Goal: Task Accomplishment & Management: Manage account settings

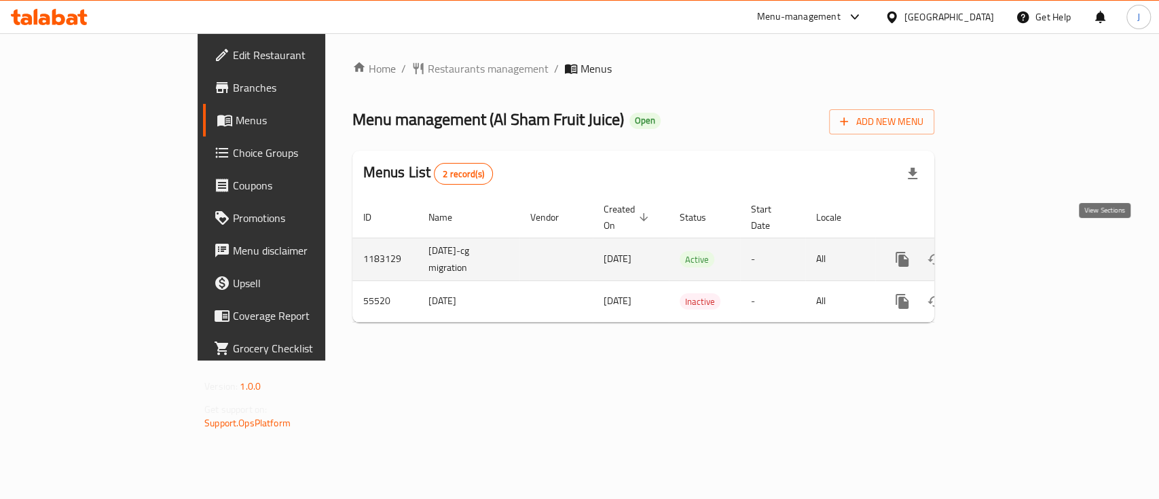
click at [1007, 253] on icon "enhanced table" at bounding box center [1000, 259] width 12 height 12
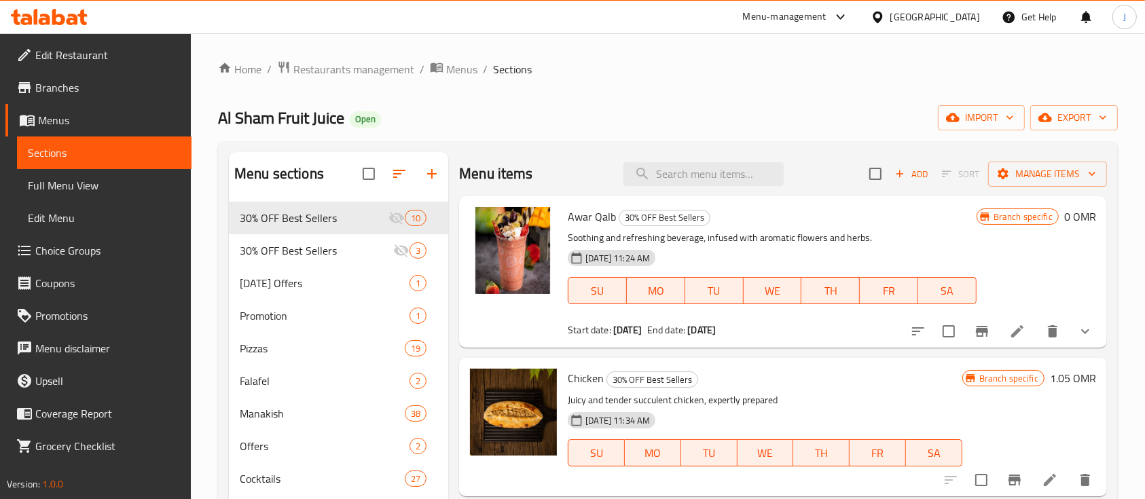
click at [854, 217] on h6 "Awar Qalb 30% OFF Best Sellers" at bounding box center [772, 216] width 408 height 19
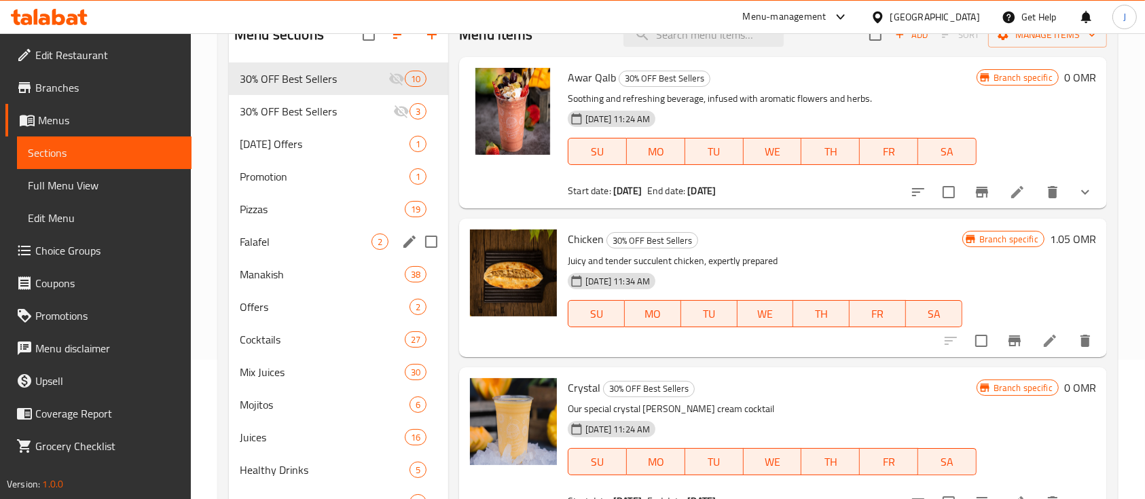
scroll to position [181, 0]
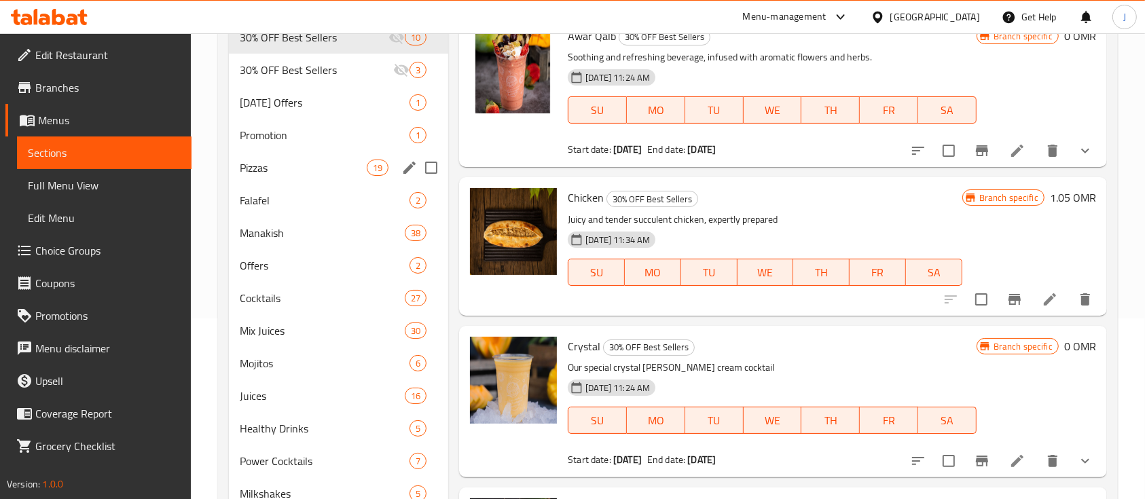
click at [256, 160] on span "Pizzas" at bounding box center [303, 168] width 127 height 16
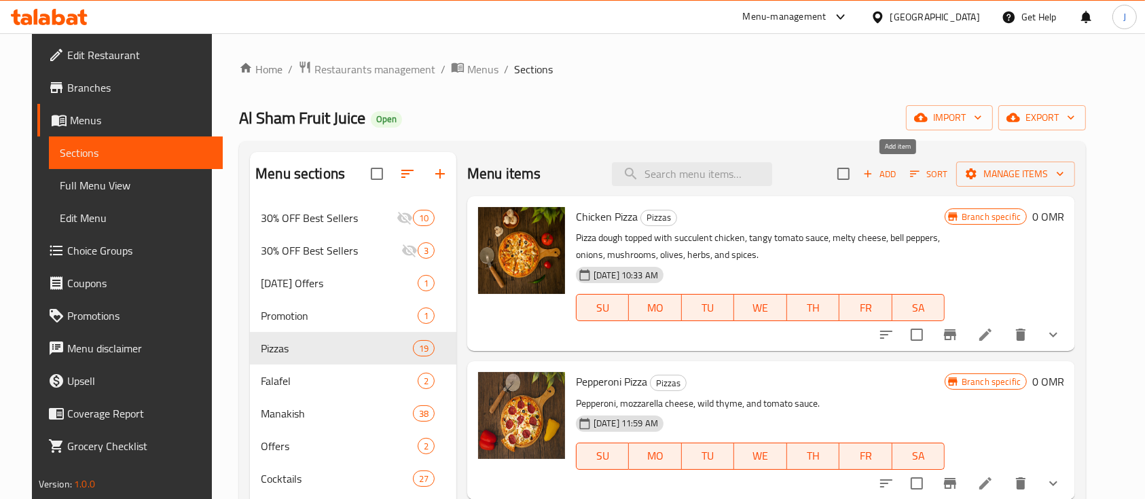
click at [898, 177] on span "Add" at bounding box center [879, 174] width 37 height 16
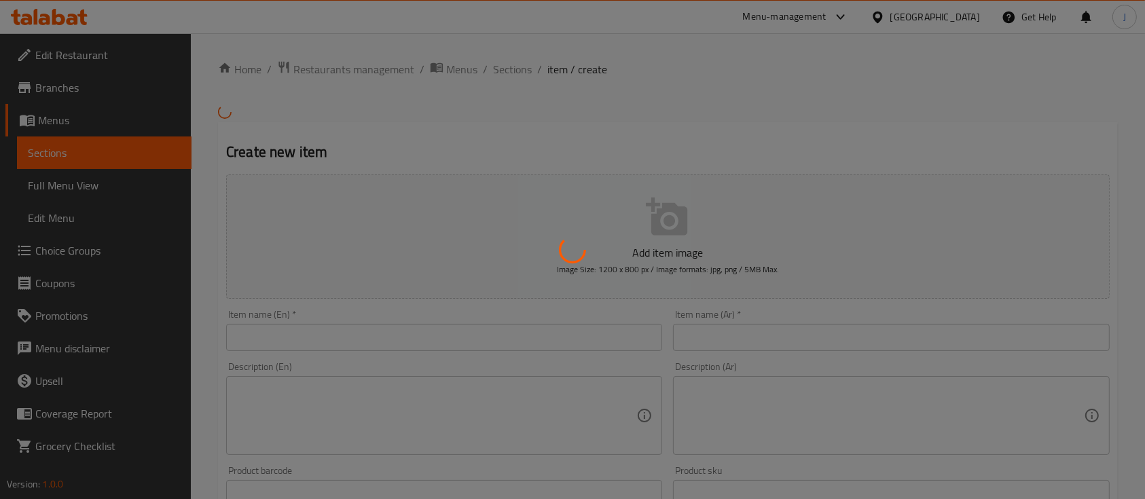
click at [380, 339] on div at bounding box center [572, 249] width 1145 height 499
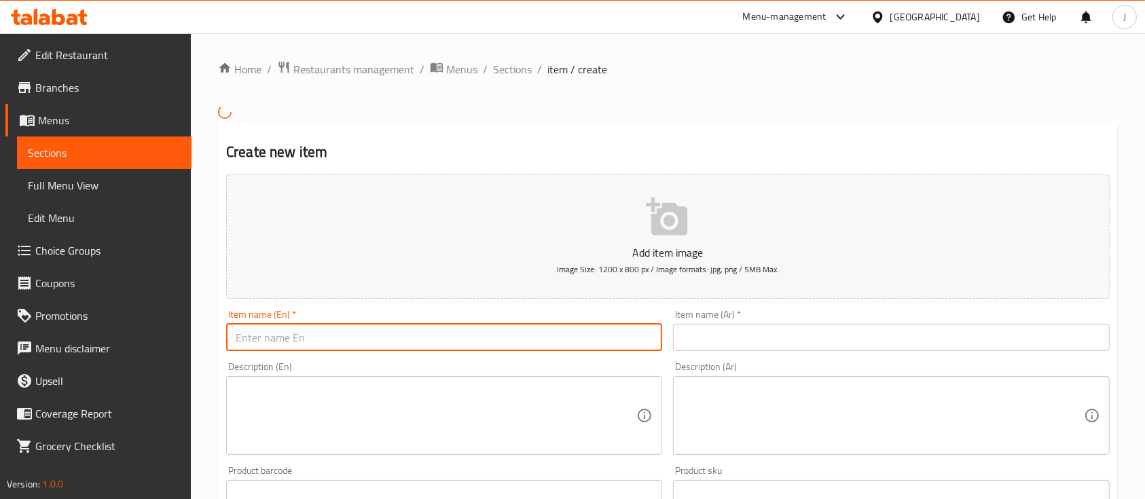
click at [393, 344] on input "text" at bounding box center [444, 337] width 436 height 27
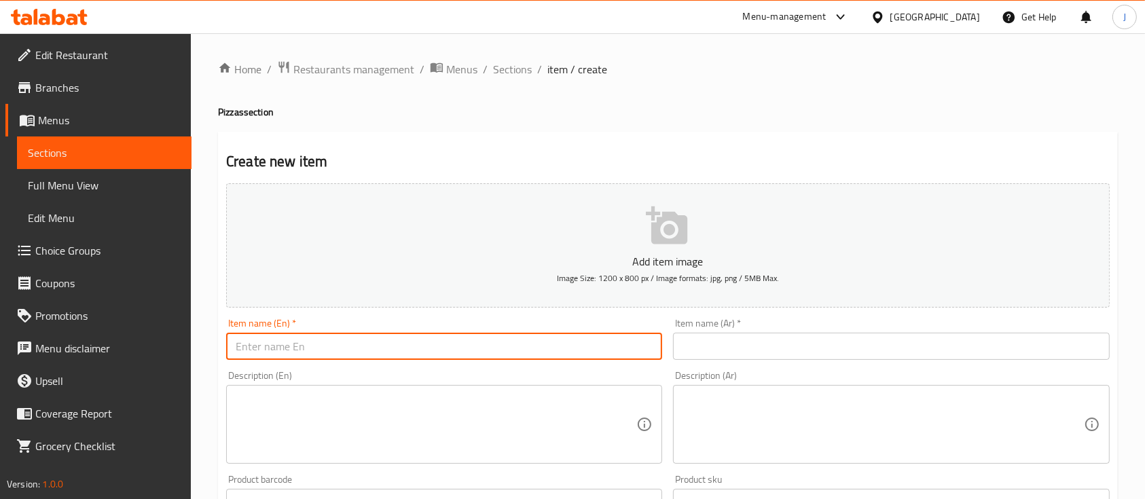
paste input "Shrimp pizza"
type input "Shrimp pizza"
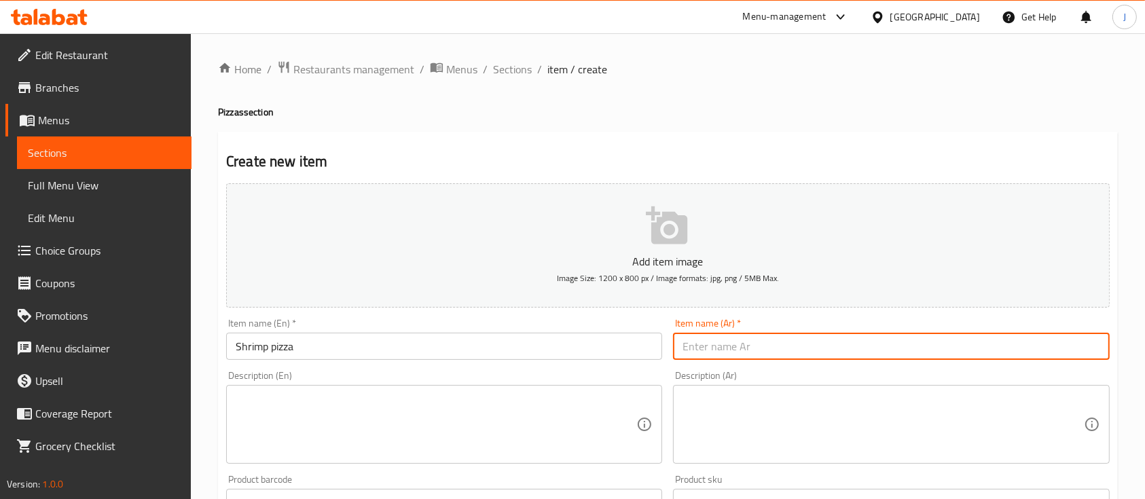
click at [715, 345] on input "text" at bounding box center [891, 346] width 436 height 27
paste input "بيتزا الروبيان"
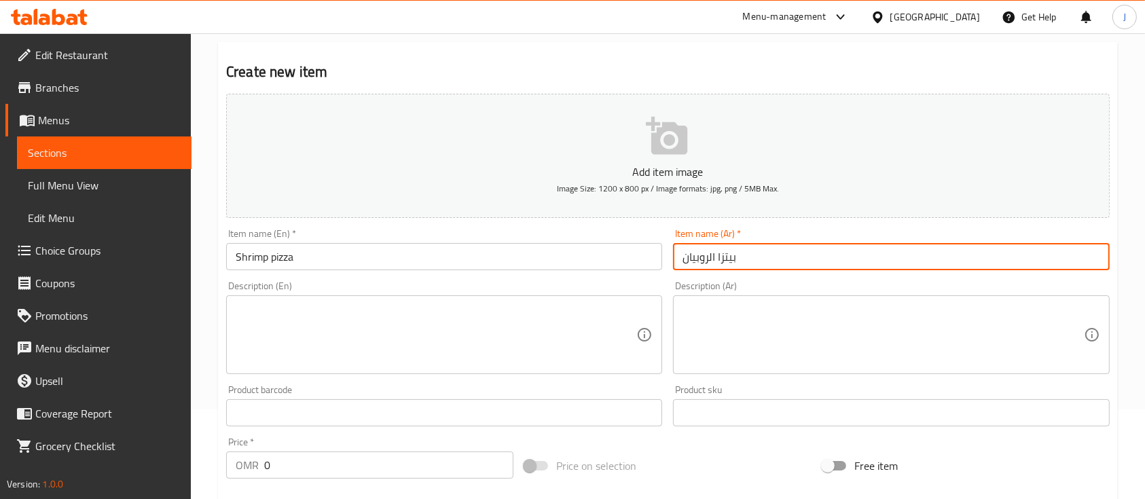
scroll to position [181, 0]
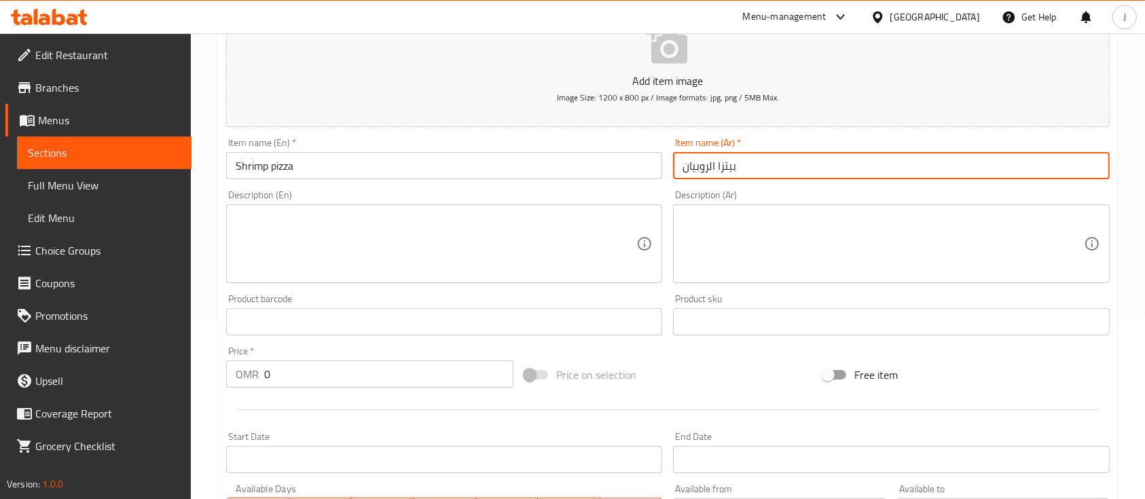
type input "بيتزا الروبيان"
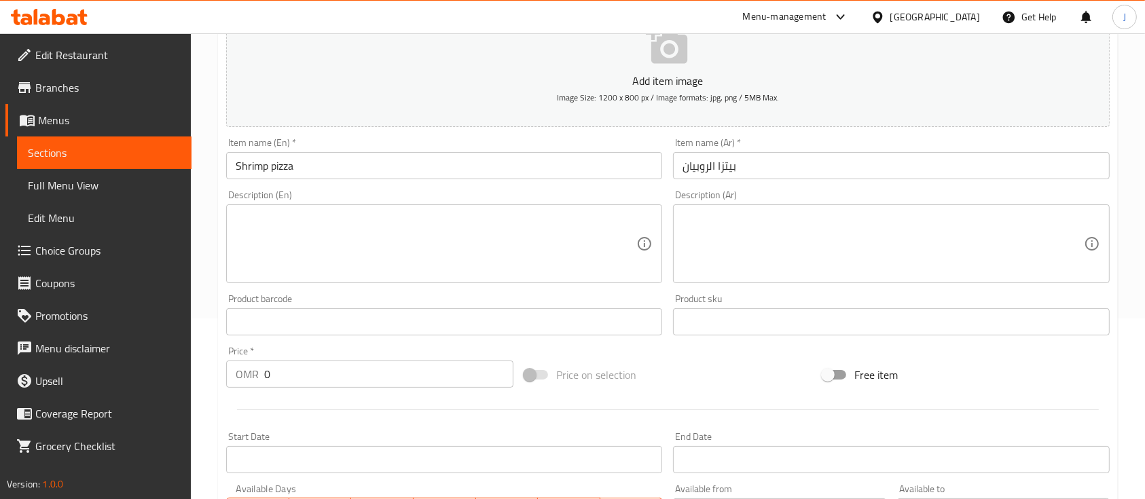
click at [852, 248] on textarea at bounding box center [883, 244] width 401 height 65
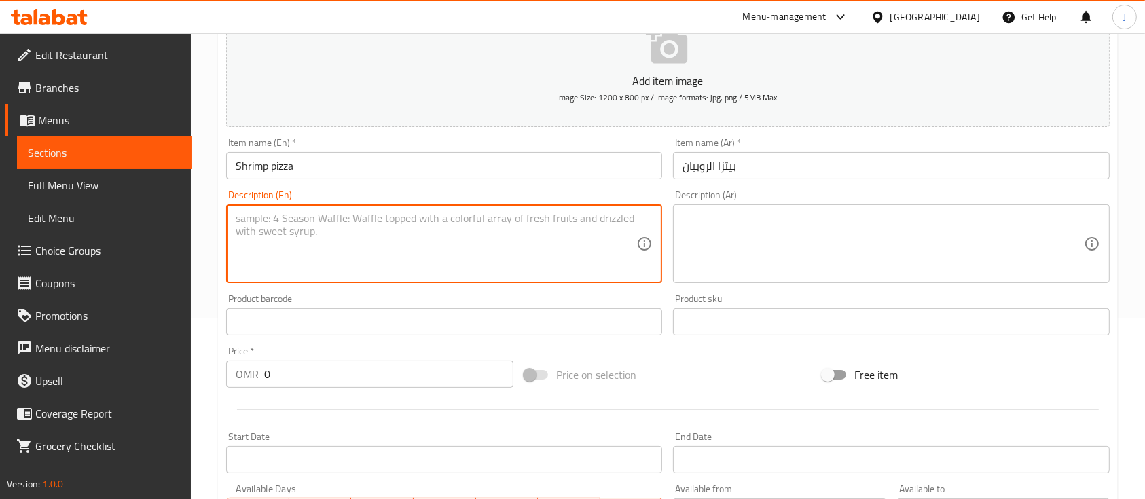
click at [588, 253] on textarea at bounding box center [436, 244] width 401 height 65
paste textarea "Fresh dough topped with shrimp, mozzarella cheese, tomato sauce"
type textarea "Fresh dough topped with shrimp, mozzarella cheese, tomato sauce"
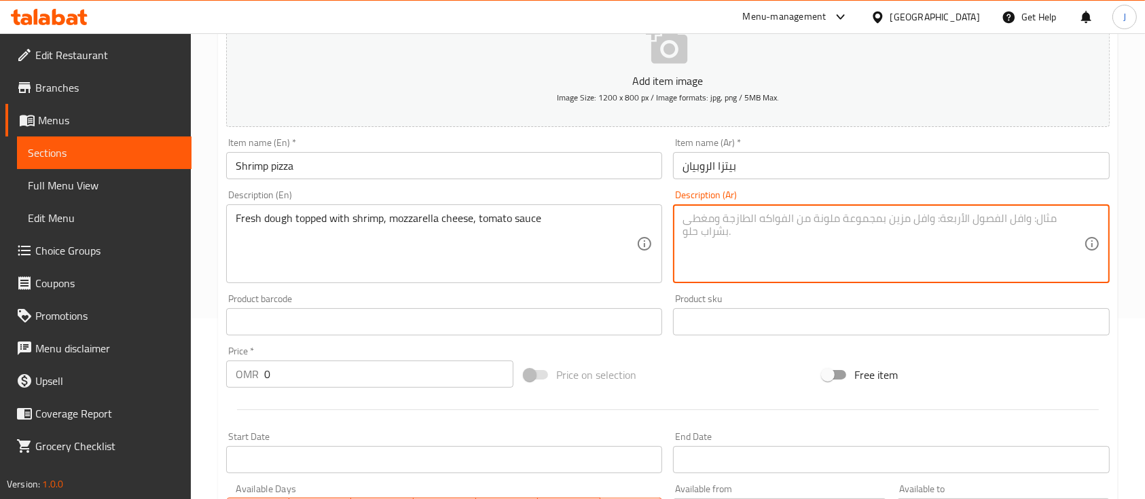
click at [890, 228] on textarea at bounding box center [883, 244] width 401 height 65
paste textarea "عجينة طازجة مغطاة بالروبيان، جبنة موتزاريلا، صلصة طماطم"
type textarea "عجينة طازجة مغطاة بالروبيان، جبنة موتزاريلا، صلصة طماطم"
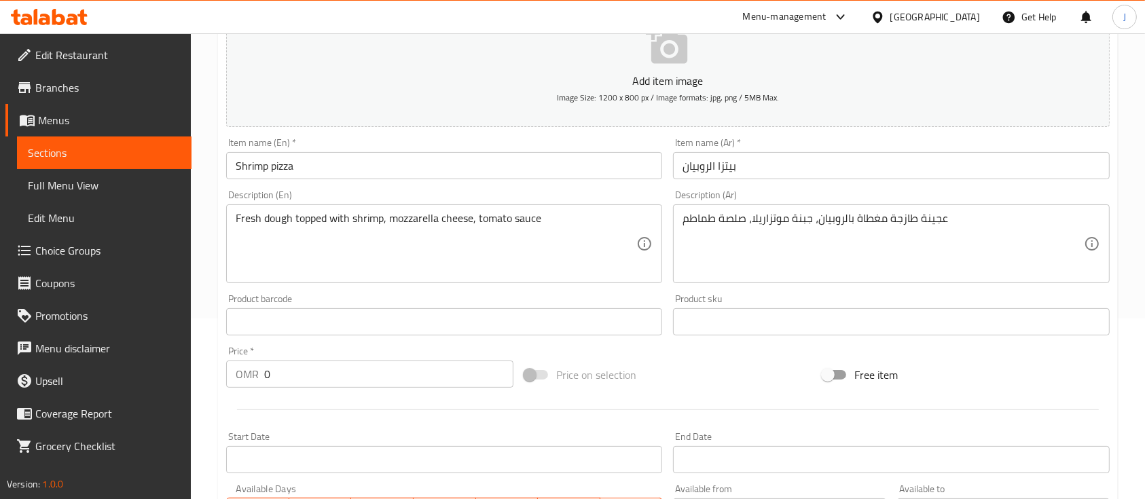
click at [850, 294] on div "Product sku Product sku" at bounding box center [891, 314] width 436 height 41
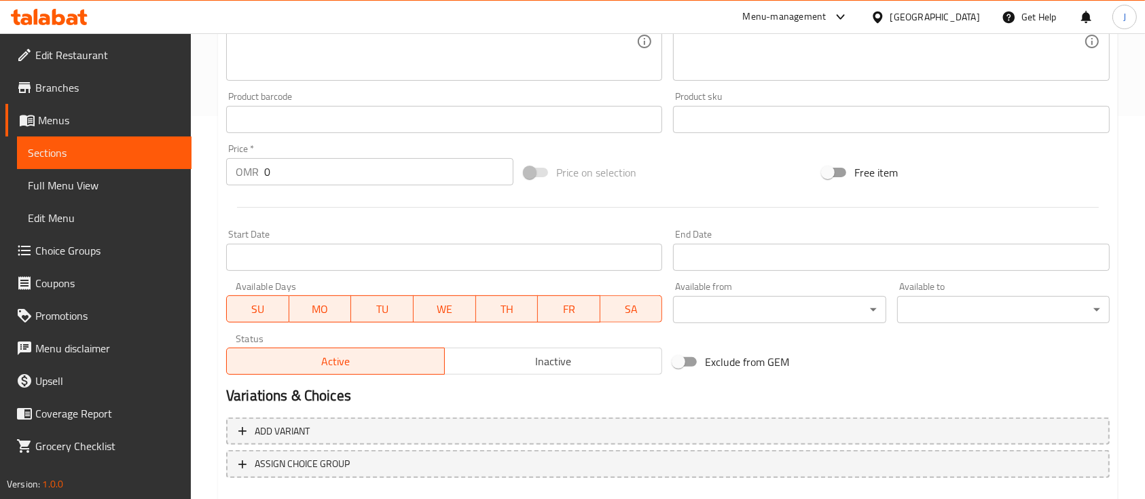
scroll to position [461, 0]
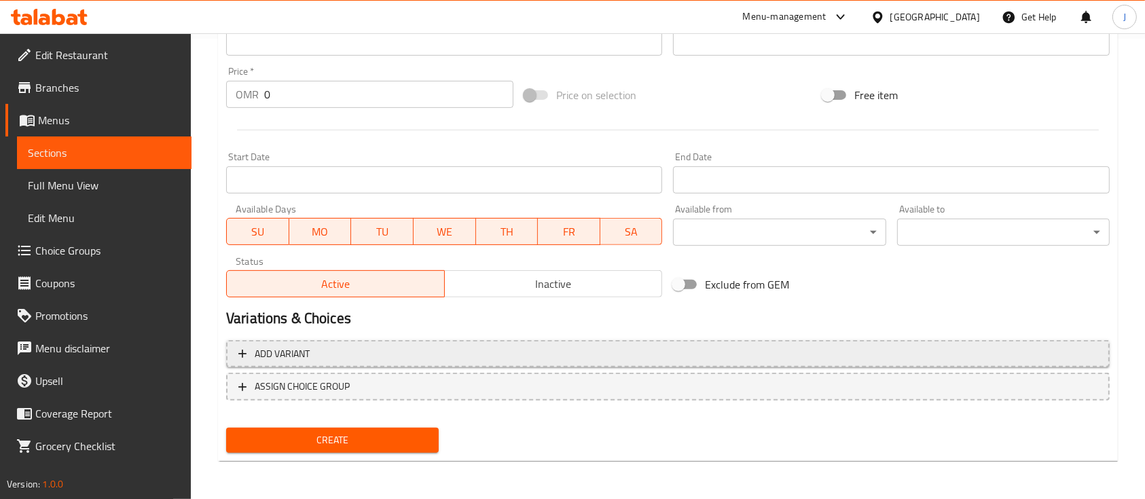
click at [441, 354] on span "Add variant" at bounding box center [667, 354] width 859 height 17
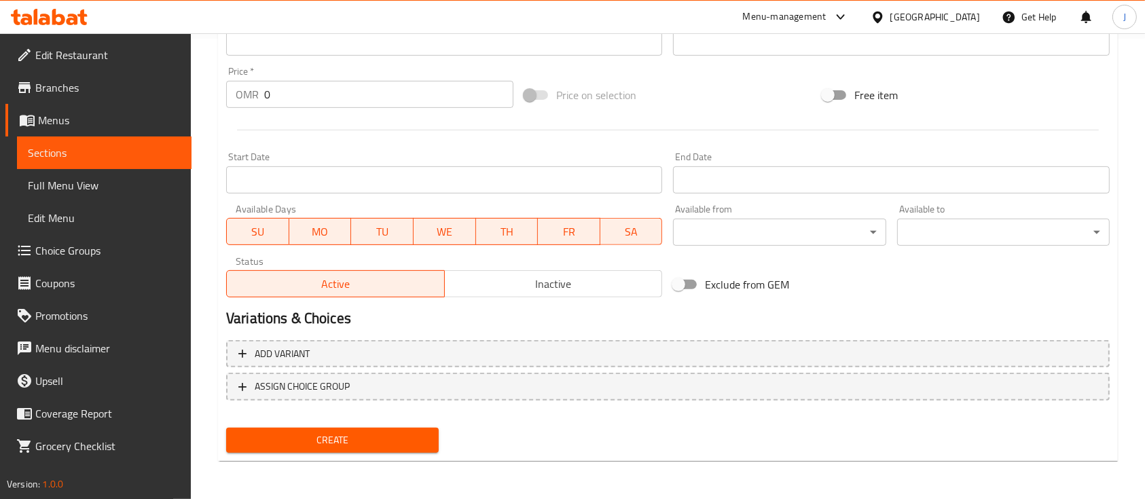
scroll to position [451, 0]
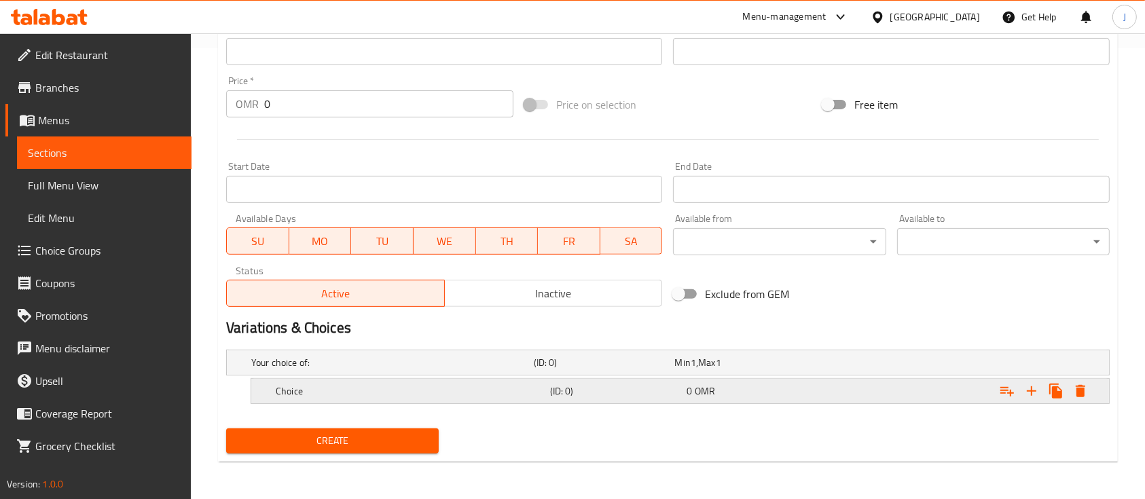
click at [598, 390] on h5 "(ID: 0)" at bounding box center [616, 391] width 132 height 14
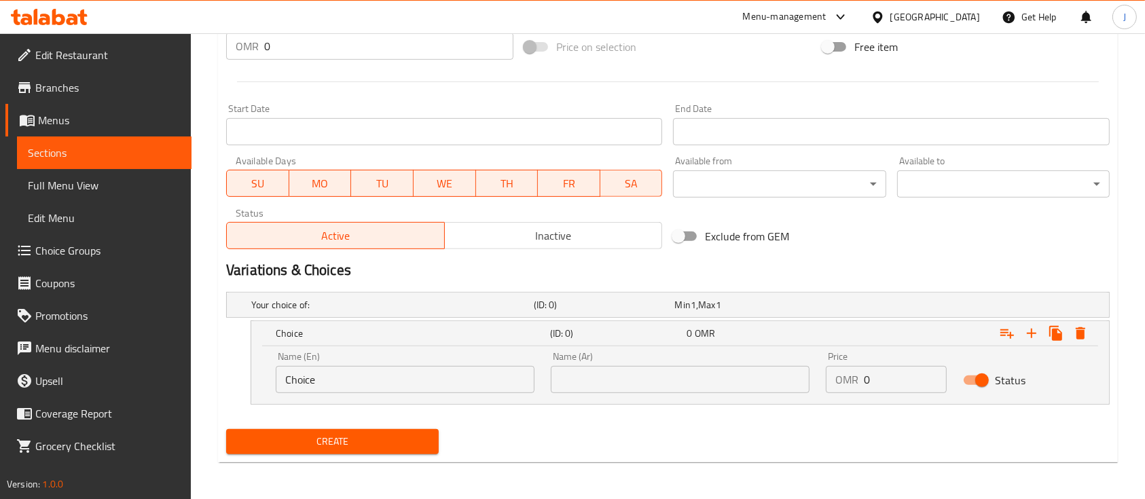
scroll to position [510, 0]
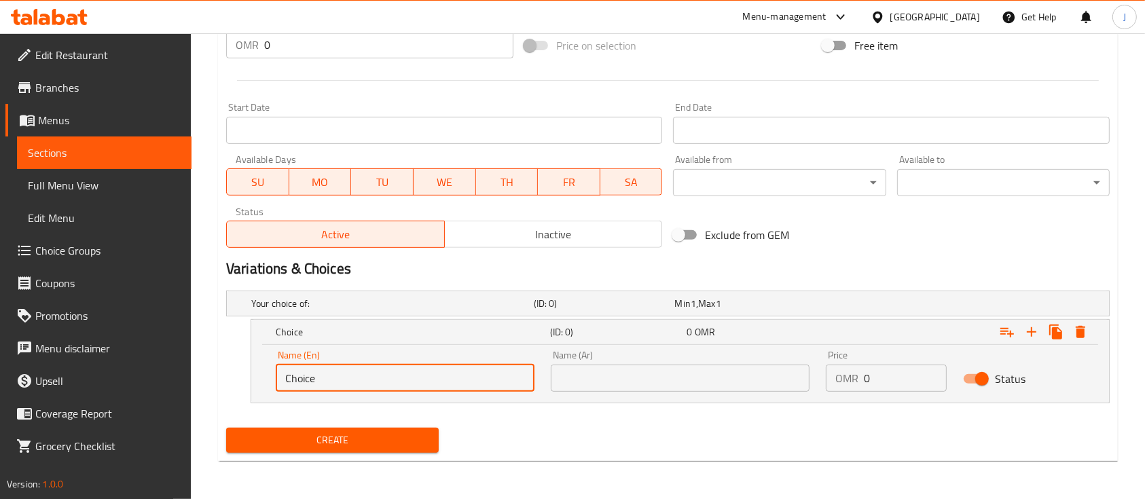
drag, startPoint x: 408, startPoint y: 377, endPoint x: 228, endPoint y: 358, distance: 181.0
click at [238, 361] on div "Choice (ID: 0) 0 OMR Name (En) Choice Name (En) Name (Ar) Name (Ar) Price OMR 0…" at bounding box center [668, 361] width 884 height 84
click at [359, 378] on input "text" at bounding box center [405, 378] width 259 height 27
type input "Small"
click at [585, 384] on input "text" at bounding box center [680, 378] width 259 height 27
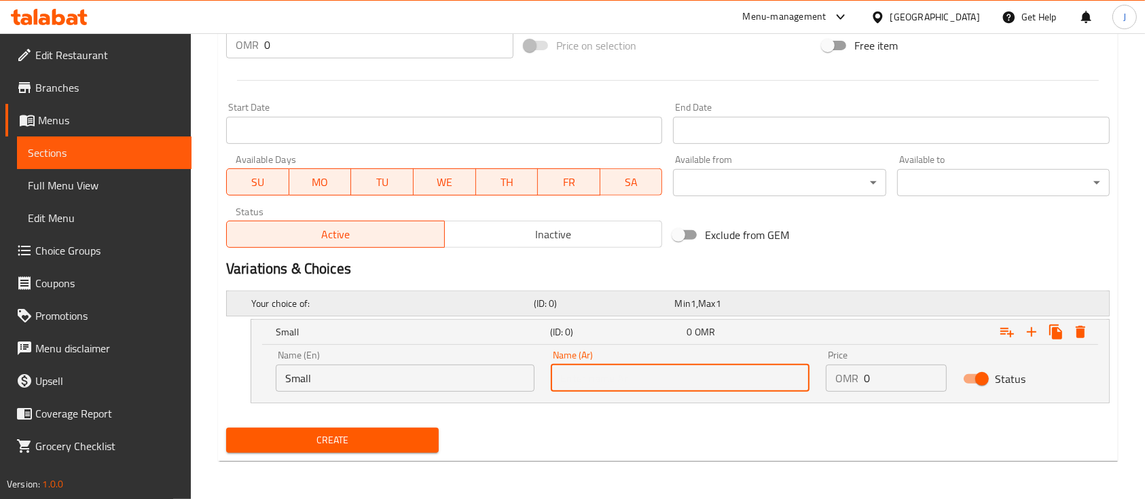
type input "صغير"
drag, startPoint x: 881, startPoint y: 383, endPoint x: 845, endPoint y: 384, distance: 36.0
click at [845, 384] on div "OMR 0 Price" at bounding box center [886, 378] width 121 height 27
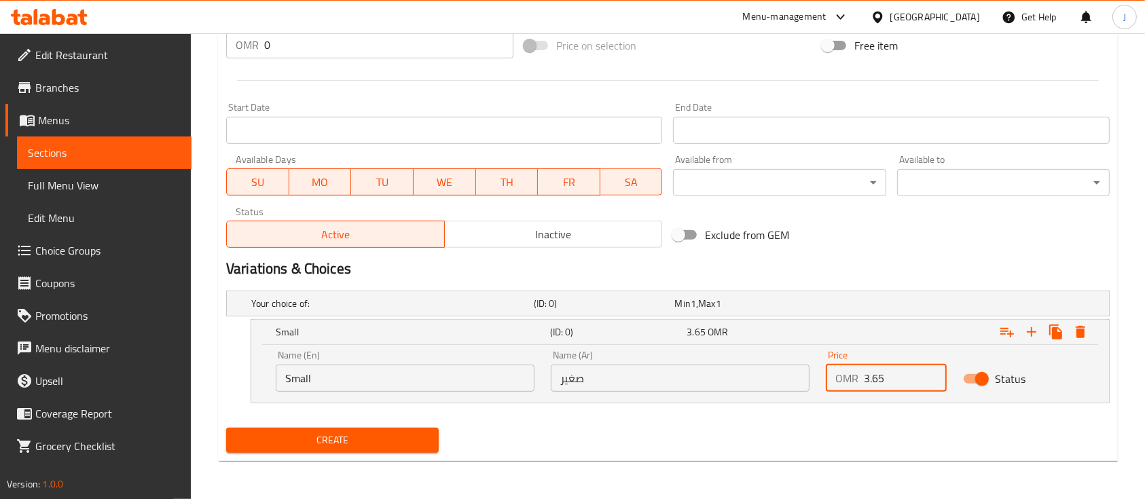
type input "3.65"
click at [1030, 327] on icon "Expand" at bounding box center [1032, 332] width 16 height 16
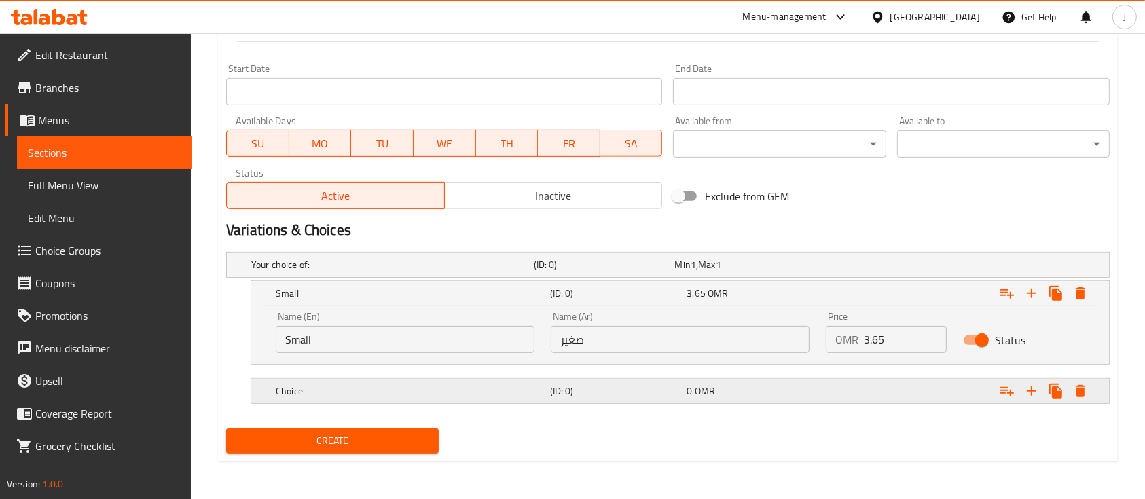
click at [533, 389] on h5 "Choice" at bounding box center [410, 391] width 269 height 14
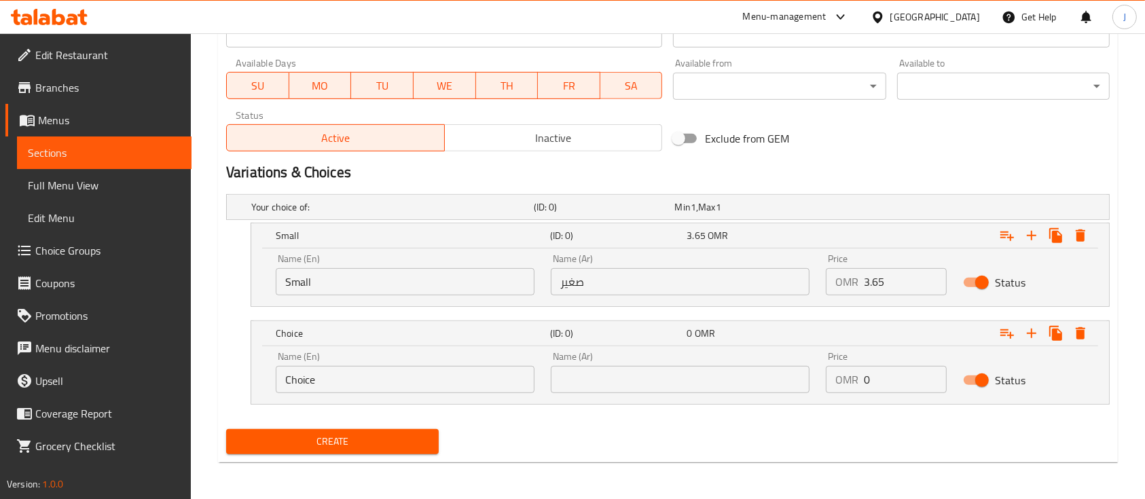
scroll to position [607, 0]
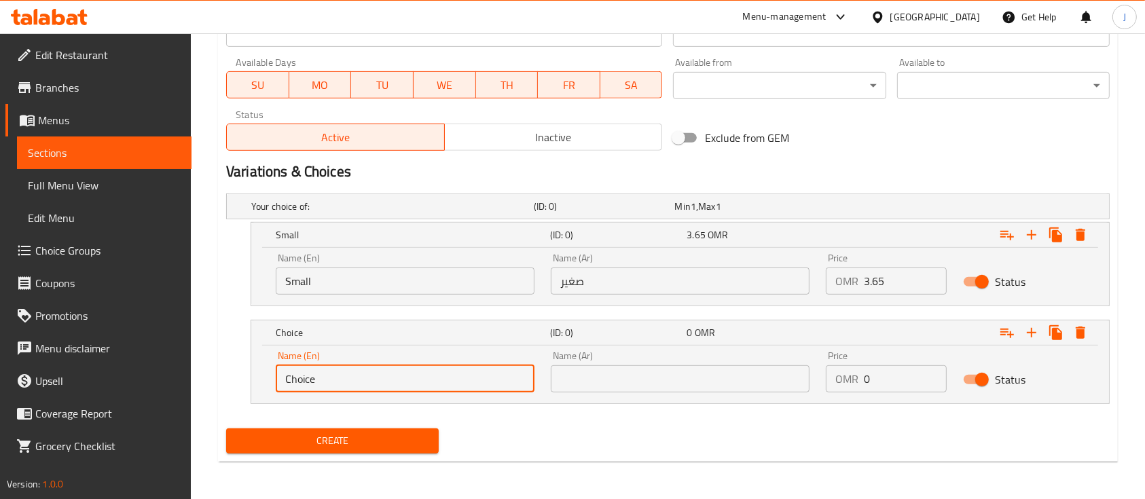
drag, startPoint x: 364, startPoint y: 367, endPoint x: 226, endPoint y: 373, distance: 138.0
click at [226, 373] on div "Choice (ID: 0) 0 OMR Name (En) Choice Name (En) Name (Ar) Name (Ar) Price OMR 0…" at bounding box center [668, 362] width 884 height 84
type input "Medium"
click at [611, 396] on div "Name (Ar) Name (Ar)" at bounding box center [680, 372] width 275 height 58
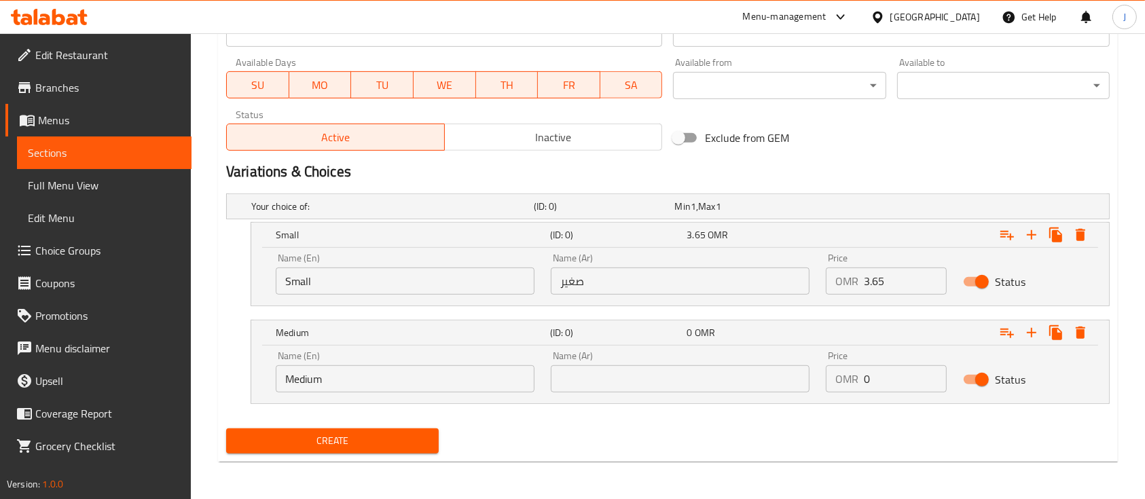
click at [615, 381] on input "text" at bounding box center [680, 378] width 259 height 27
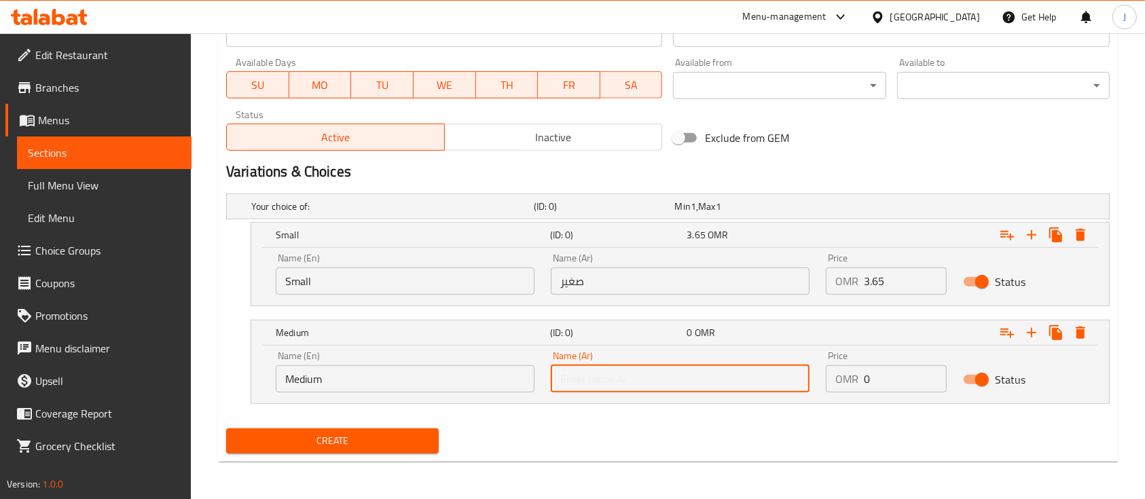
type input "وسط"
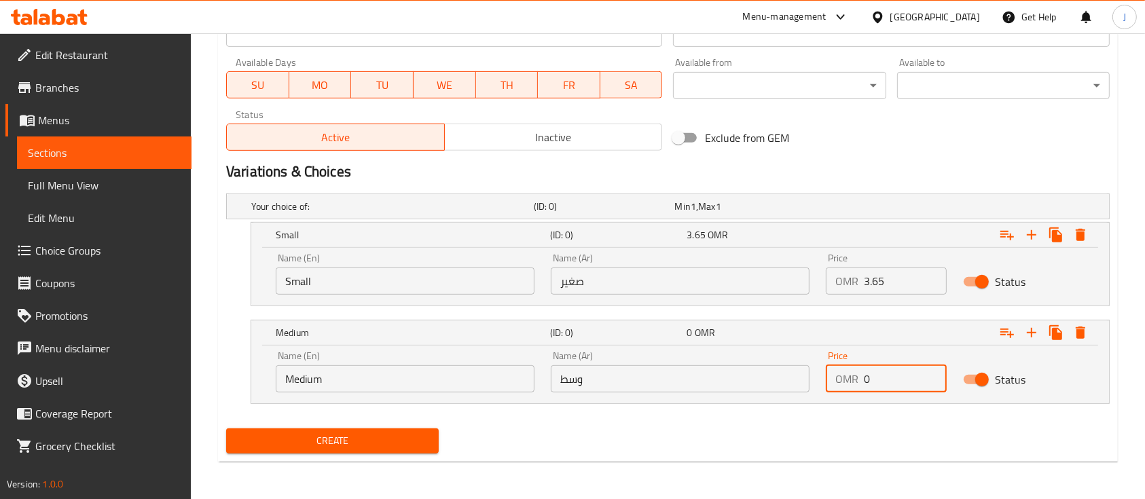
drag, startPoint x: 890, startPoint y: 372, endPoint x: 842, endPoint y: 371, distance: 47.5
click at [844, 371] on div "OMR 0 Price" at bounding box center [886, 378] width 121 height 27
type input "5.1"
click at [868, 329] on div "Expand" at bounding box center [958, 333] width 274 height 30
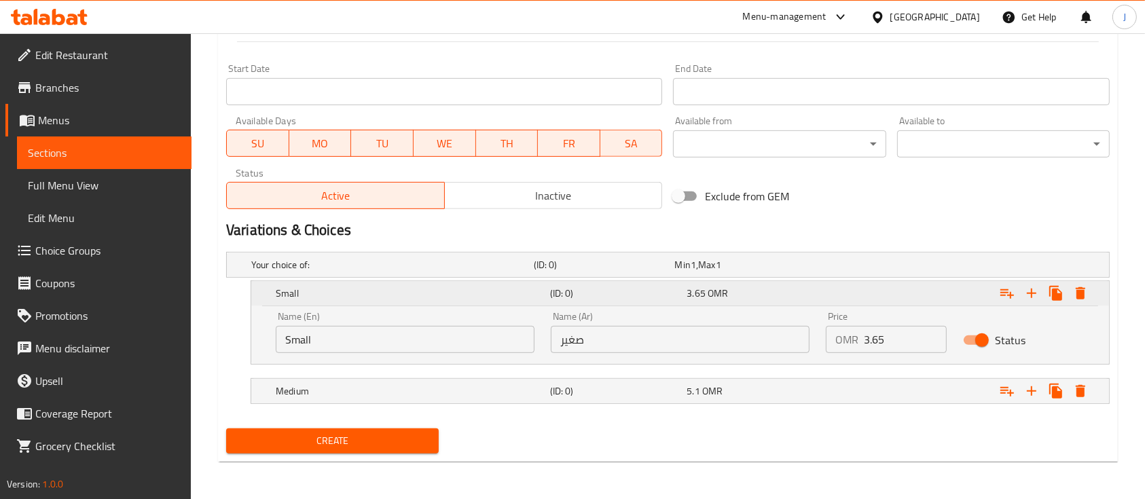
click at [795, 289] on div "3.65 OMR" at bounding box center [753, 294] width 132 height 14
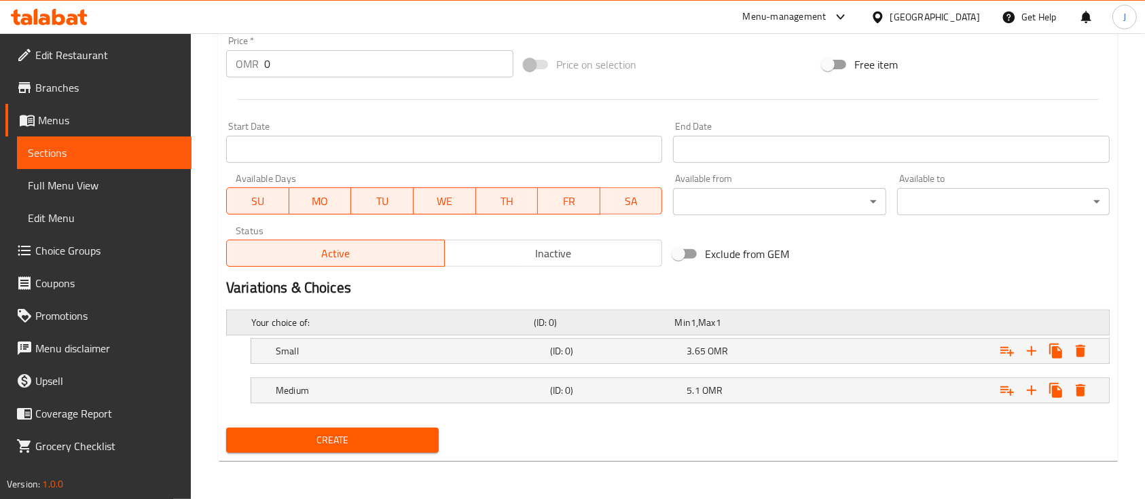
scroll to position [490, 0]
click at [1032, 389] on icon "Expand" at bounding box center [1032, 391] width 10 height 10
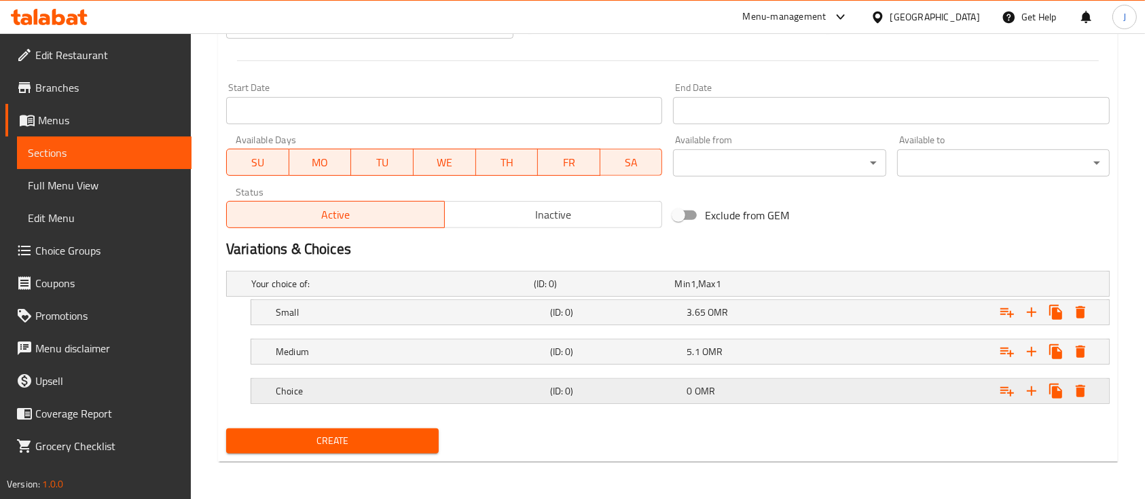
click at [482, 399] on div "Choice" at bounding box center [410, 391] width 274 height 19
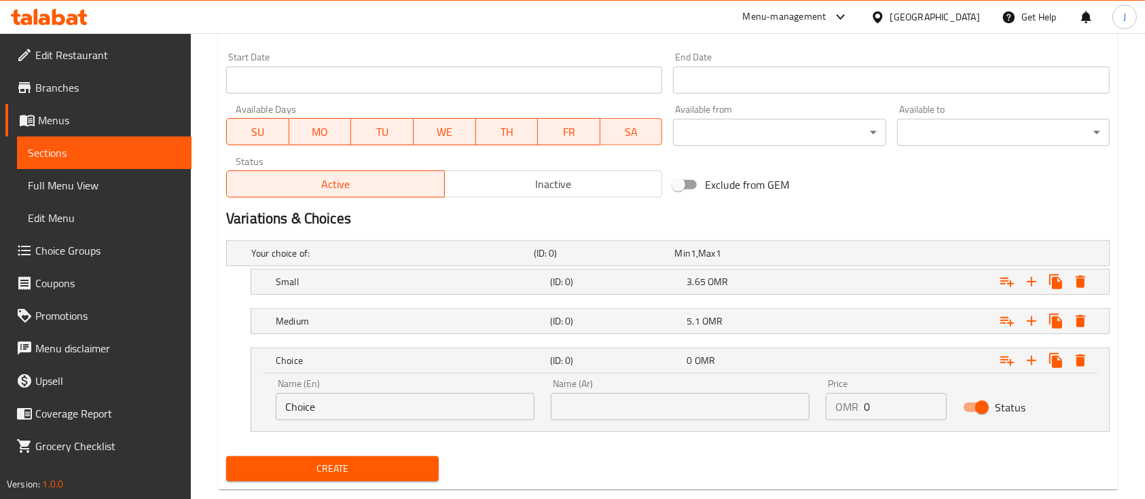
scroll to position [588, 0]
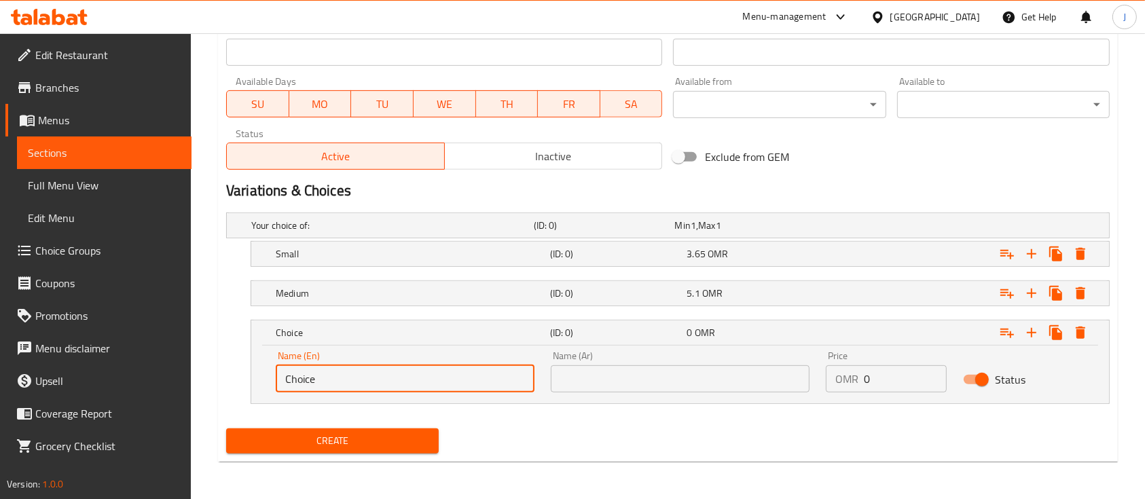
drag, startPoint x: 331, startPoint y: 379, endPoint x: 212, endPoint y: 378, distance: 119.5
type input "Large"
click at [607, 378] on input "text" at bounding box center [680, 378] width 259 height 27
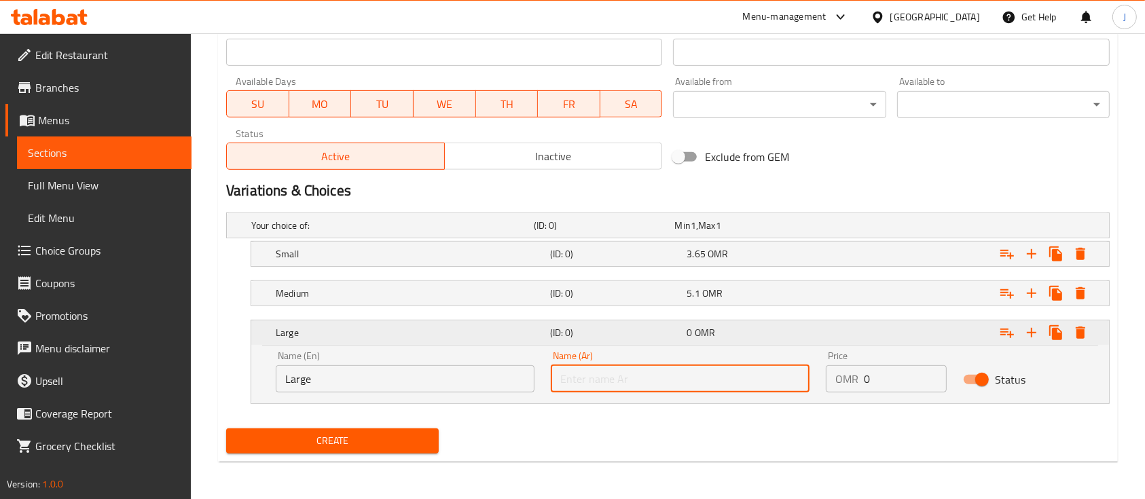
type input "كبير"
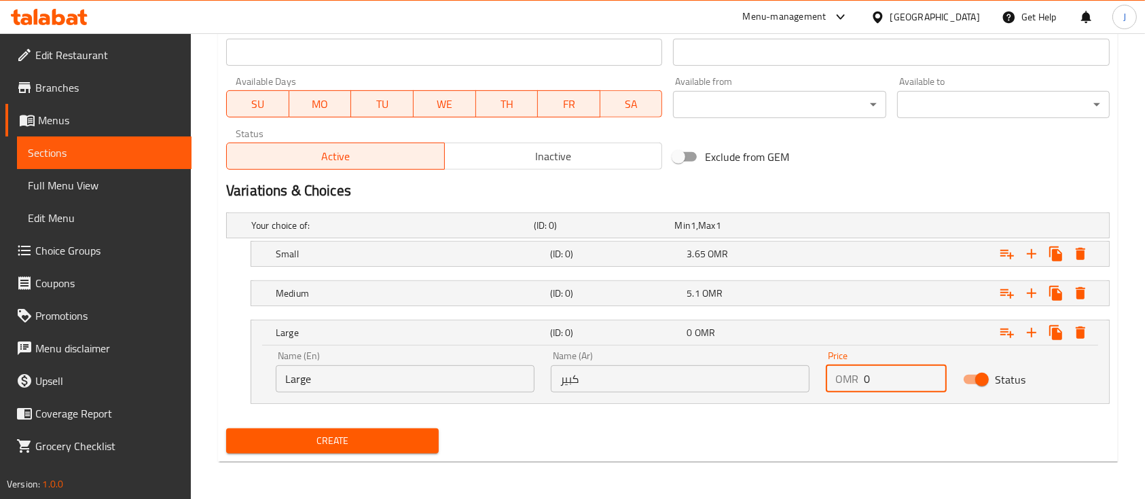
drag, startPoint x: 875, startPoint y: 377, endPoint x: 842, endPoint y: 379, distance: 32.7
click at [842, 379] on div "OMR 0 Price" at bounding box center [886, 378] width 121 height 27
type input "6.55"
click at [558, 326] on h5 "(ID: 0)" at bounding box center [616, 333] width 132 height 14
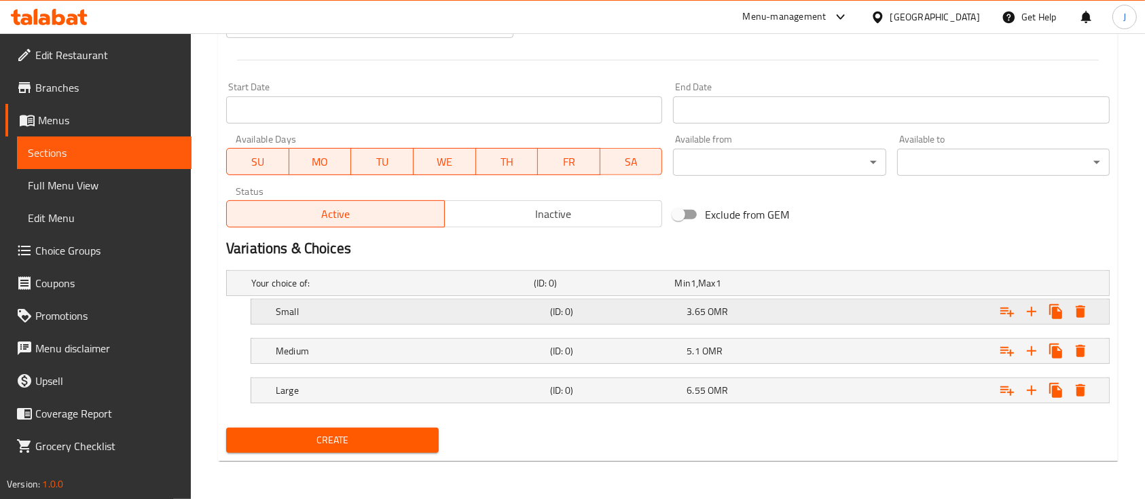
scroll to position [530, 0]
click at [394, 437] on span "Create" at bounding box center [332, 441] width 191 height 17
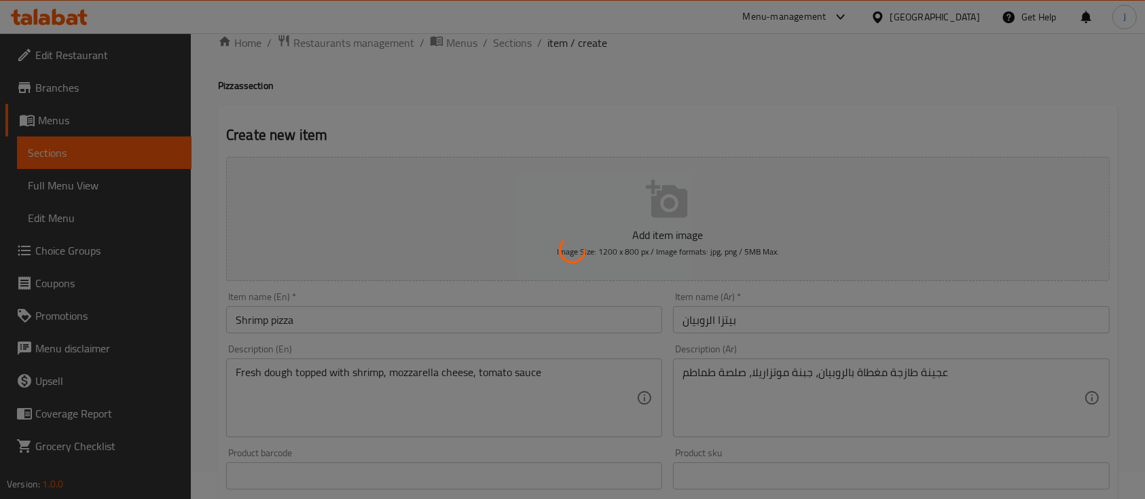
scroll to position [0, 0]
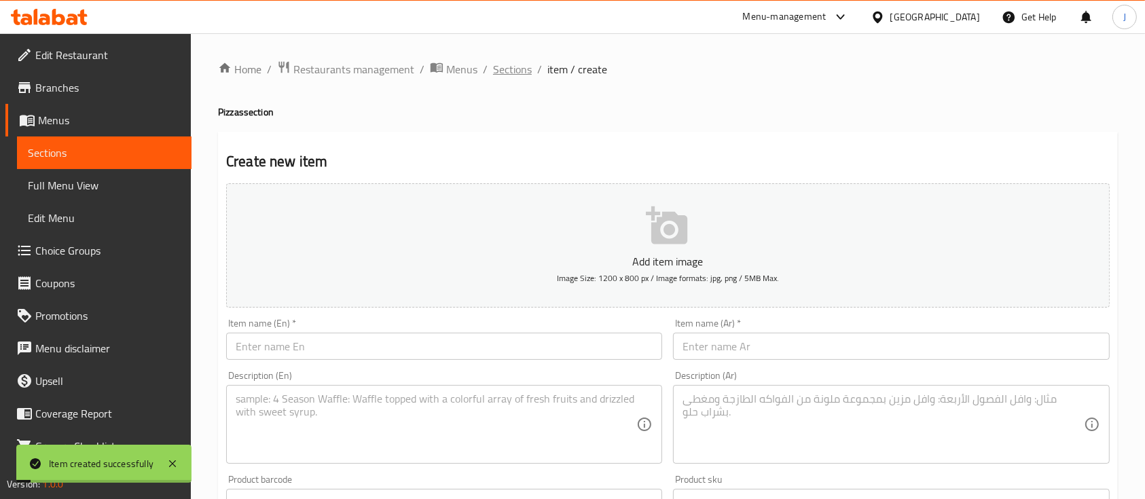
click at [514, 68] on span "Sections" at bounding box center [512, 69] width 39 height 16
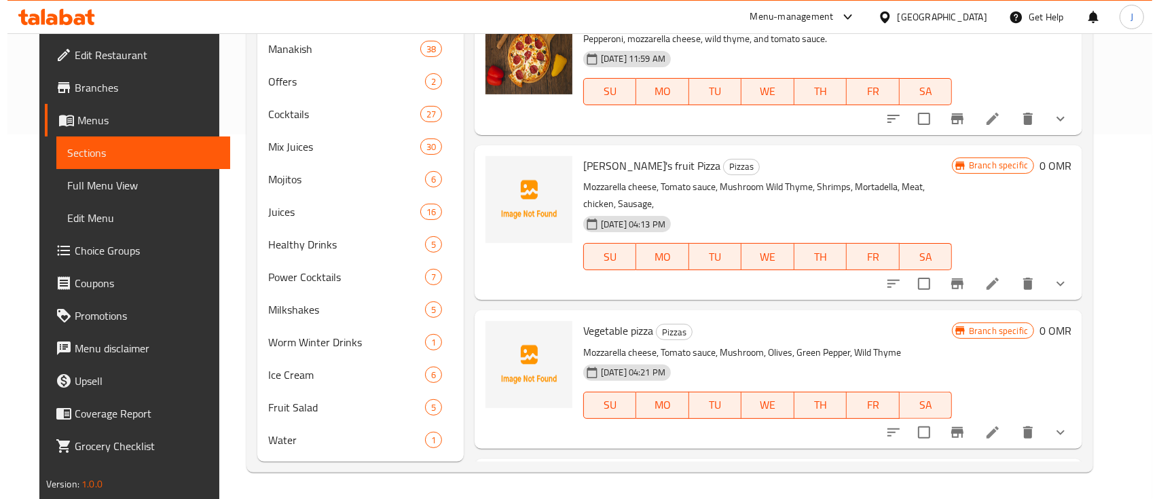
scroll to position [93, 0]
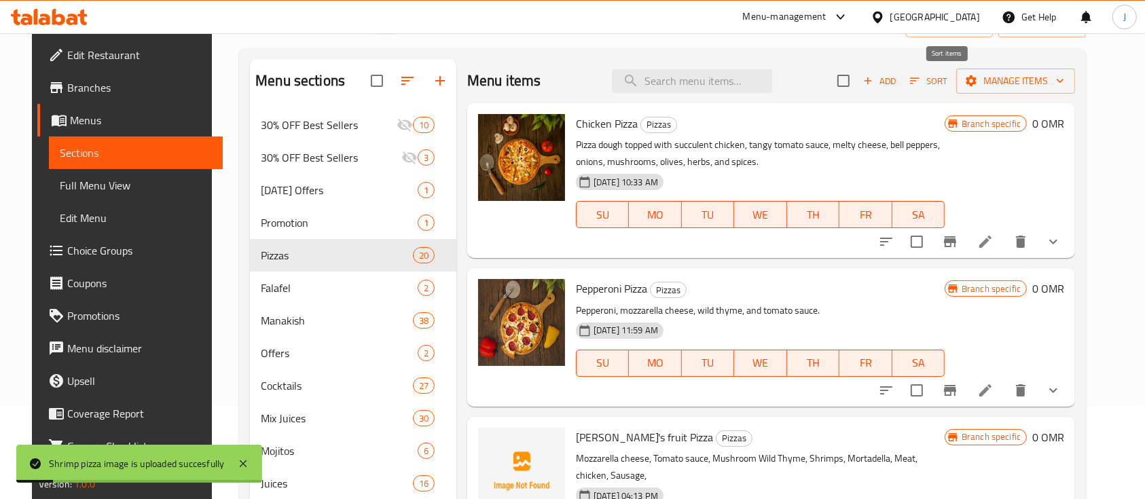
click at [948, 76] on span "Sort" at bounding box center [928, 81] width 37 height 16
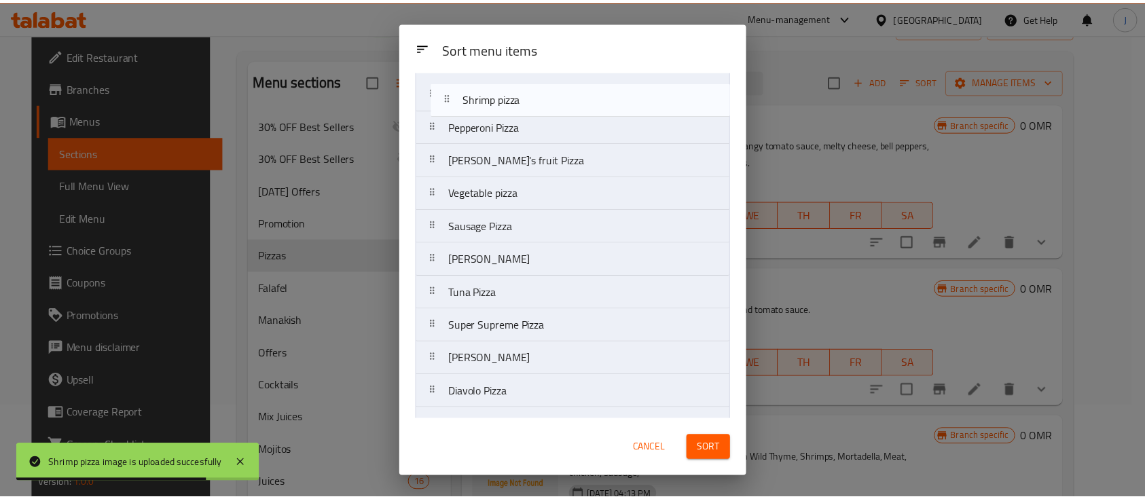
scroll to position [0, 0]
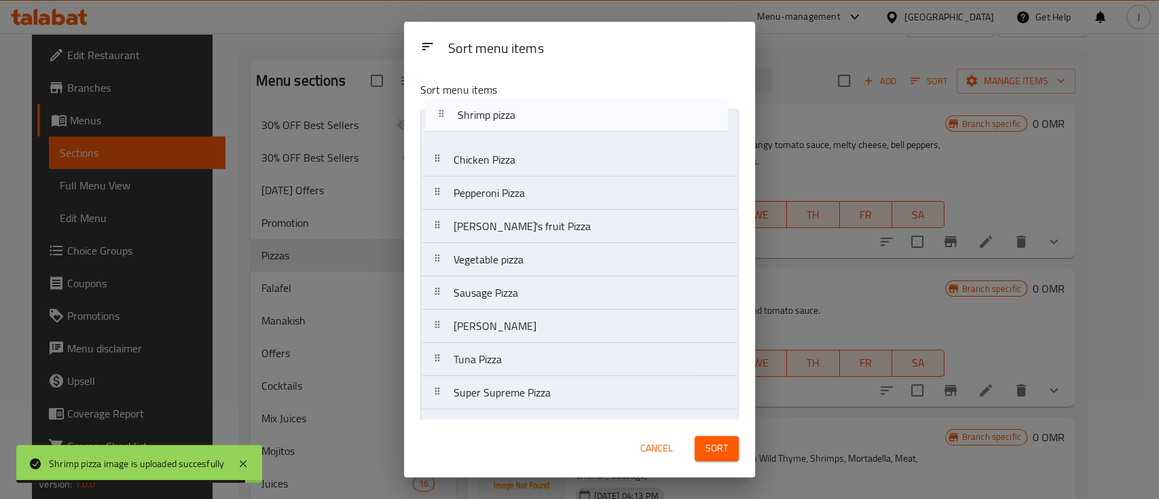
drag, startPoint x: 533, startPoint y: 401, endPoint x: 534, endPoint y: 120, distance: 281.9
click at [534, 120] on nav "Chicken Pizza Pepperoni Pizza AlSham's fruit Pizza Vegetable pizza Sausage Pizz…" at bounding box center [579, 442] width 319 height 667
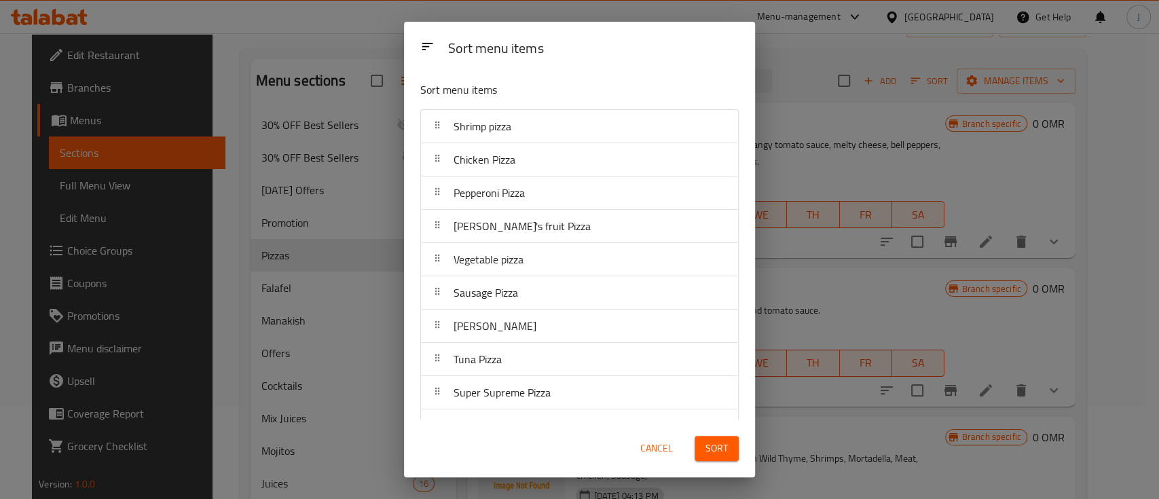
click at [714, 447] on span "Sort" at bounding box center [717, 448] width 22 height 17
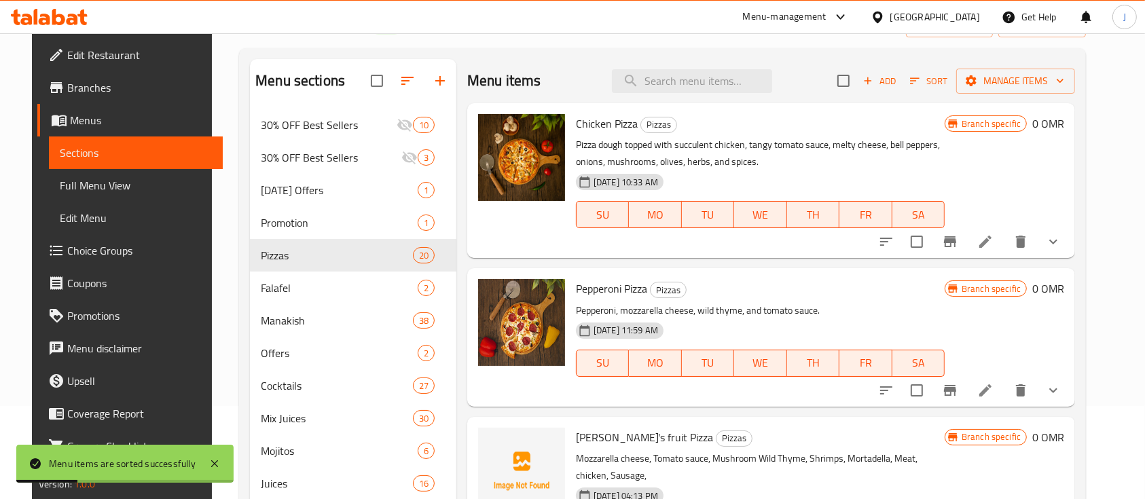
click at [825, 280] on h6 "Pepperoni Pizza Pizzas" at bounding box center [760, 288] width 369 height 19
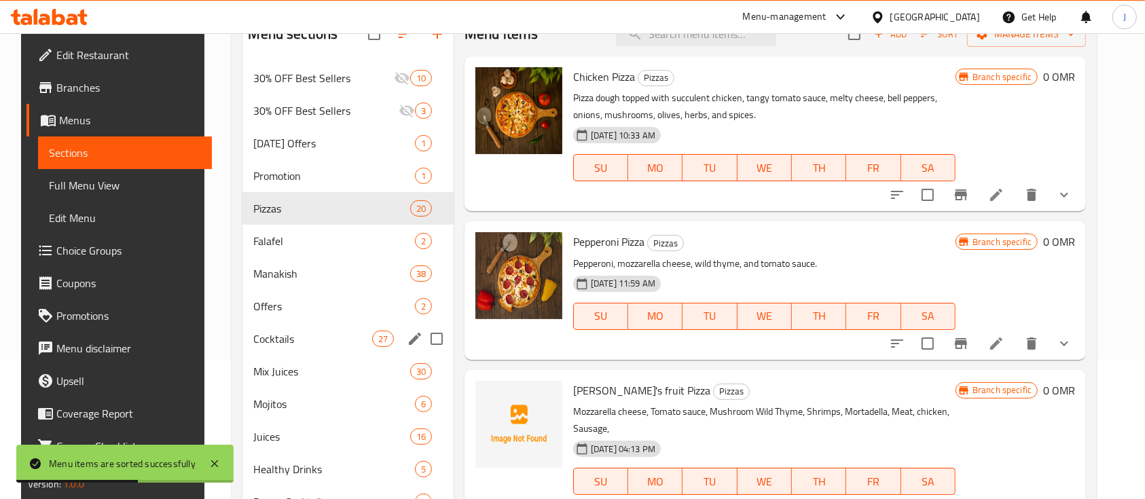
scroll to position [181, 0]
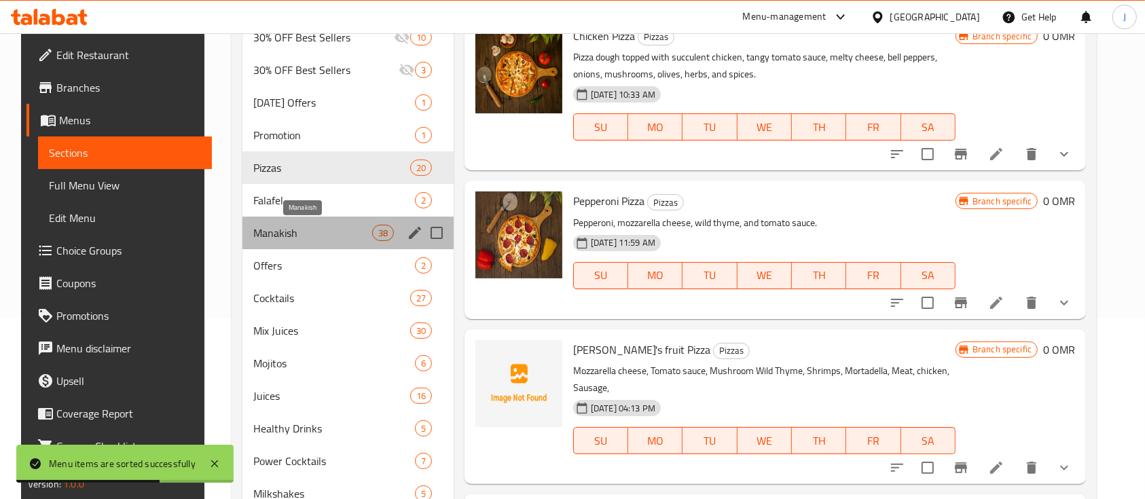
click at [283, 229] on span "Manakish" at bounding box center [312, 233] width 118 height 16
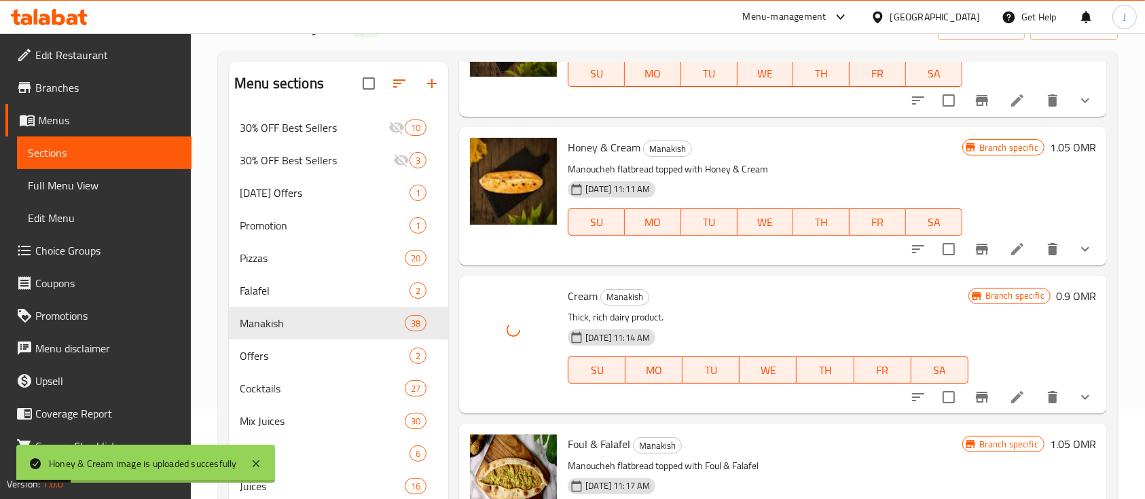
scroll to position [2989, 0]
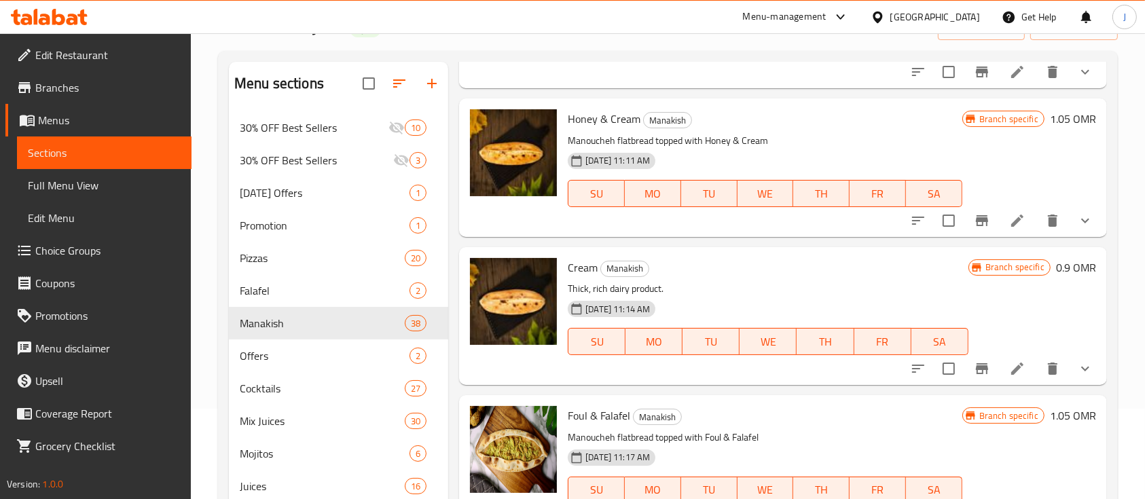
click at [853, 278] on div "Cream Manakish Thick, rich dairy product. 07-10-2023 11:14 AM SU MO TU WE TH FR…" at bounding box center [767, 316] width 411 height 127
click at [278, 264] on span "Pizzas" at bounding box center [303, 258] width 127 height 16
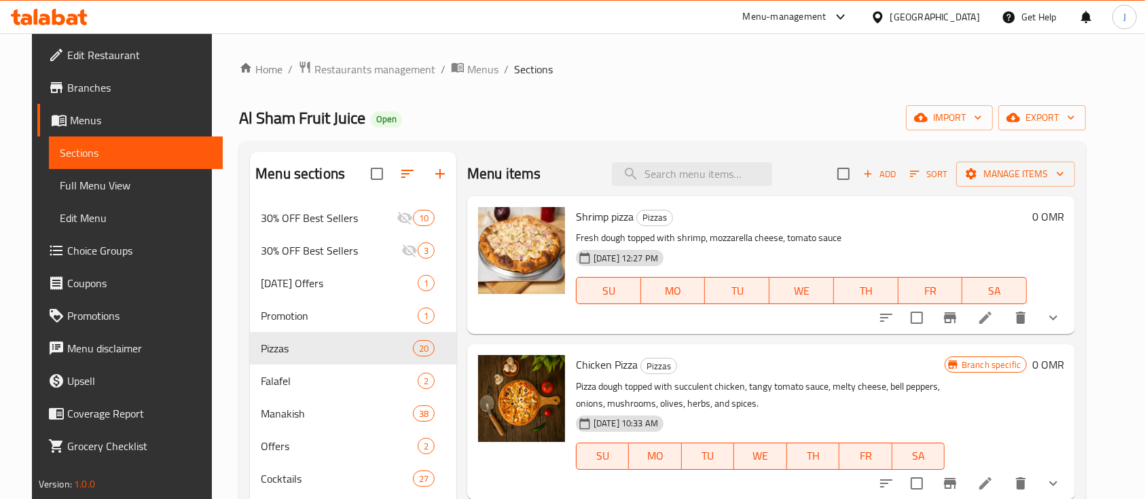
click at [324, 57] on div "Home / Restaurants management / Menus / Sections Al Sham Fruit Juice Open impor…" at bounding box center [662, 448] width 901 height 831
click at [325, 67] on span "Restaurants management" at bounding box center [374, 69] width 121 height 16
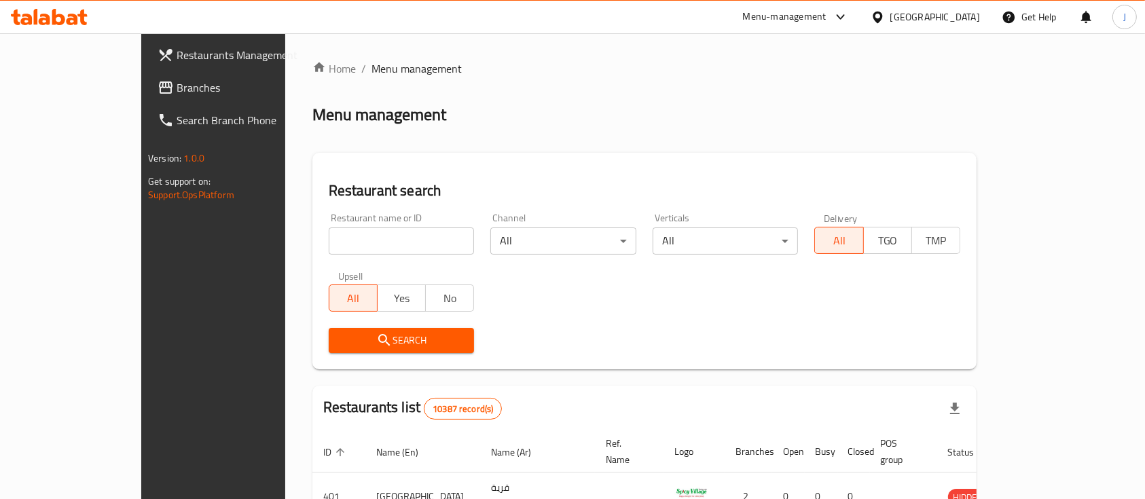
click at [329, 246] on input "search" at bounding box center [402, 241] width 146 height 27
click at [177, 87] on span "Branches" at bounding box center [249, 87] width 145 height 16
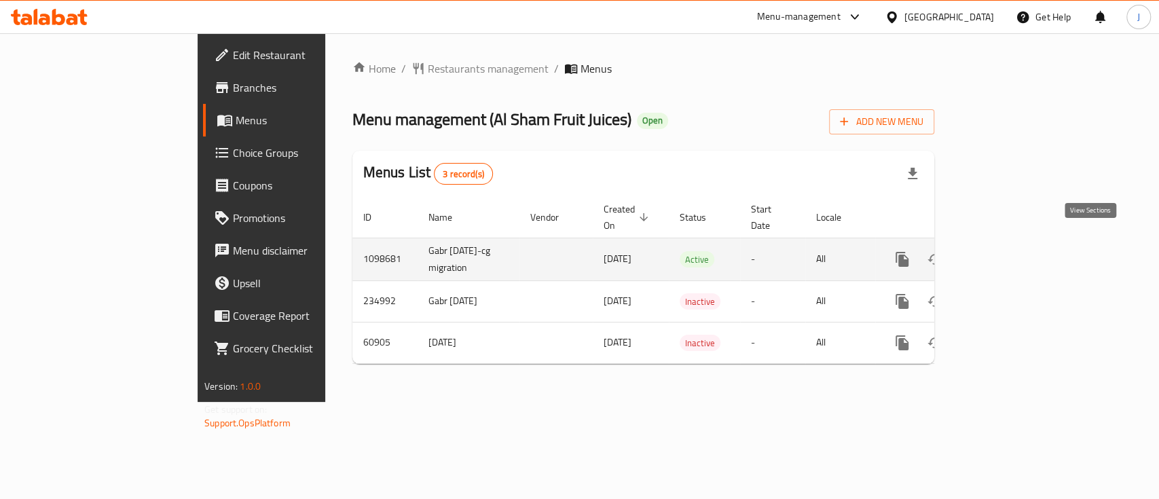
click at [1009, 251] on icon "enhanced table" at bounding box center [1000, 259] width 16 height 16
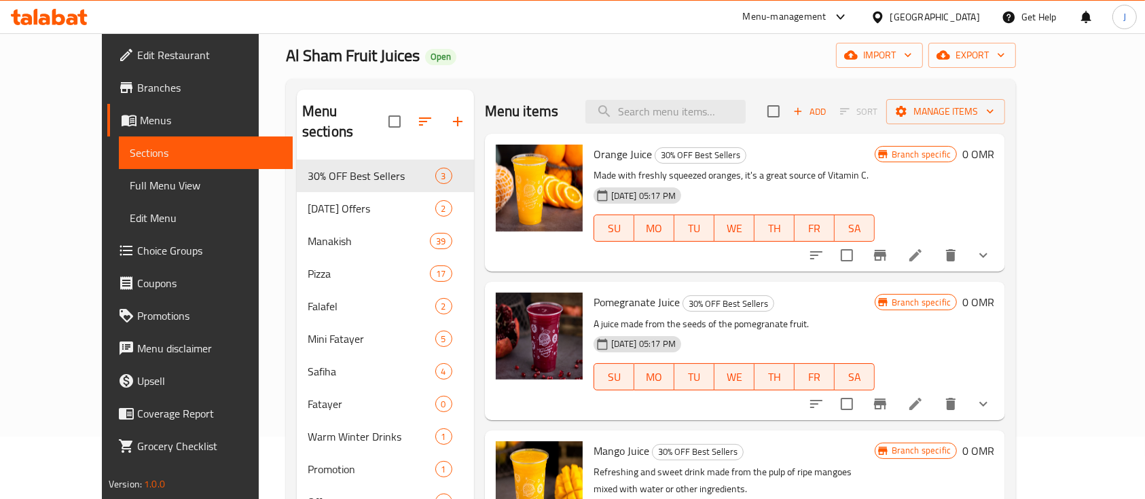
scroll to position [90, 0]
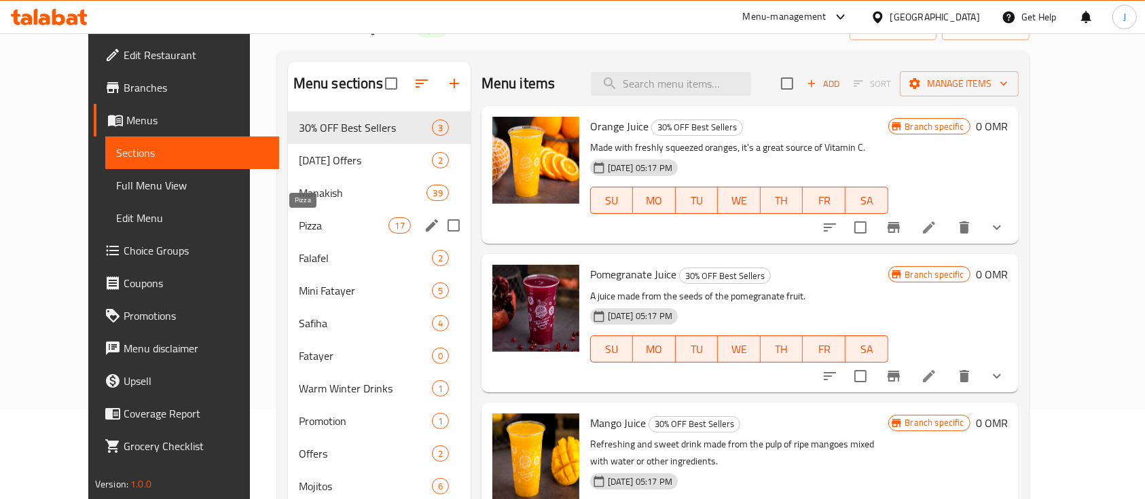
click at [299, 232] on span "Pizza" at bounding box center [344, 225] width 90 height 16
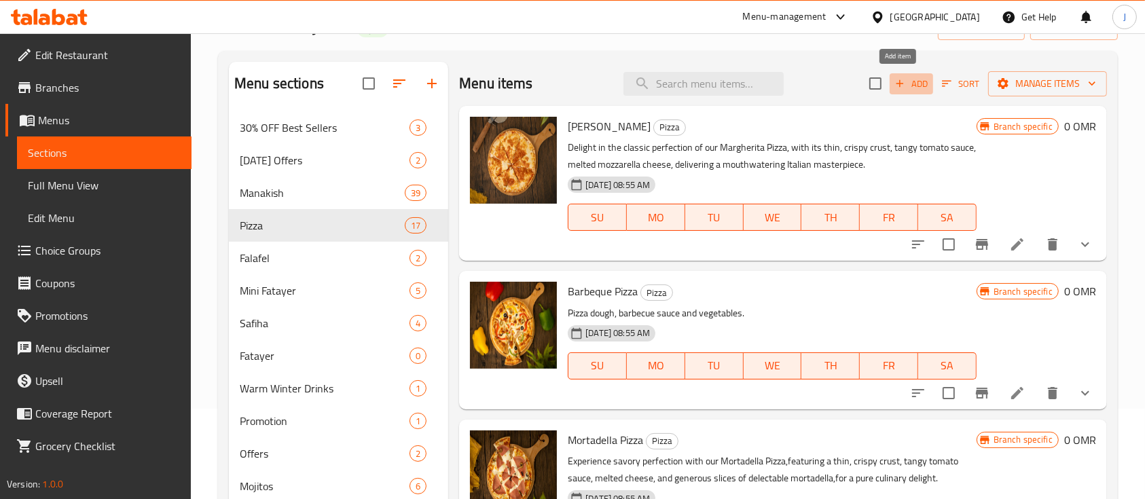
click at [899, 79] on span "Add" at bounding box center [911, 84] width 37 height 16
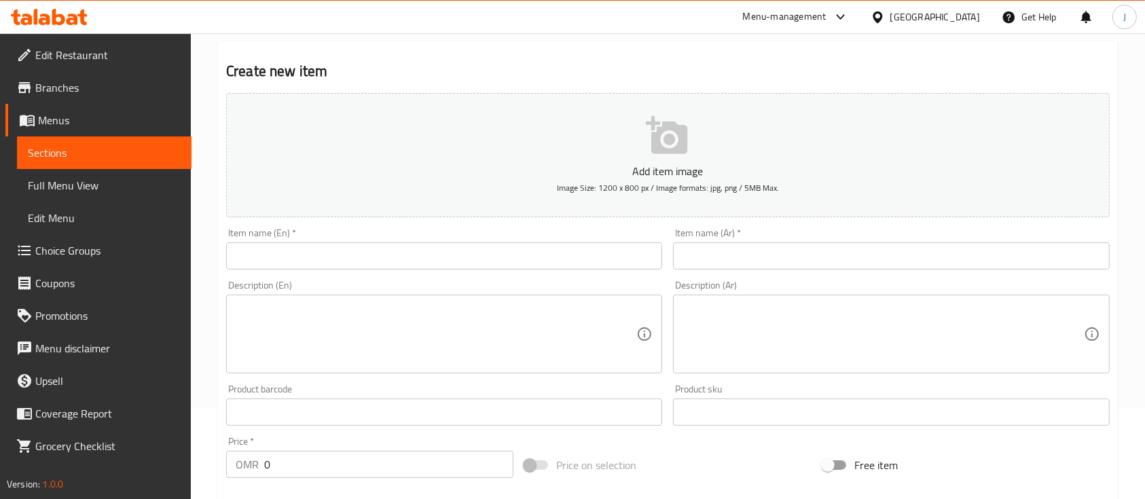
click at [899, 259] on input "text" at bounding box center [891, 255] width 436 height 27
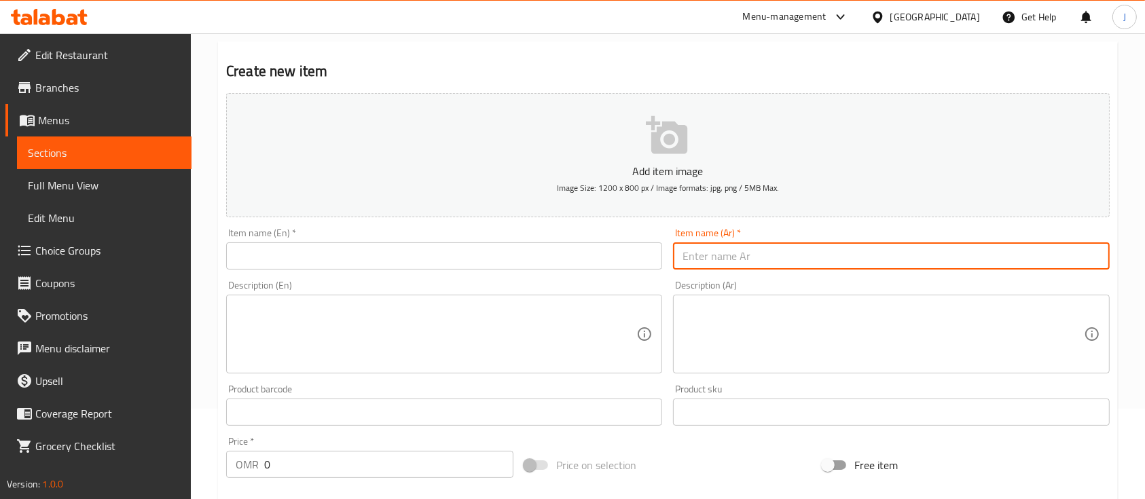
click at [456, 262] on input "text" at bounding box center [444, 255] width 436 height 27
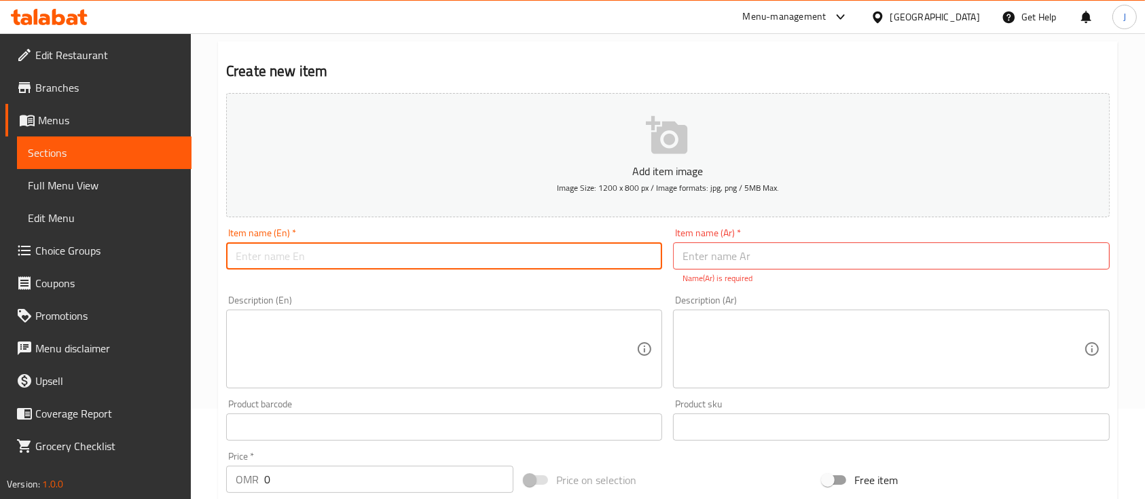
paste input "Shrimp pizza"
type input "Shrimp pizza"
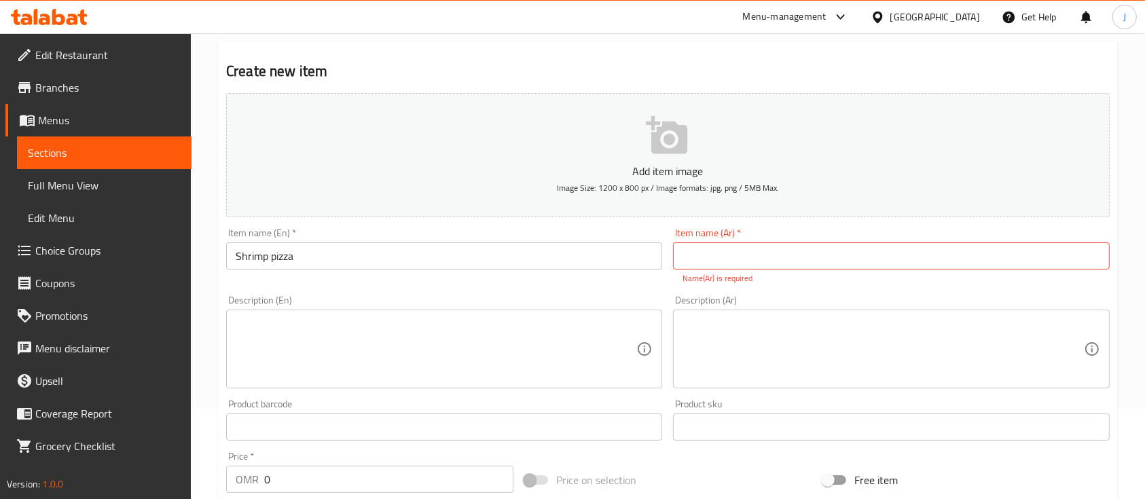
click at [896, 261] on input "text" at bounding box center [891, 255] width 436 height 27
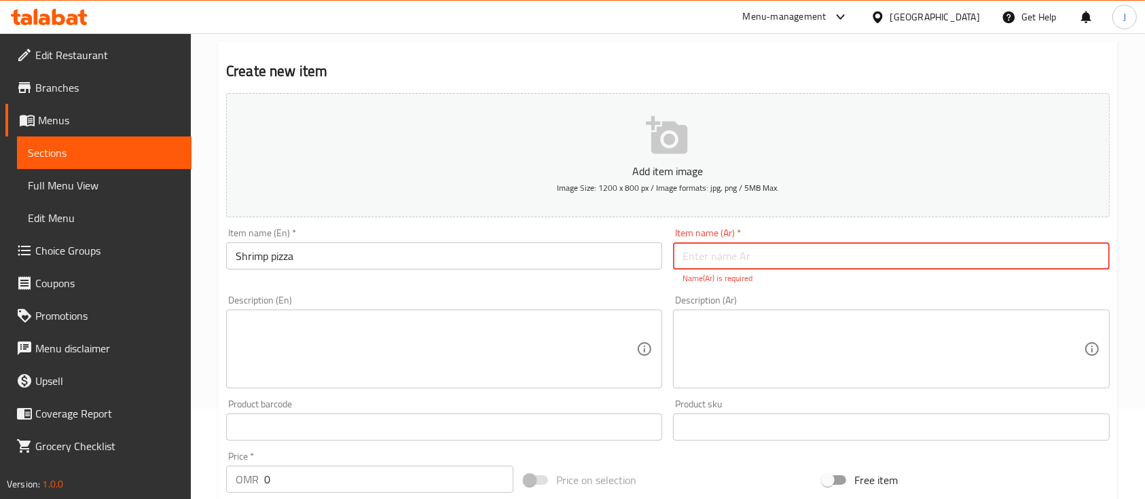
paste input "بيتزا روبيان"
type input "بيتزا روبيان"
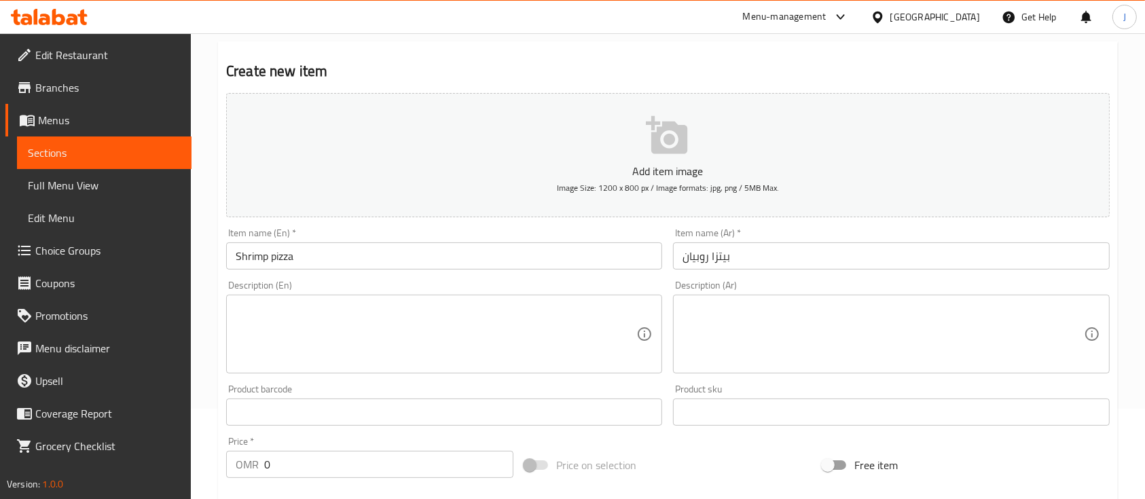
click at [851, 264] on input "بيتزا روبيان" at bounding box center [891, 255] width 436 height 27
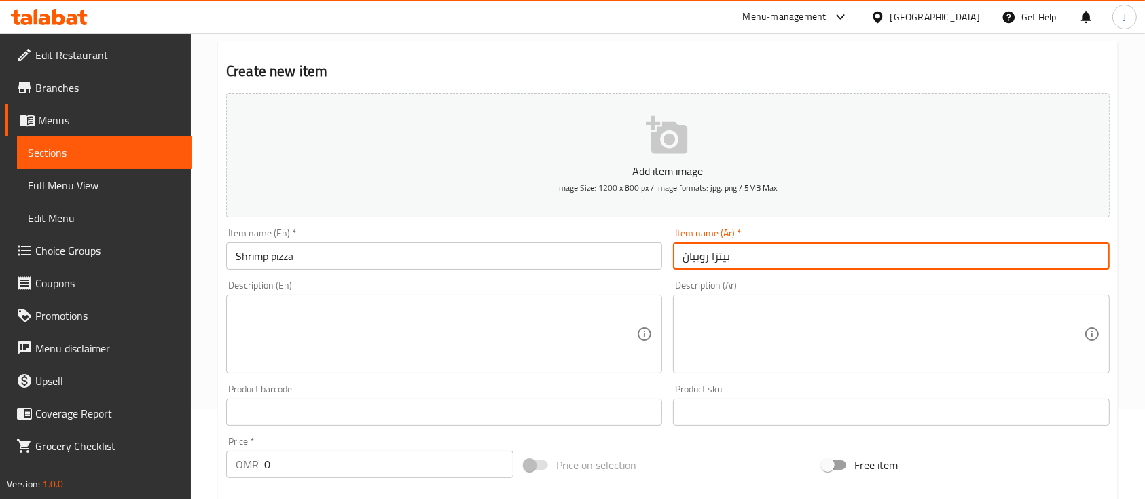
click at [356, 359] on textarea at bounding box center [436, 334] width 401 height 65
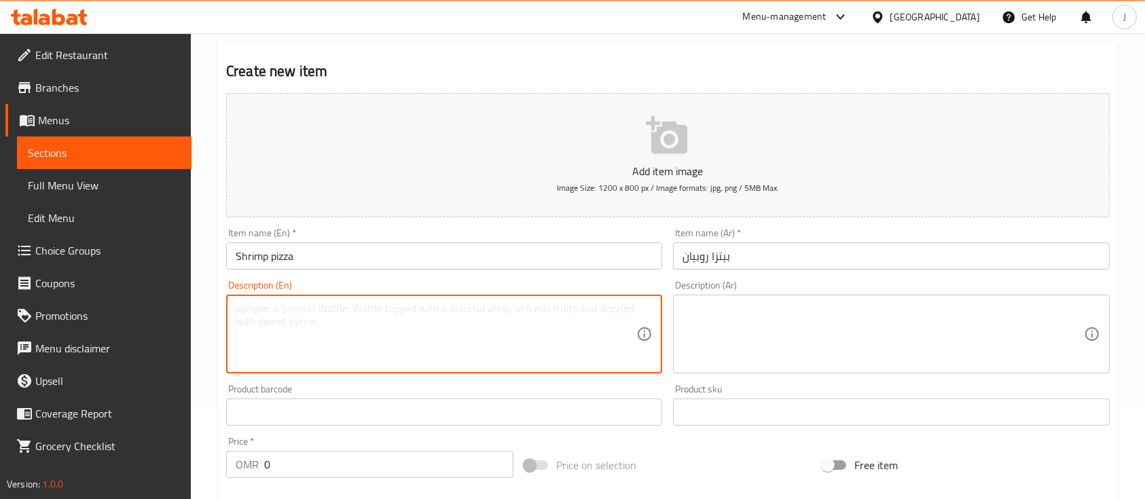
paste textarea "Fresh dough topped with shrimp, mozzarella cheese, tomato sauce"
type textarea "Fresh dough topped with shrimp, mozzarella cheese, tomato sauce"
click at [884, 354] on textarea at bounding box center [883, 334] width 401 height 65
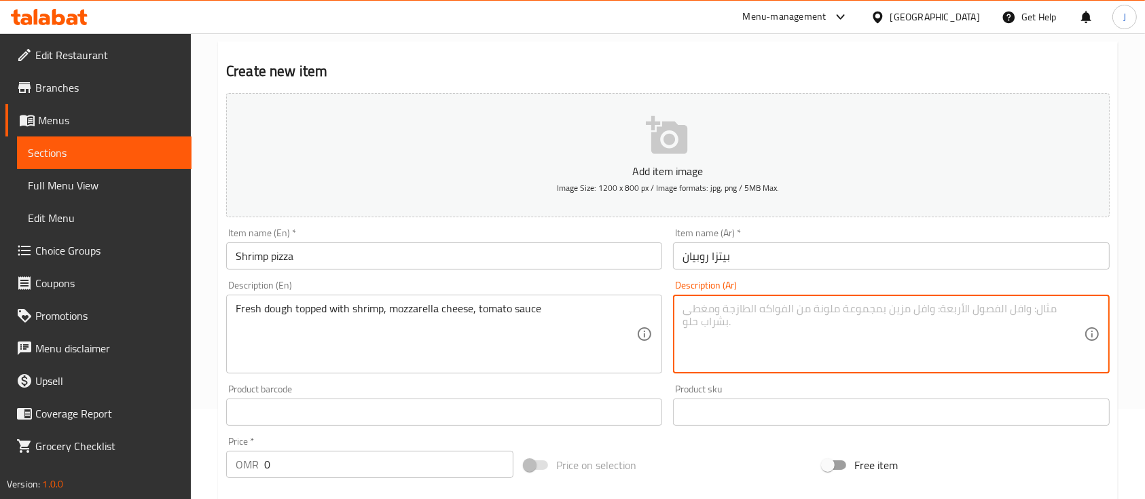
paste textarea "عجينة طازجة مغطاة بالروبيان، جبنة موتزاريلا، صلصة طماطم"
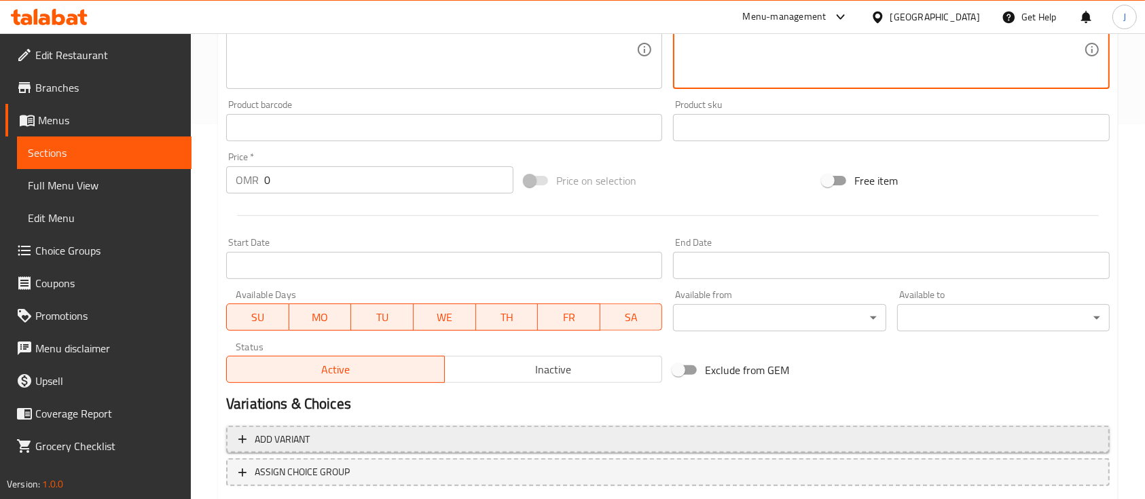
scroll to position [461, 0]
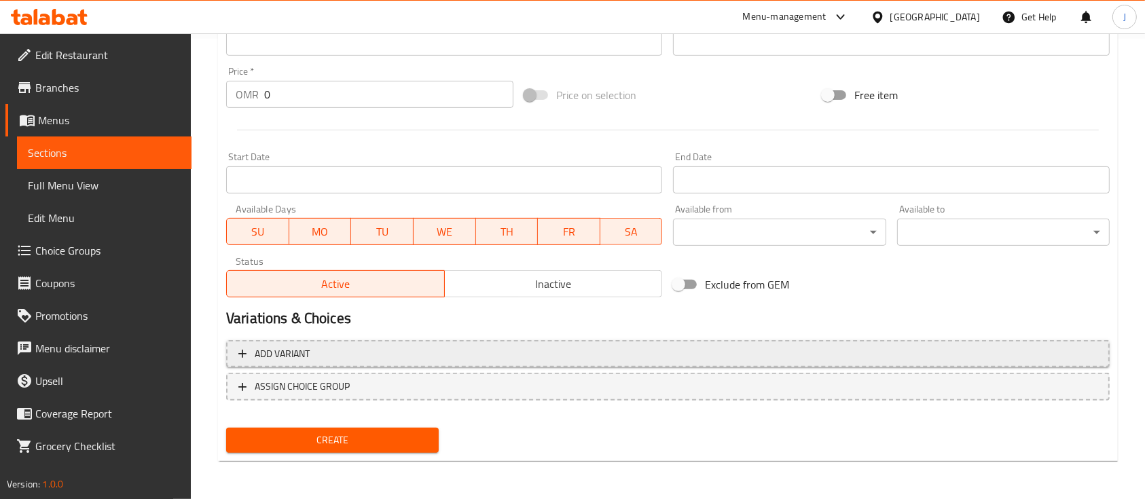
type textarea "عجينة طازجة مغطاة بالروبيان، جبنة موتزاريلا، صلصة طماطم"
click at [321, 350] on span "Add variant" at bounding box center [667, 354] width 859 height 17
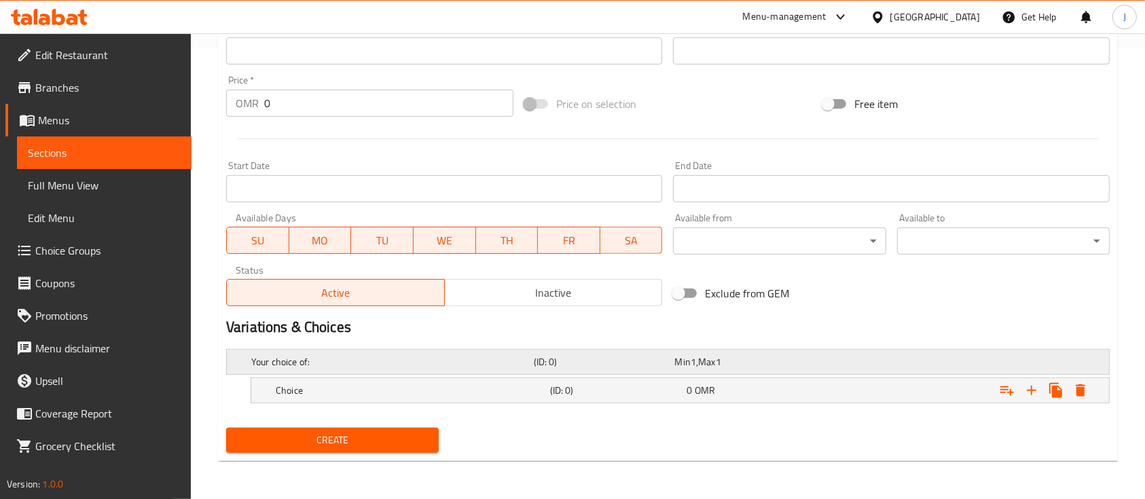
scroll to position [451, 0]
click at [621, 394] on h5 "(ID: 0)" at bounding box center [616, 391] width 132 height 14
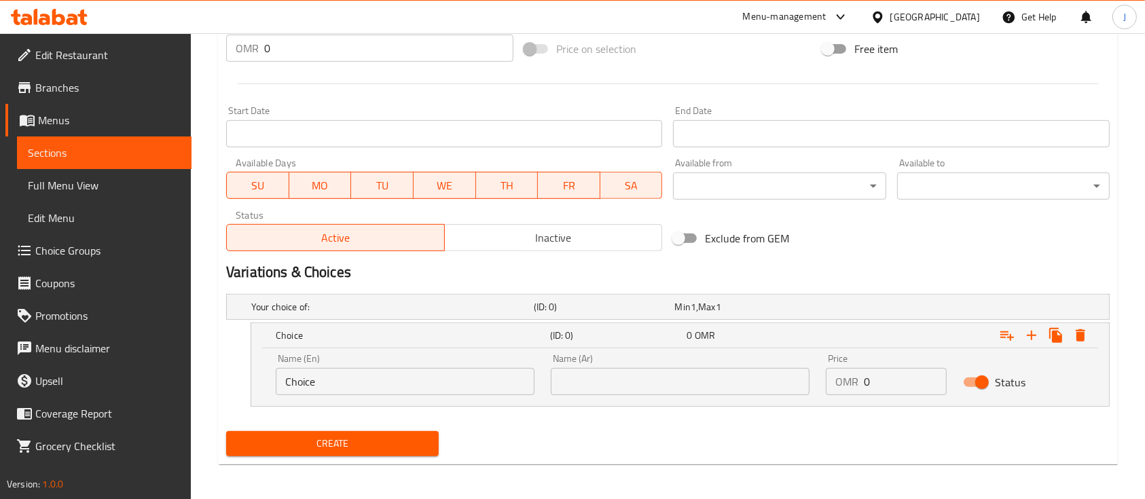
scroll to position [510, 0]
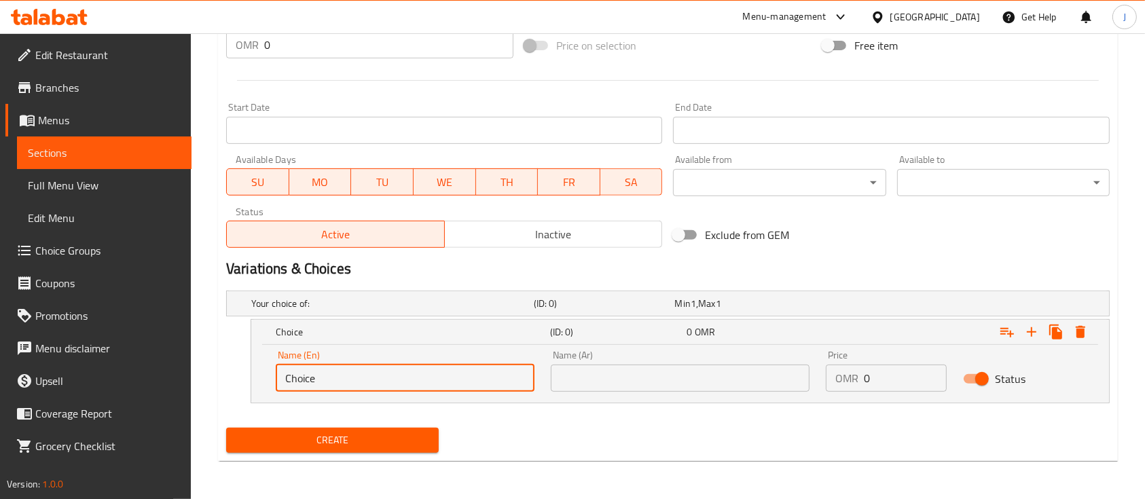
drag, startPoint x: 405, startPoint y: 376, endPoint x: 213, endPoint y: 336, distance: 196.4
click at [213, 340] on div "Home / Restaurants management / Menus / Sections / item / create Pizza section …" at bounding box center [668, 11] width 954 height 976
click at [471, 380] on input "text" at bounding box center [405, 378] width 259 height 27
type input "Small"
click at [601, 384] on input "text" at bounding box center [680, 378] width 259 height 27
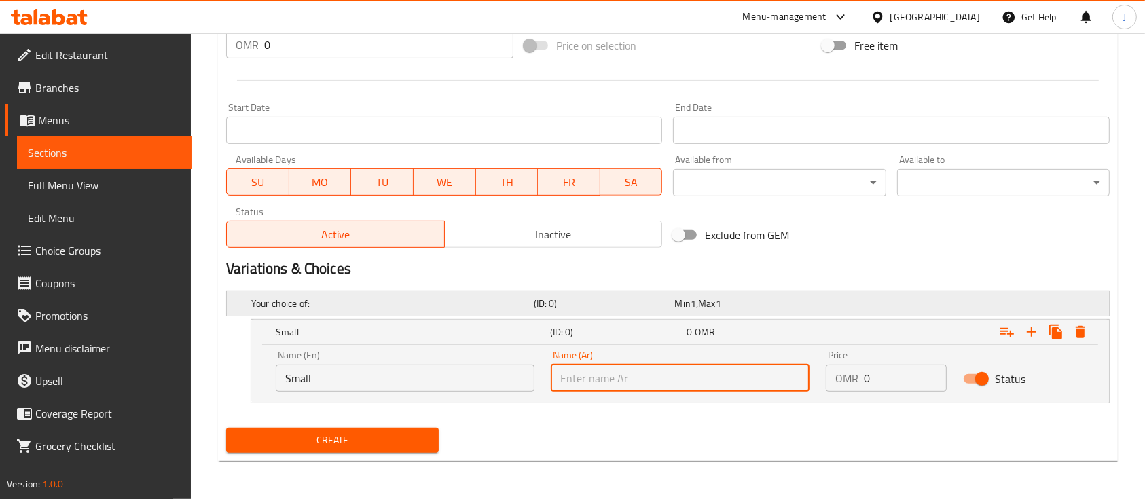
type input "صغير"
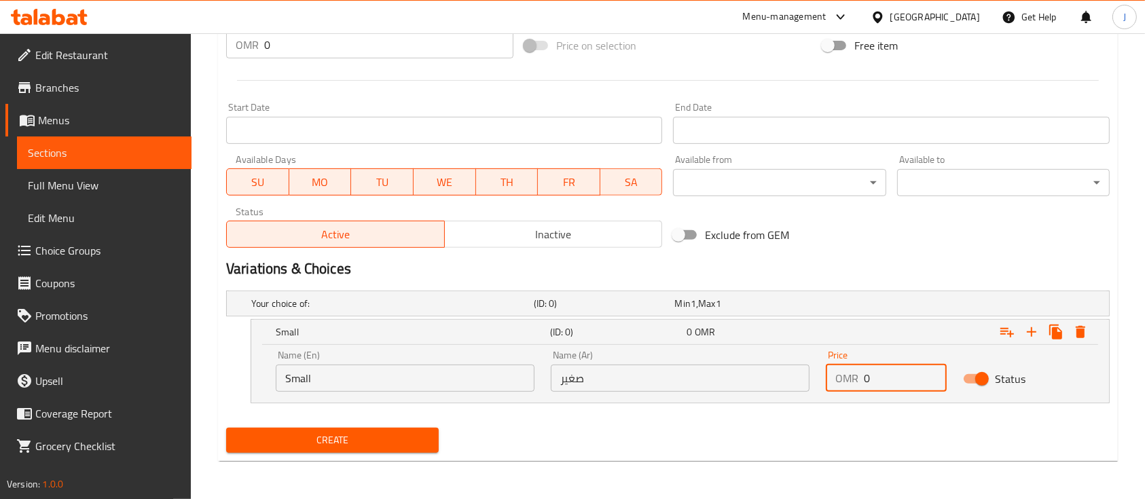
drag, startPoint x: 886, startPoint y: 378, endPoint x: 814, endPoint y: 365, distance: 73.1
click at [816, 367] on div "Name (En) Small Name (En) Name (Ar) صغير Name (Ar) Price OMR 0 Price Status" at bounding box center [680, 371] width 825 height 58
type input "3.65"
click at [1037, 329] on icon "Expand" at bounding box center [1032, 332] width 16 height 16
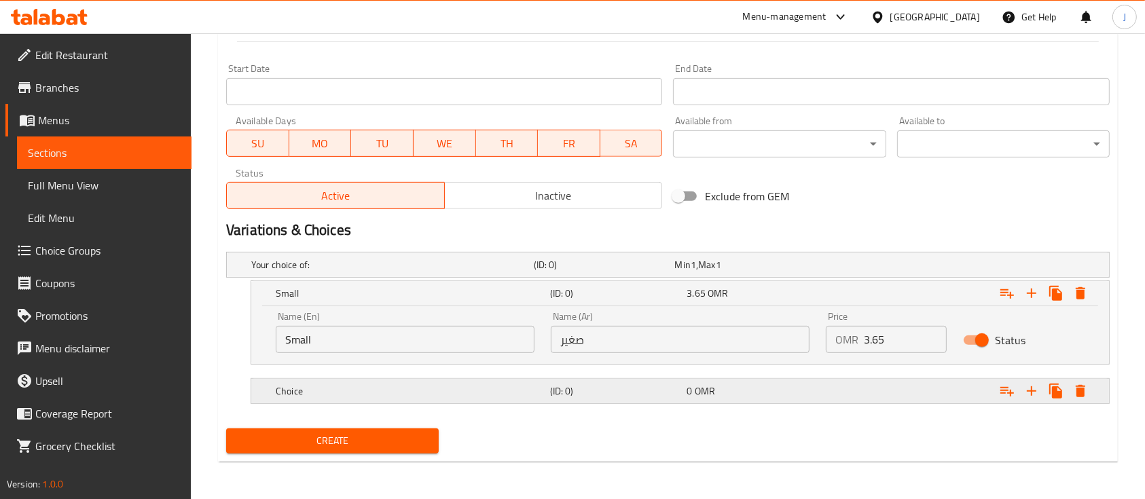
click at [739, 385] on div "0 OMR" at bounding box center [753, 391] width 132 height 14
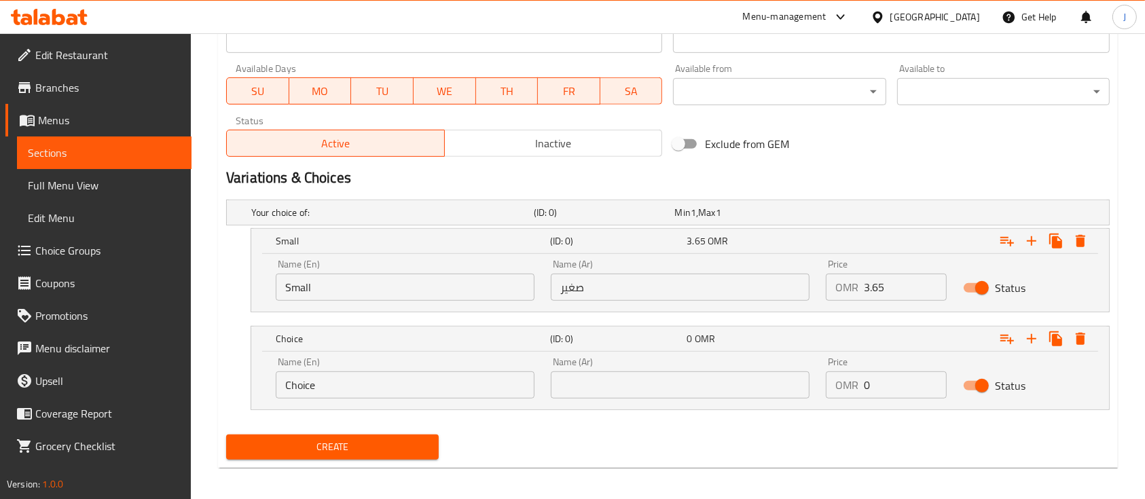
scroll to position [607, 0]
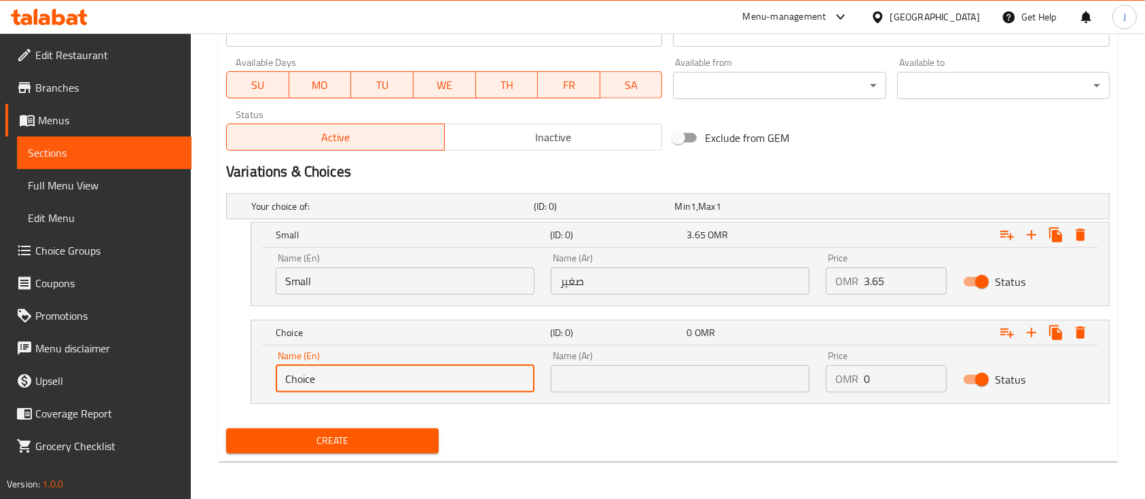
drag, startPoint x: 268, startPoint y: 376, endPoint x: 141, endPoint y: 365, distance: 128.1
click at [422, 384] on input "text" at bounding box center [405, 378] width 259 height 27
type input "Medium"
click at [598, 380] on input "text" at bounding box center [680, 378] width 259 height 27
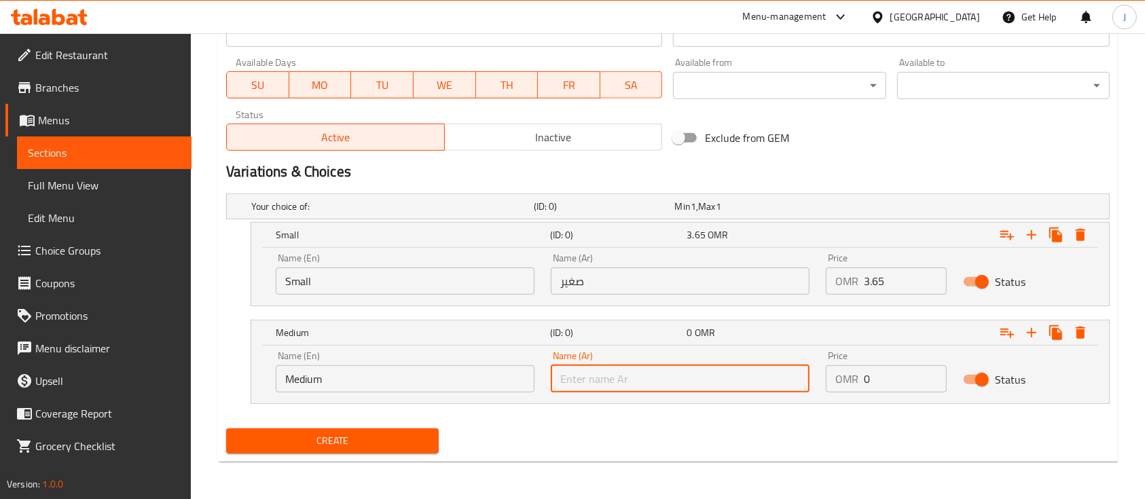
type input "وسط"
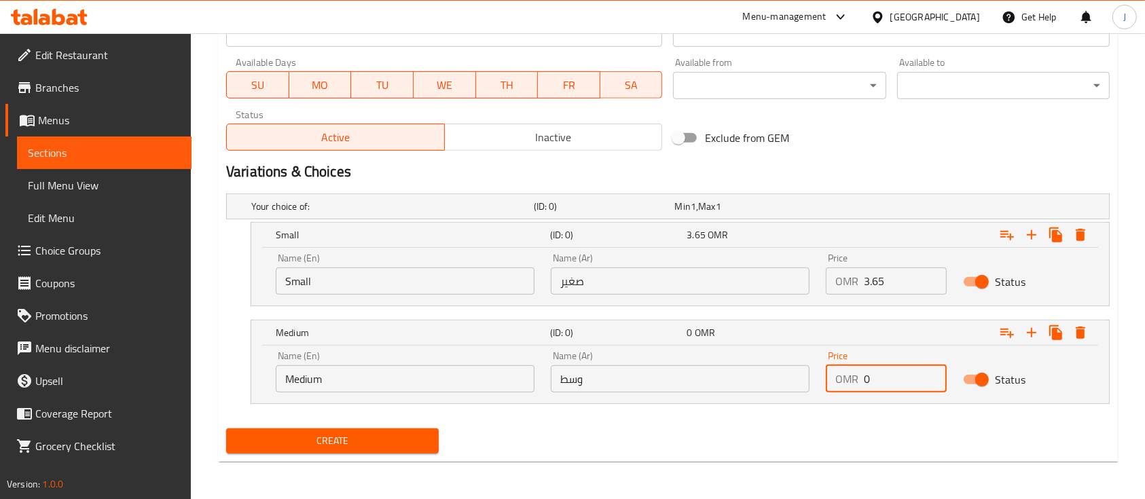
drag, startPoint x: 875, startPoint y: 384, endPoint x: 846, endPoint y: 384, distance: 29.2
click at [846, 384] on div "OMR 0 Price" at bounding box center [886, 378] width 121 height 27
type input "5.1"
drag, startPoint x: 1029, startPoint y: 328, endPoint x: 1038, endPoint y: 329, distance: 8.9
click at [1034, 329] on icon "Expand" at bounding box center [1032, 333] width 16 height 16
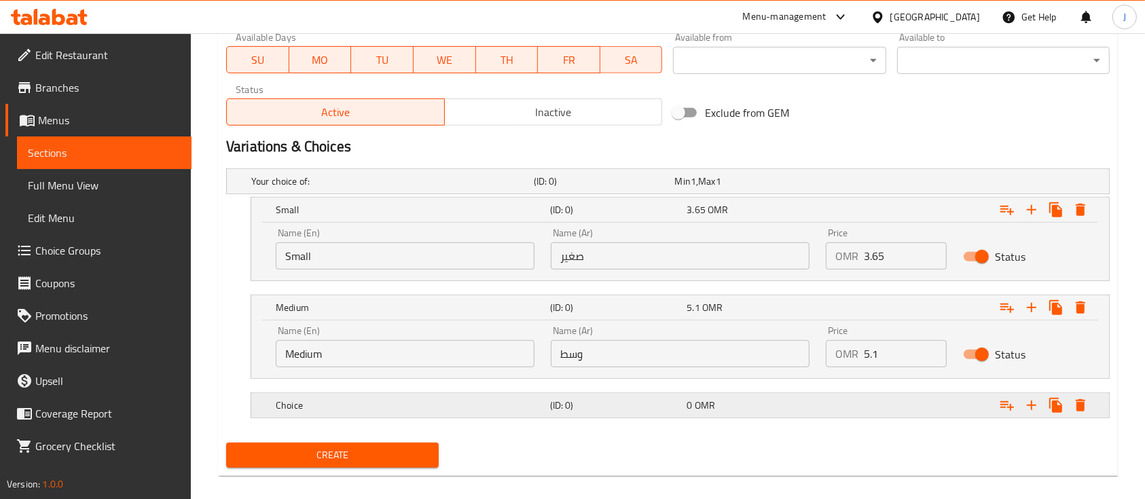
scroll to position [647, 0]
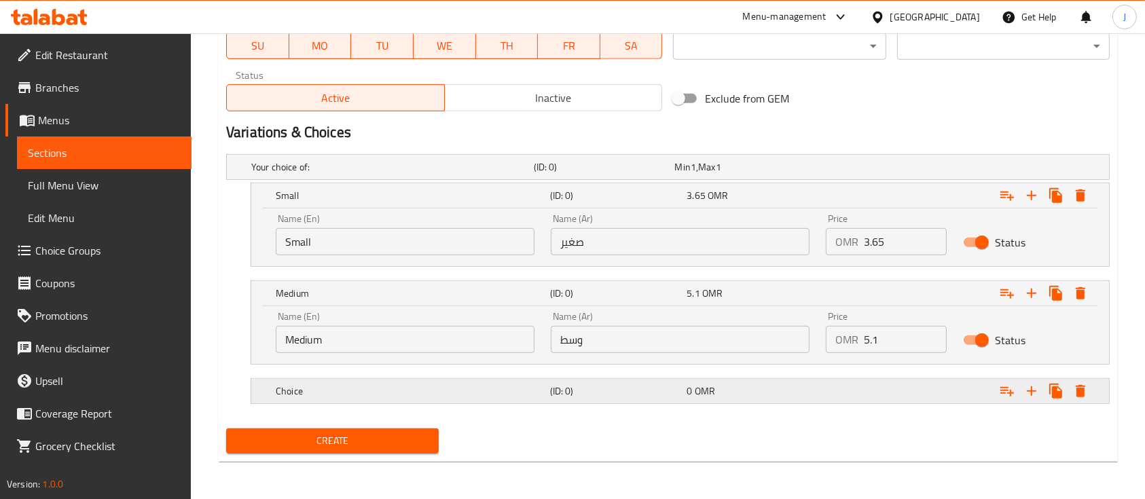
click at [715, 403] on div "Choice (ID: 0) 0 OMR" at bounding box center [684, 391] width 823 height 30
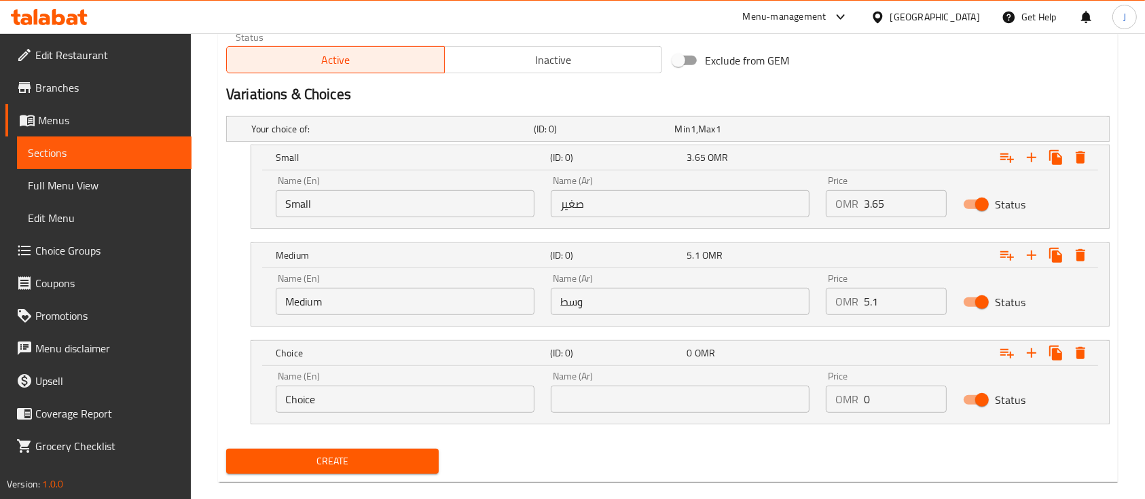
scroll to position [705, 0]
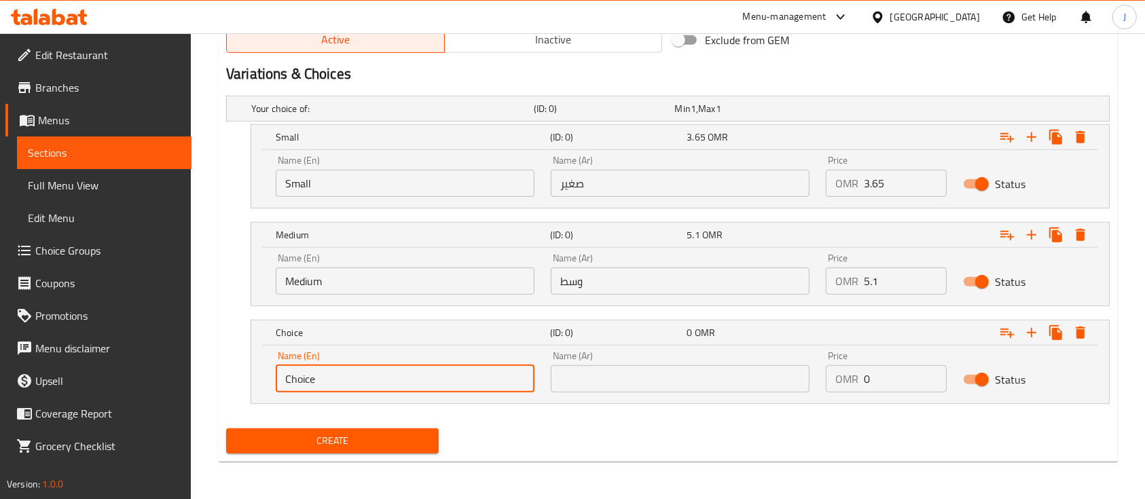
drag, startPoint x: 375, startPoint y: 389, endPoint x: 228, endPoint y: 361, distance: 149.2
click at [230, 370] on div "Choice (ID: 0) 0 OMR Name (En) Choice Name (En) Name (Ar) Name (Ar) Price OMR 0…" at bounding box center [668, 362] width 884 height 84
type input "Large"
drag, startPoint x: 619, startPoint y: 382, endPoint x: 626, endPoint y: 384, distance: 7.1
click at [619, 382] on input "text" at bounding box center [680, 378] width 259 height 27
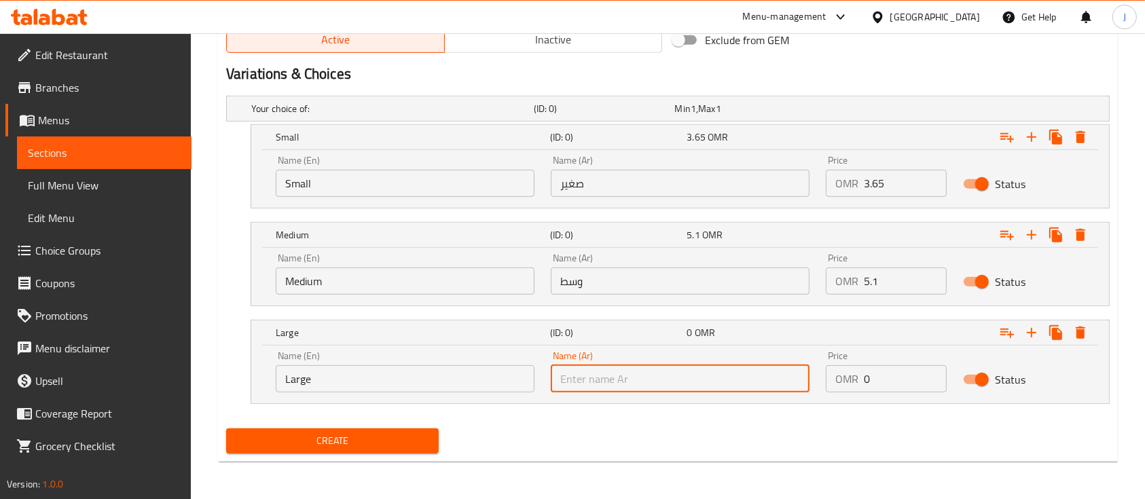
type input "كبير"
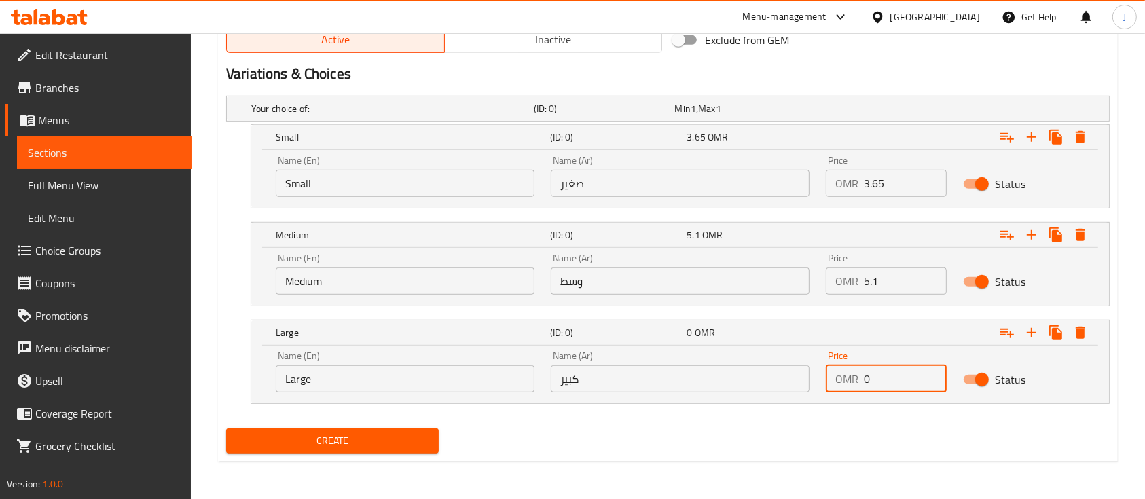
drag, startPoint x: 879, startPoint y: 379, endPoint x: 816, endPoint y: 369, distance: 63.9
click at [816, 369] on div "Name (En) Large Name (En) Name (Ar) كبير Name (Ar) Price OMR 0 Price Status" at bounding box center [680, 372] width 825 height 58
type input "6.55"
click at [715, 337] on span "OMR" at bounding box center [718, 333] width 20 height 18
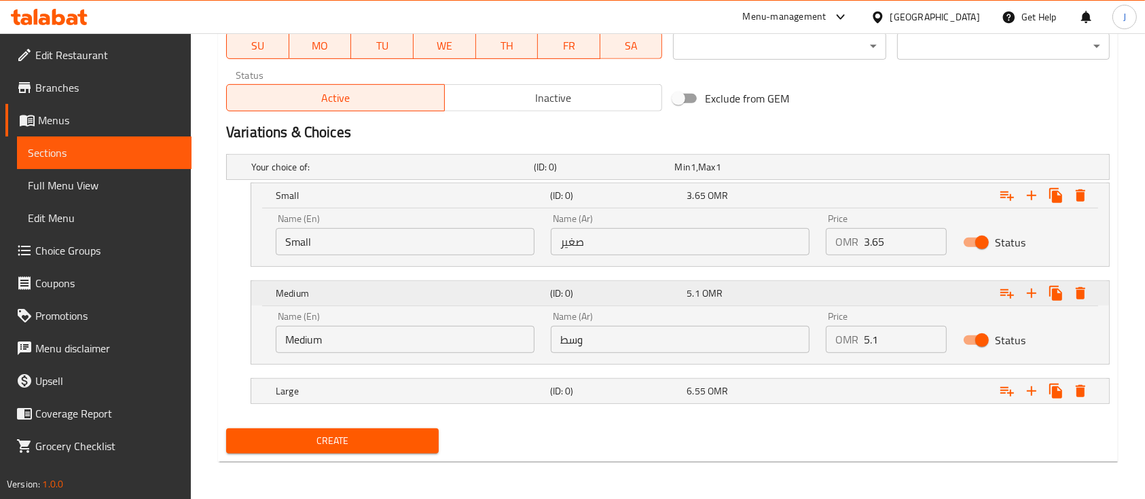
click at [721, 295] on span "OMR" at bounding box center [712, 294] width 20 height 18
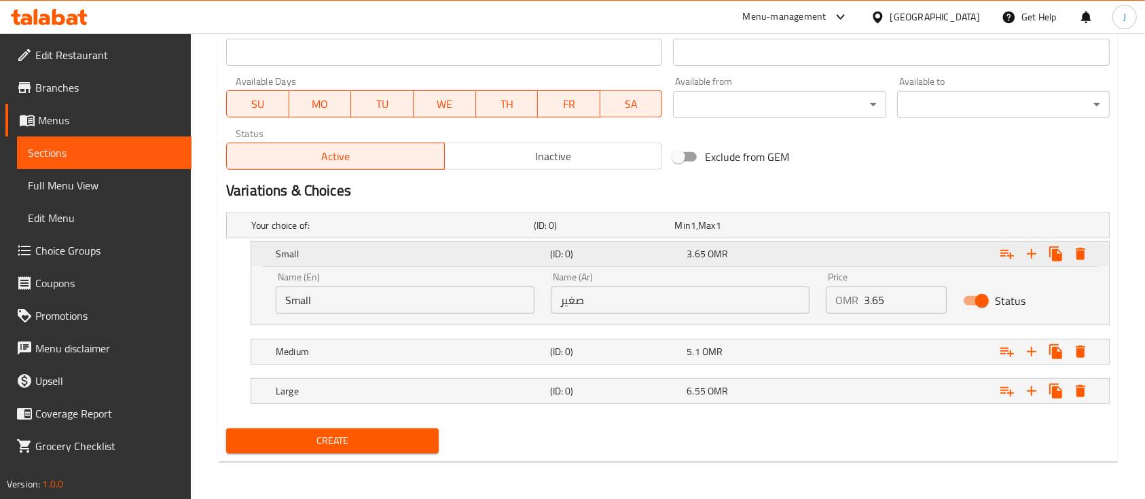
click at [701, 251] on span "3.65" at bounding box center [696, 254] width 19 height 18
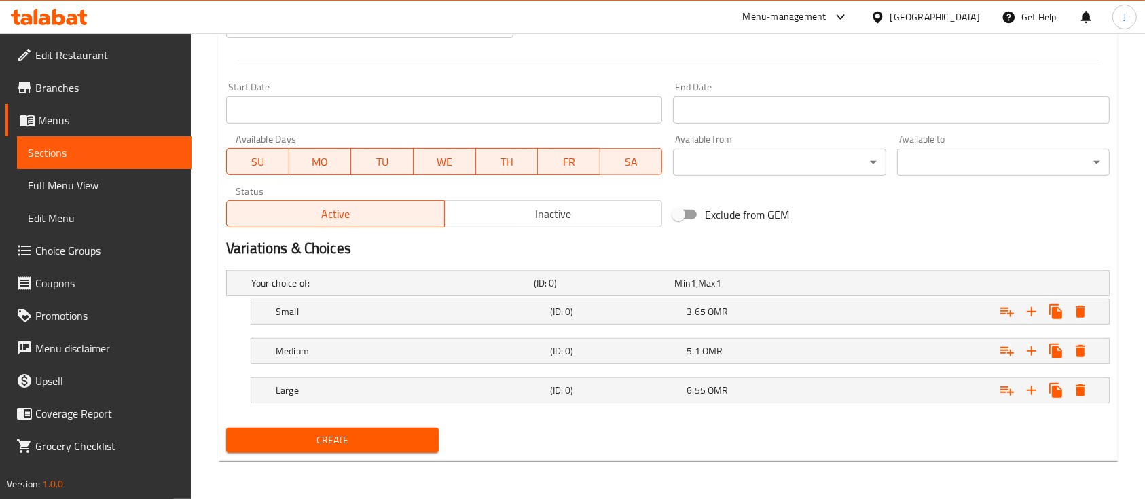
scroll to position [530, 0]
click at [369, 439] on span "Create" at bounding box center [332, 441] width 191 height 17
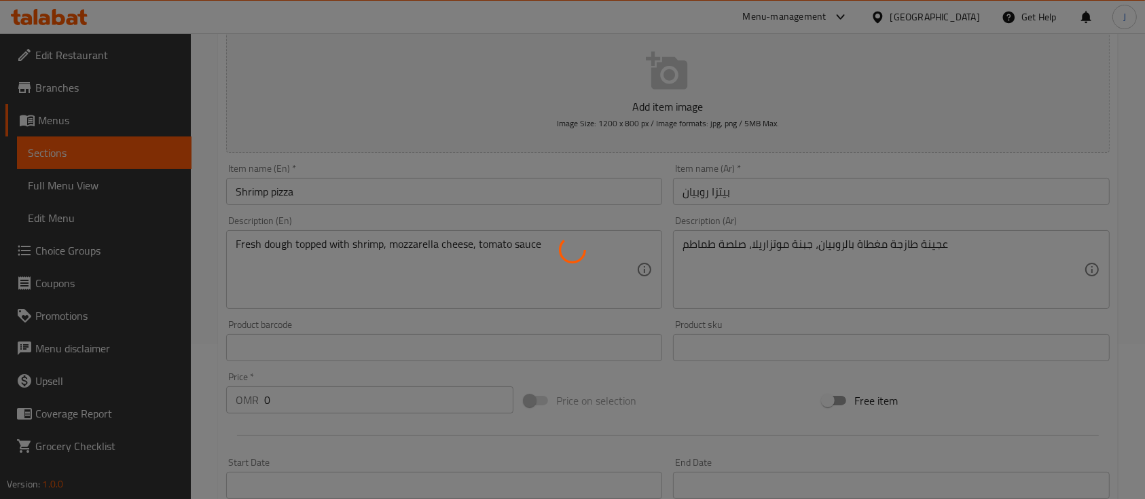
scroll to position [0, 0]
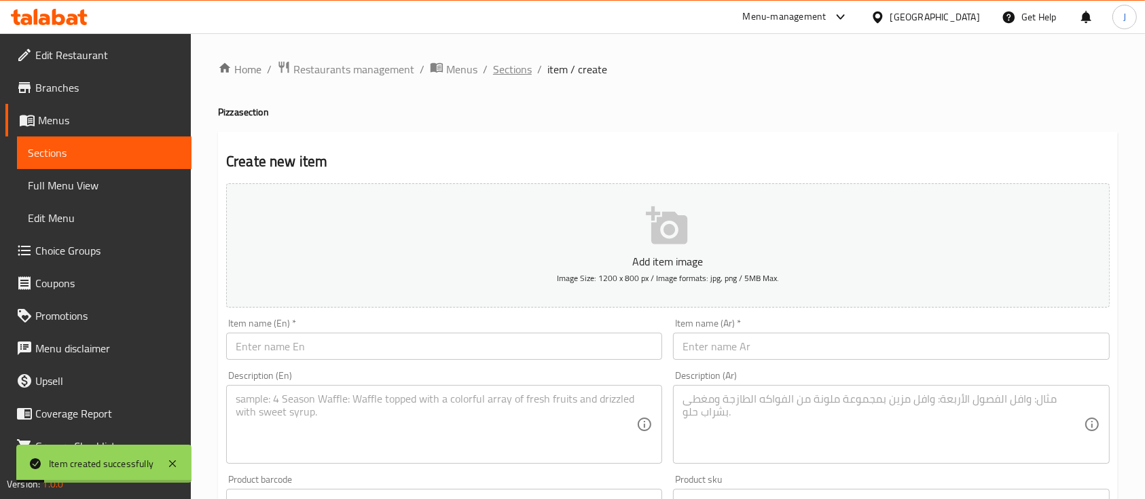
click at [512, 69] on span "Sections" at bounding box center [512, 69] width 39 height 16
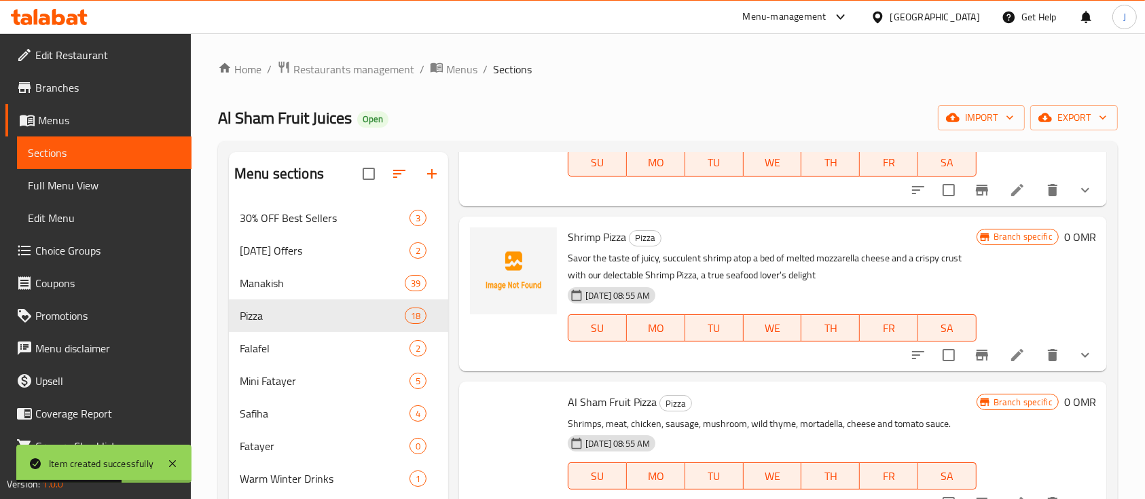
scroll to position [996, 0]
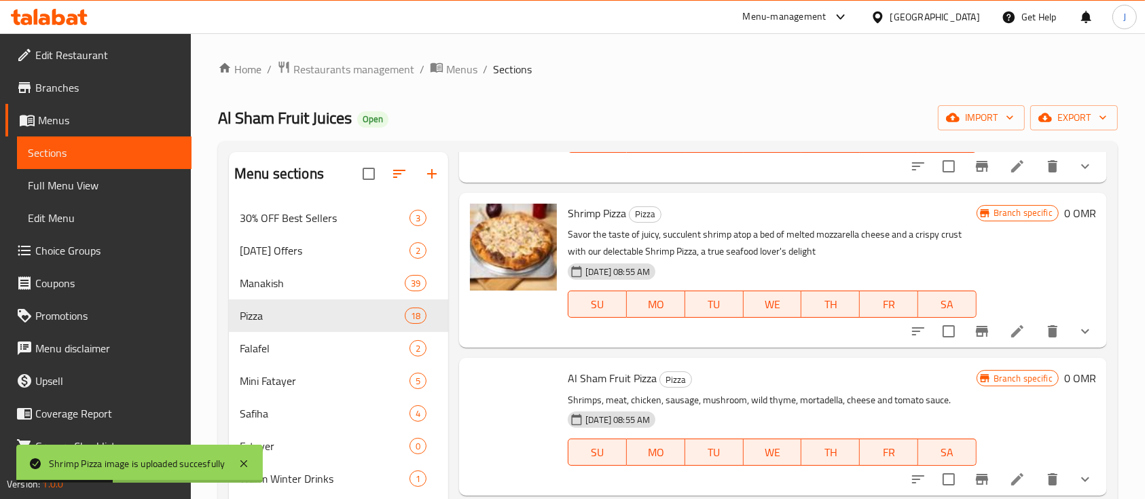
click at [859, 228] on p "Savor the taste of juicy, succulent shrimp atop a bed of melted mozzarella chee…" at bounding box center [772, 243] width 408 height 34
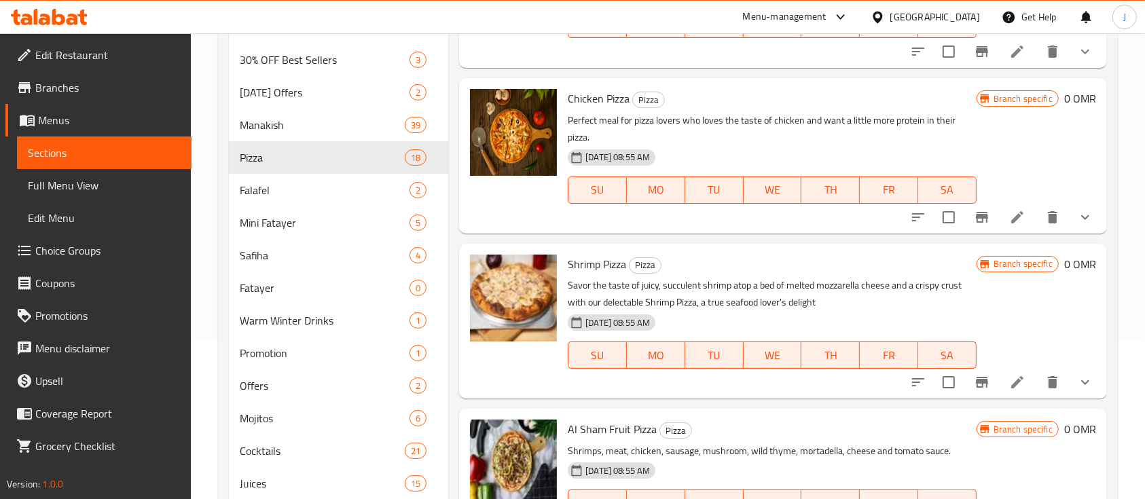
scroll to position [815, 0]
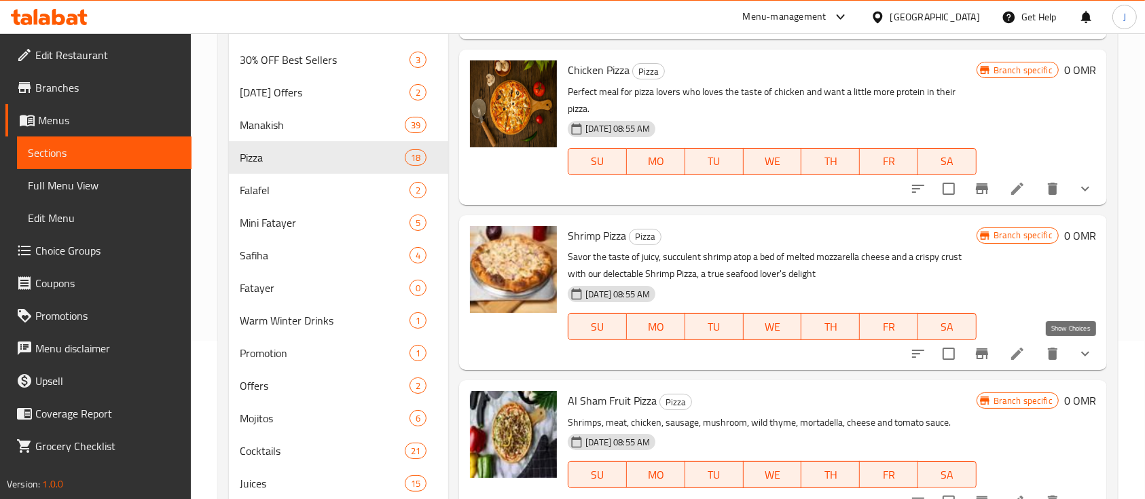
click at [1077, 356] on icon "show more" at bounding box center [1085, 354] width 16 height 16
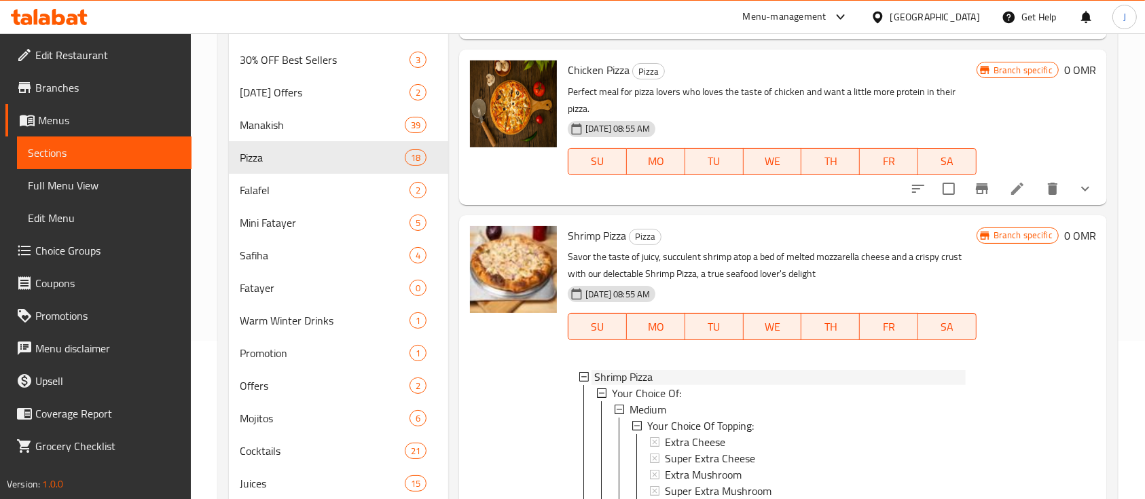
click at [588, 372] on icon at bounding box center [584, 377] width 10 height 10
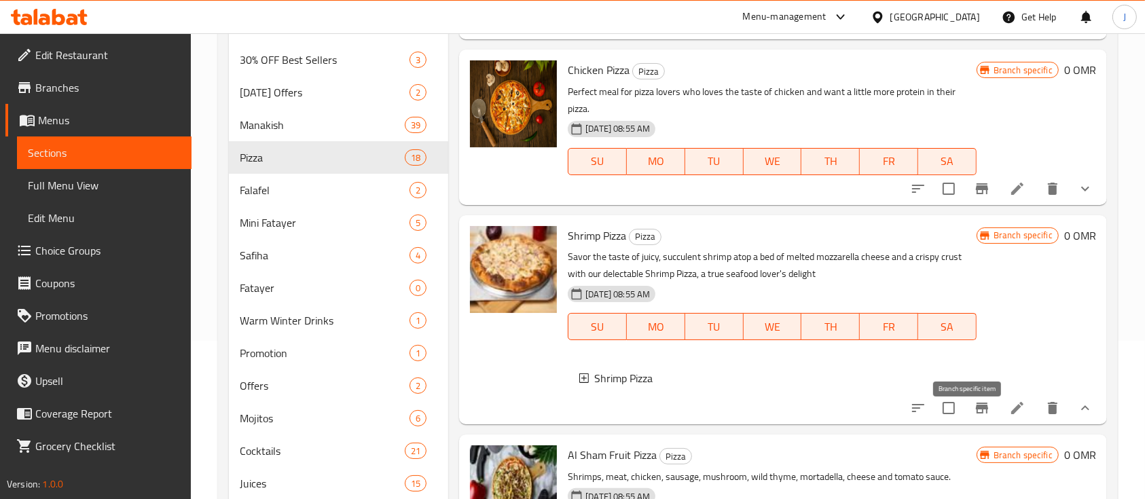
click at [975, 416] on icon "Branch-specific-item" at bounding box center [982, 408] width 16 height 16
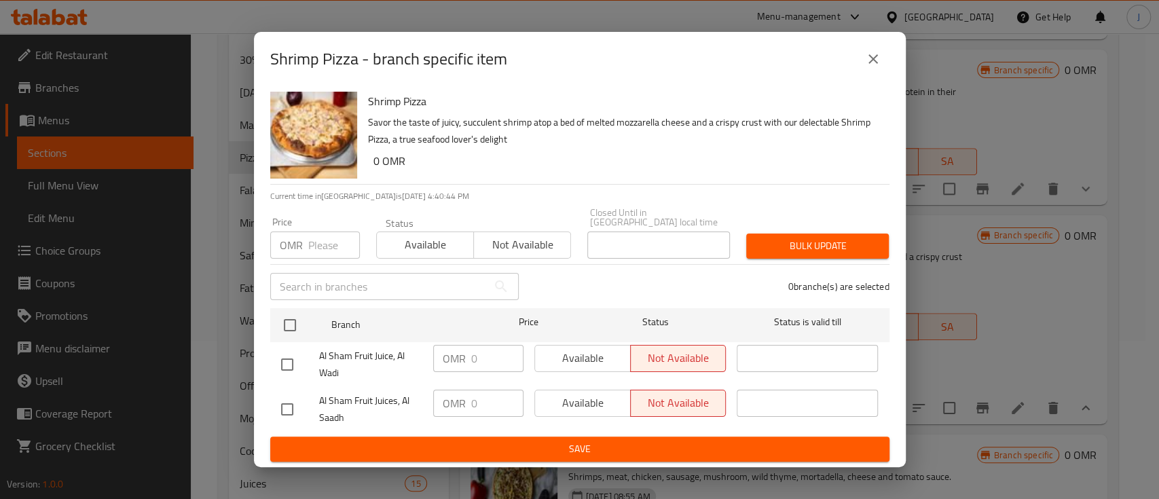
click at [872, 64] on icon "close" at bounding box center [874, 59] width 10 height 10
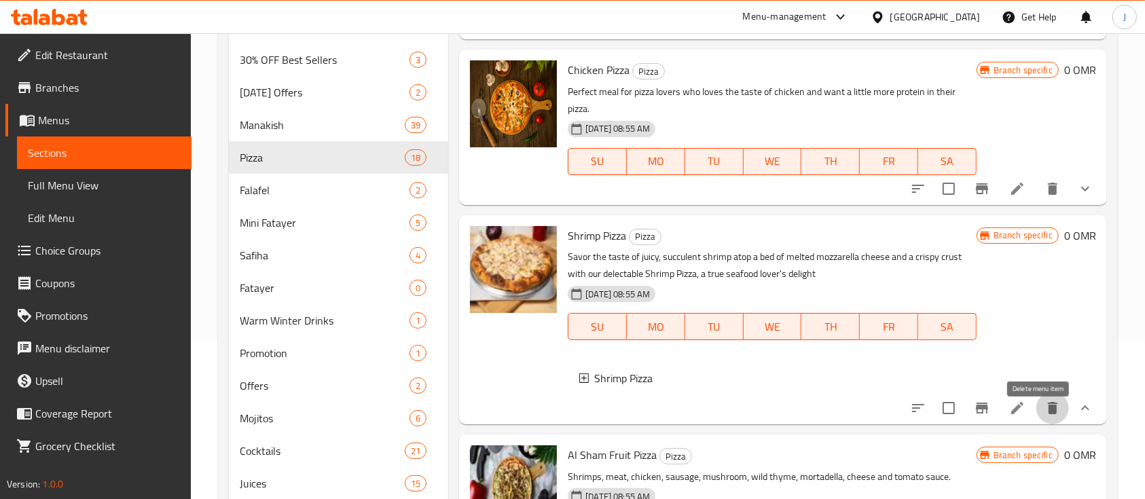
click at [1045, 414] on icon "delete" at bounding box center [1053, 408] width 16 height 16
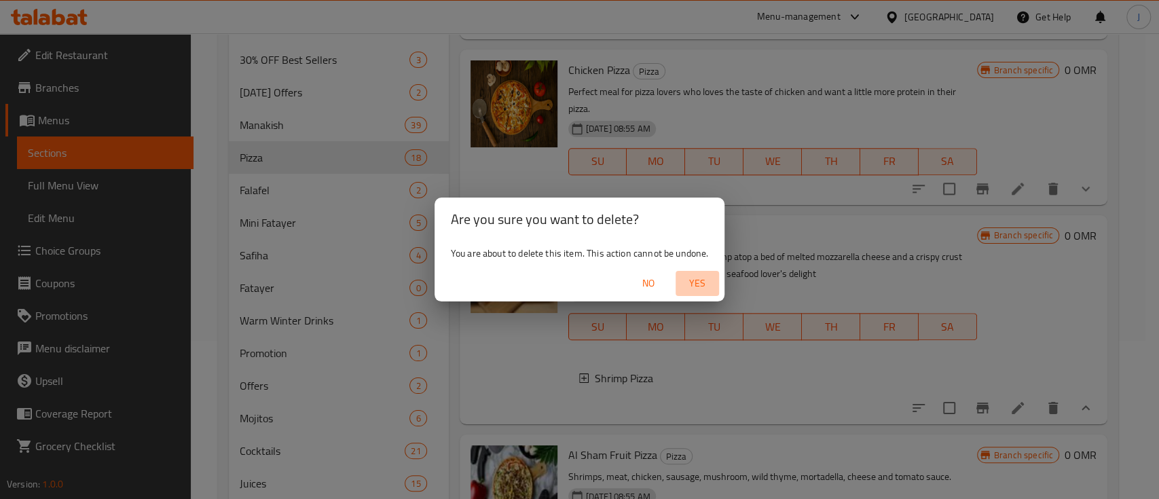
click at [704, 287] on span "Yes" at bounding box center [697, 283] width 33 height 17
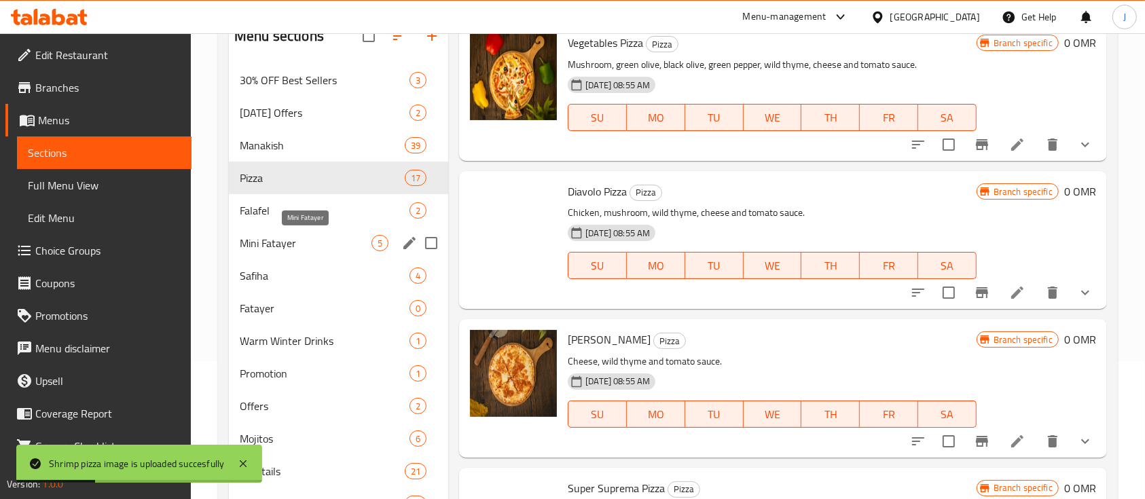
scroll to position [181, 0]
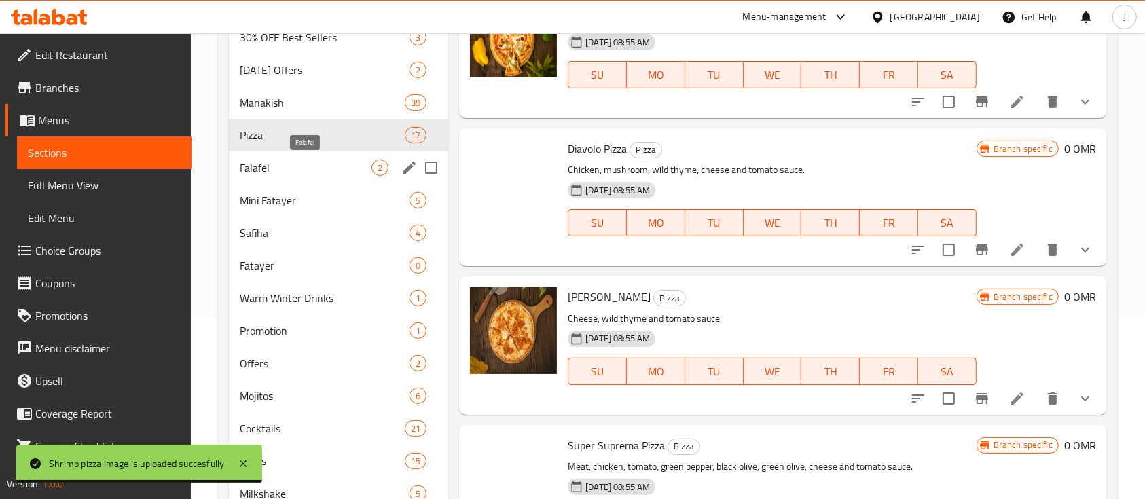
click at [277, 166] on span "Falafel" at bounding box center [306, 168] width 132 height 16
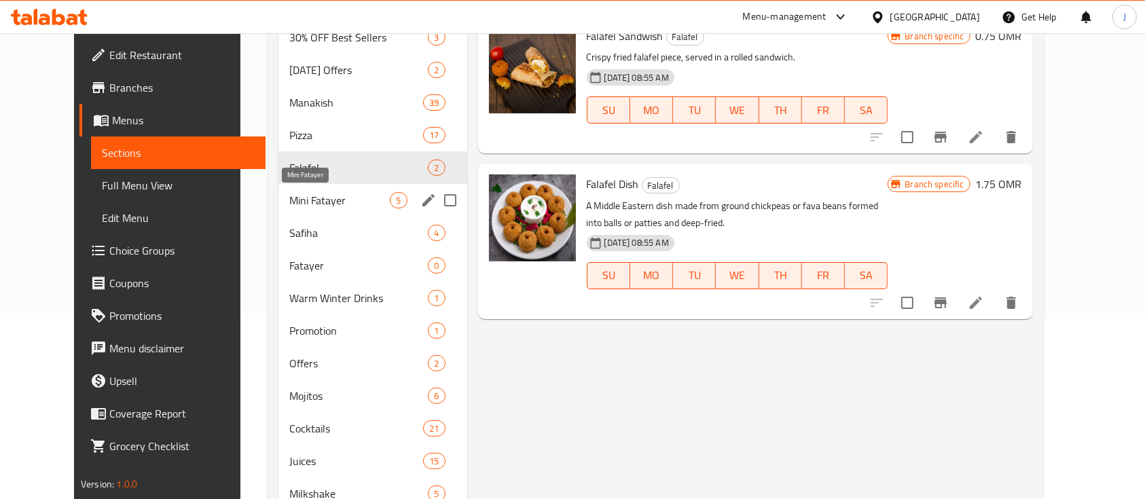
click at [289, 196] on span "Mini Fatayer" at bounding box center [339, 200] width 101 height 16
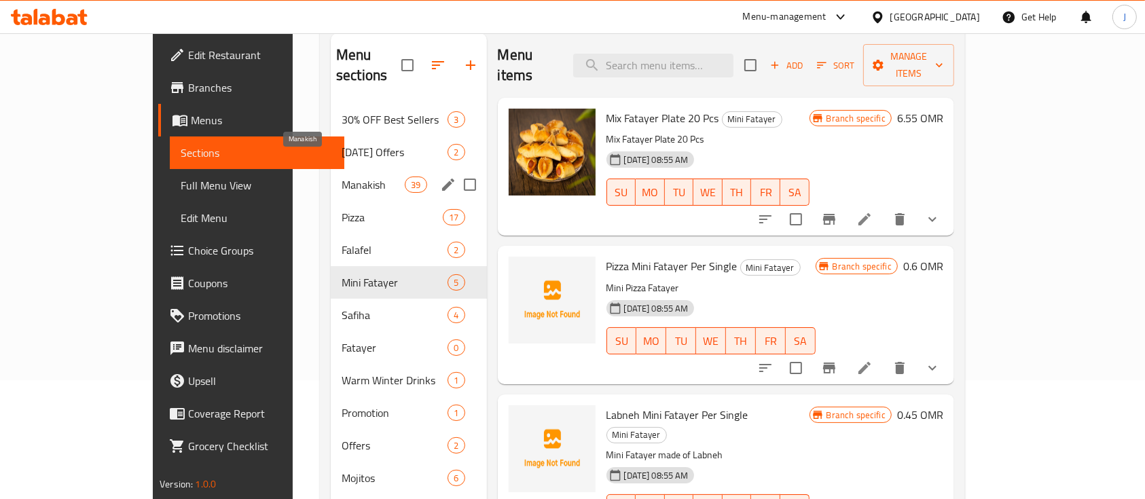
scroll to position [90, 0]
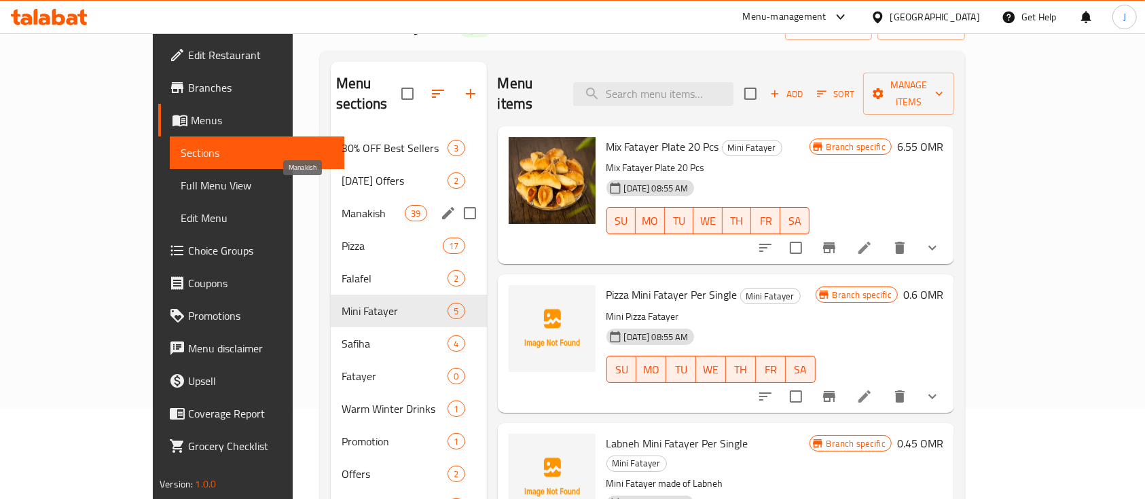
click at [342, 205] on span "Manakish" at bounding box center [373, 213] width 63 height 16
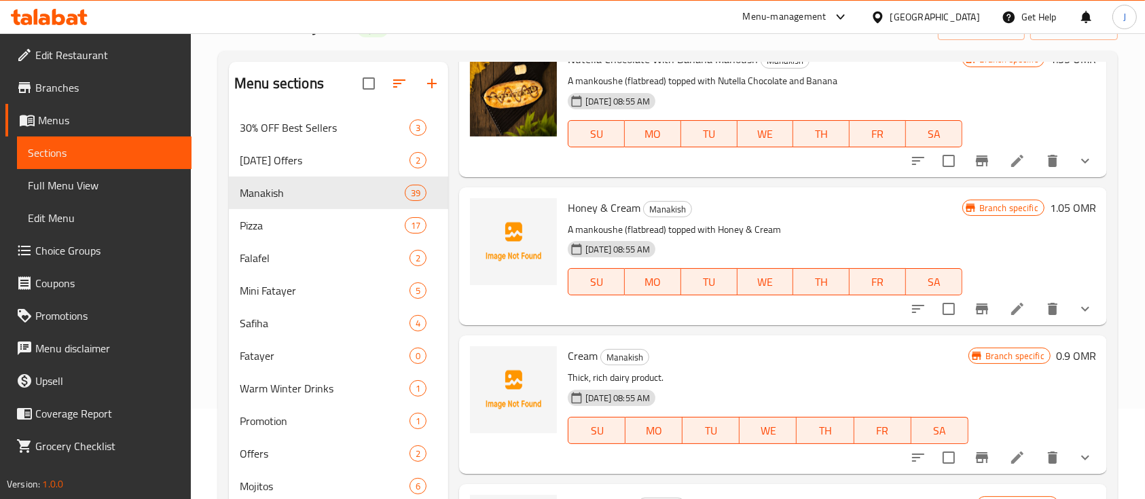
scroll to position [4166, 0]
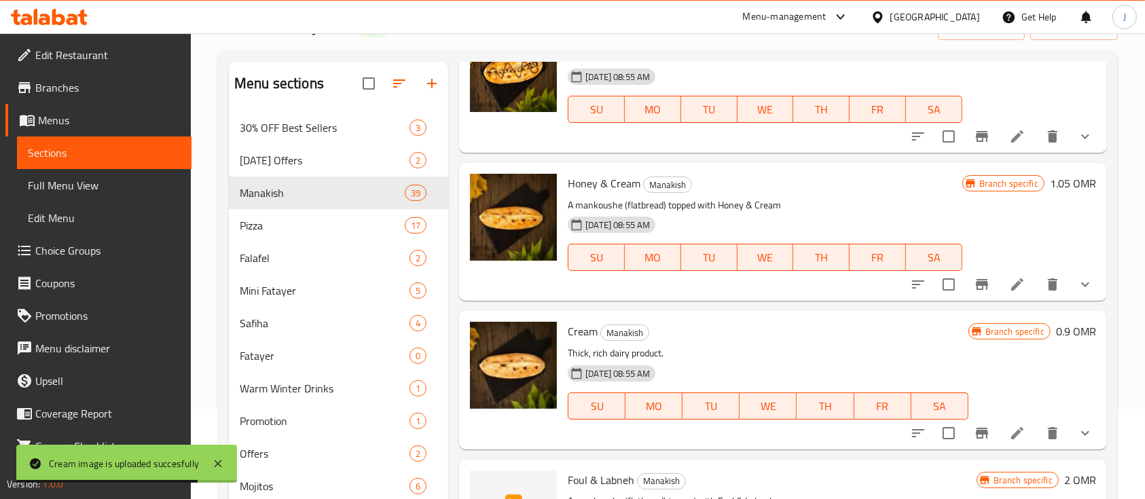
click at [838, 348] on p "Thick, rich dairy product." at bounding box center [768, 353] width 400 height 17
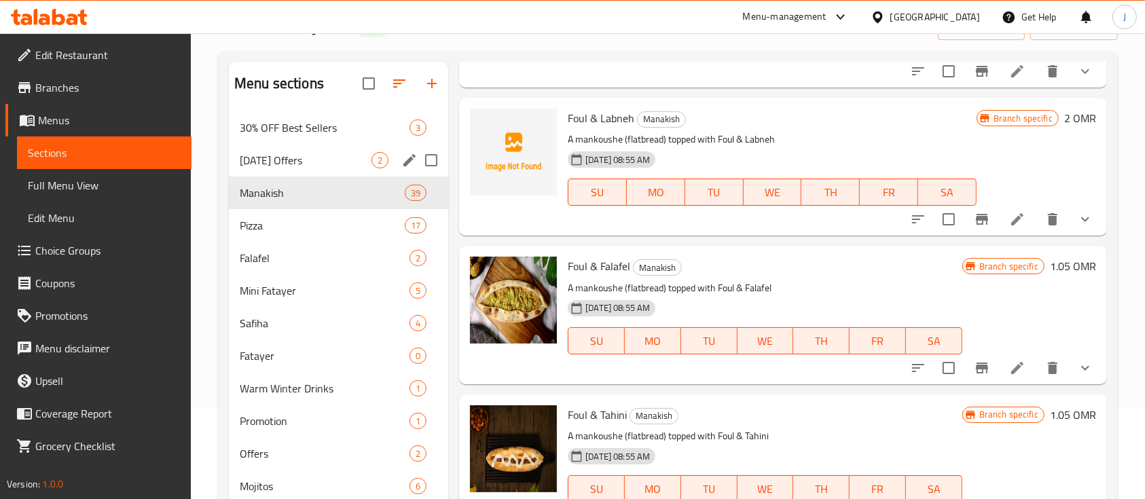
scroll to position [0, 0]
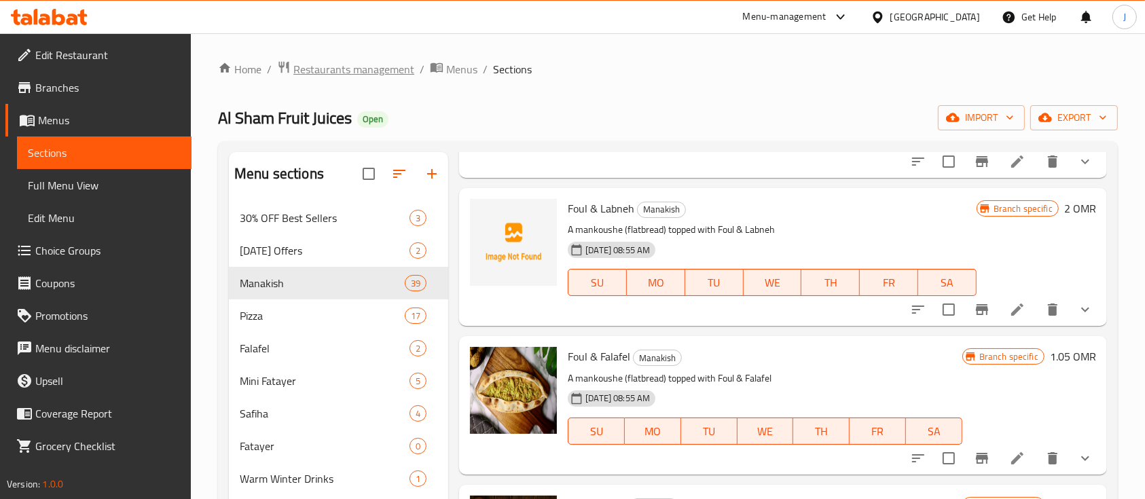
click at [351, 75] on span "Restaurants management" at bounding box center [353, 69] width 121 height 16
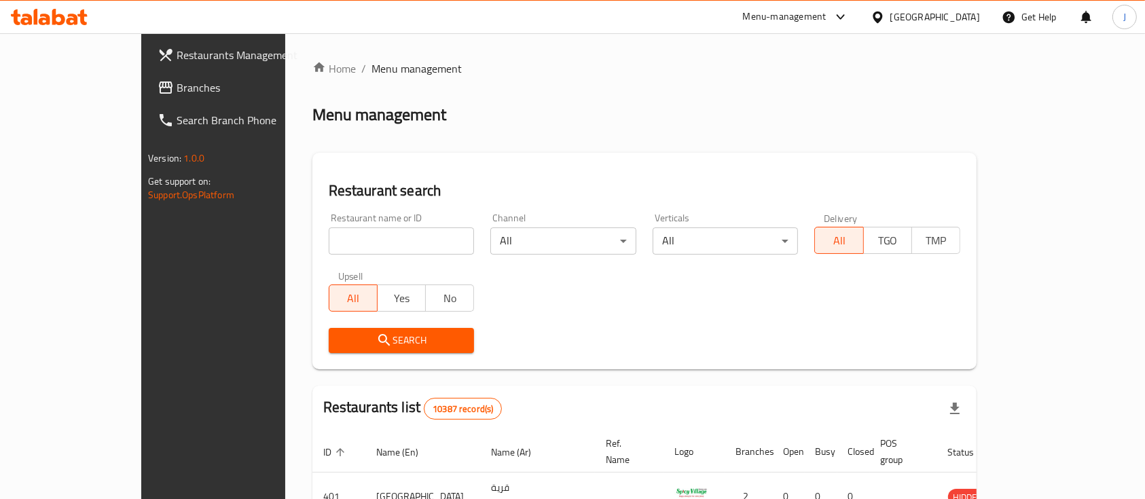
drag, startPoint x: 931, startPoint y: 140, endPoint x: 864, endPoint y: 146, distance: 67.5
click at [930, 140] on div "Home / Menu management Menu management Restaurant search Restaurant name or ID …" at bounding box center [644, 472] width 664 height 825
click at [177, 91] on span "Branches" at bounding box center [249, 87] width 145 height 16
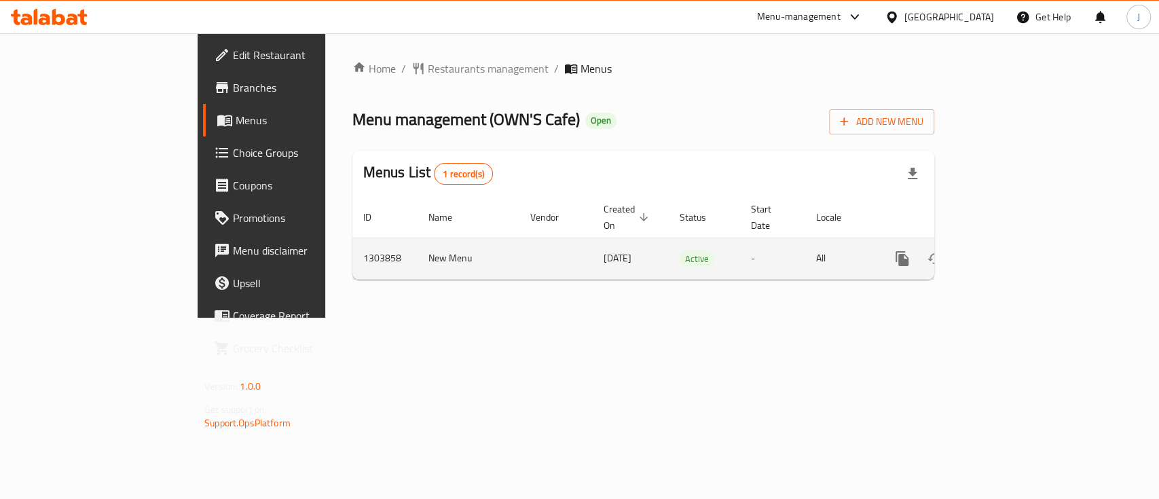
click at [1009, 251] on icon "enhanced table" at bounding box center [1000, 259] width 16 height 16
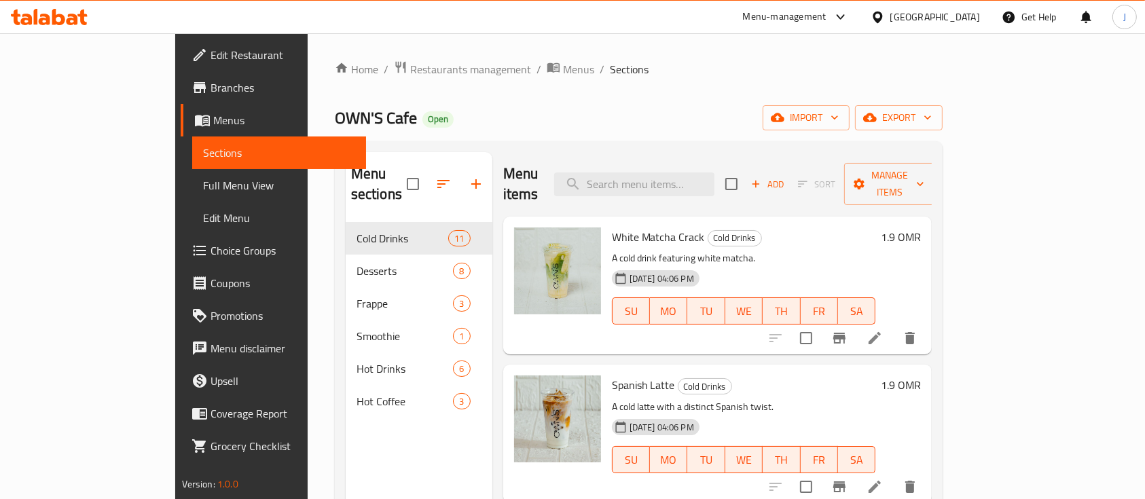
click at [876, 250] on p "A cold drink featuring white matcha." at bounding box center [744, 258] width 264 height 17
click at [468, 177] on icon "button" at bounding box center [476, 184] width 16 height 16
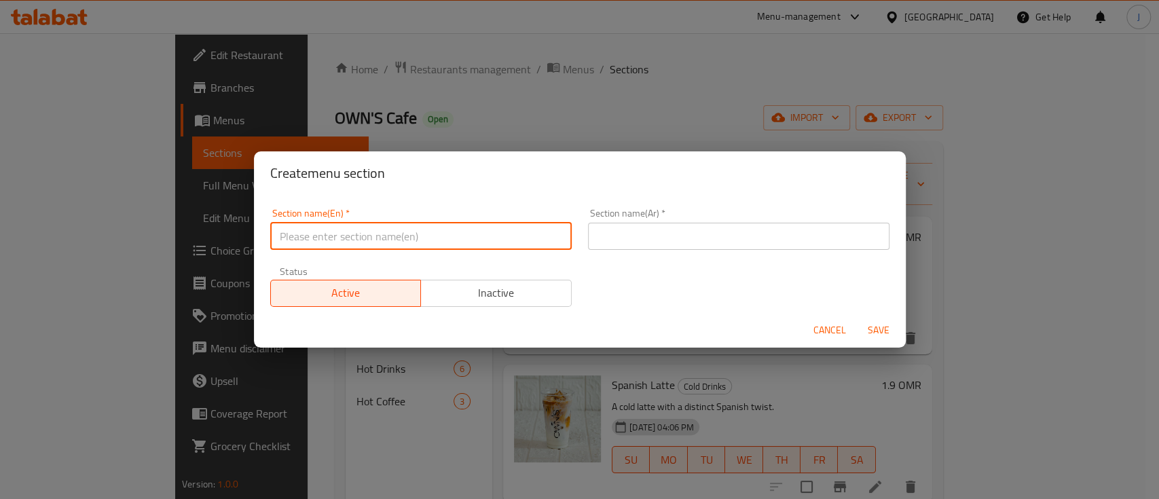
click at [392, 230] on input "text" at bounding box center [421, 236] width 302 height 27
type input "Boxs"
click at [624, 243] on input "text" at bounding box center [739, 236] width 302 height 27
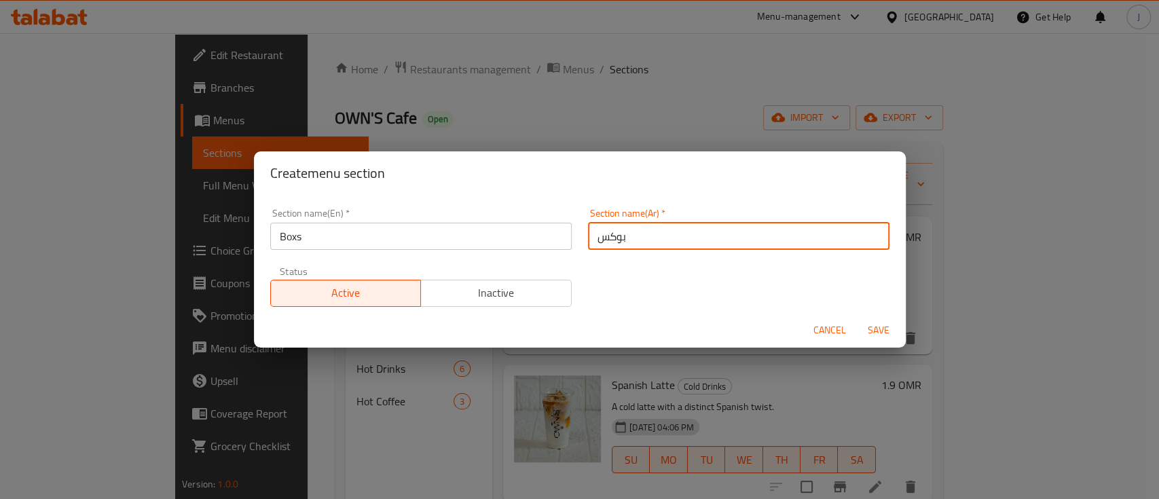
type input "بوكس"
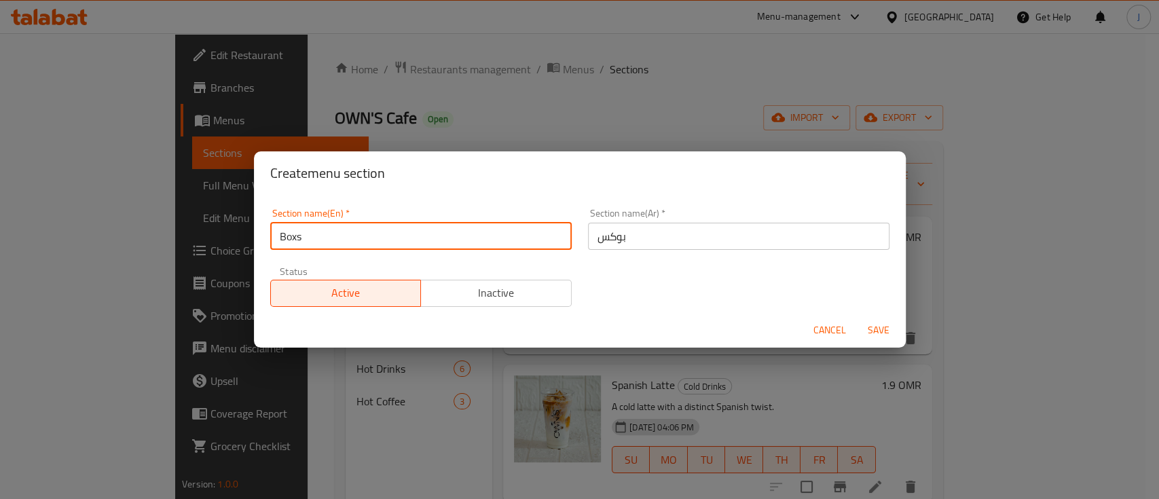
click at [338, 239] on input "Boxs" at bounding box center [421, 236] width 302 height 27
click at [281, 242] on input "Box" at bounding box center [421, 236] width 302 height 27
type input "Box"
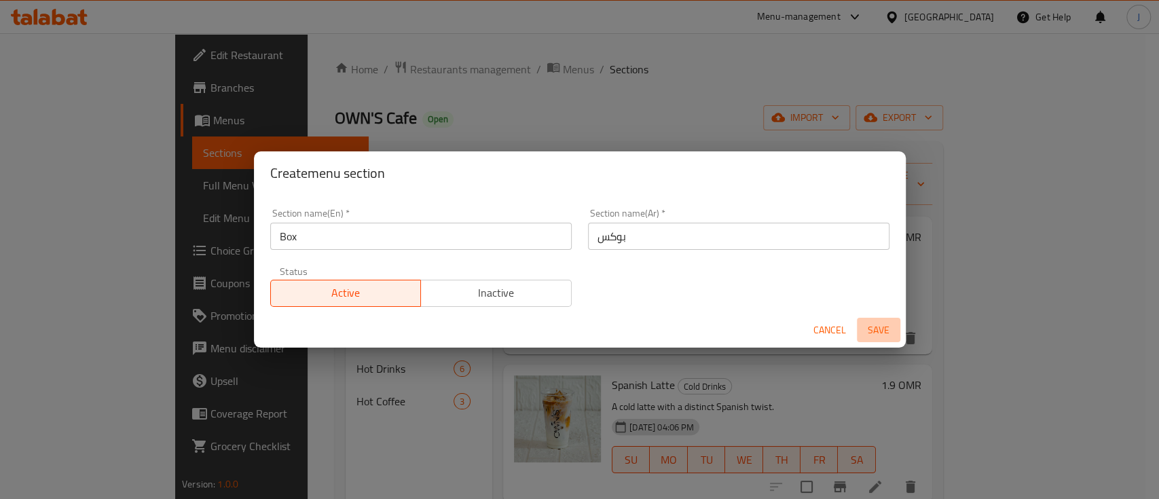
click at [888, 329] on span "Save" at bounding box center [879, 330] width 33 height 17
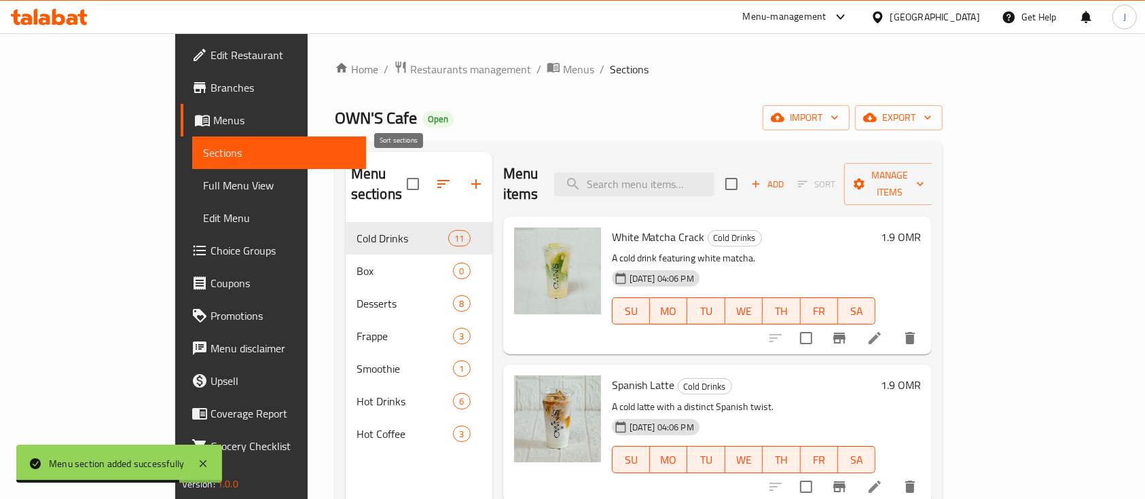
click at [435, 178] on icon "button" at bounding box center [443, 184] width 16 height 16
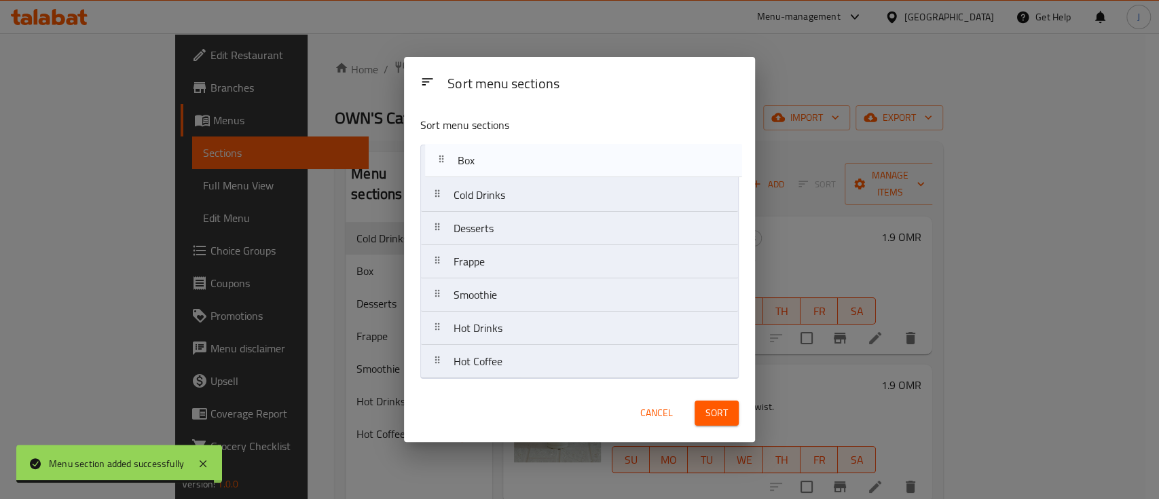
drag, startPoint x: 477, startPoint y: 192, endPoint x: 482, endPoint y: 153, distance: 39.7
click at [482, 153] on nav "Cold Drinks Box Desserts Frappe Smoothie Hot Drinks Hot Coffee" at bounding box center [579, 262] width 319 height 234
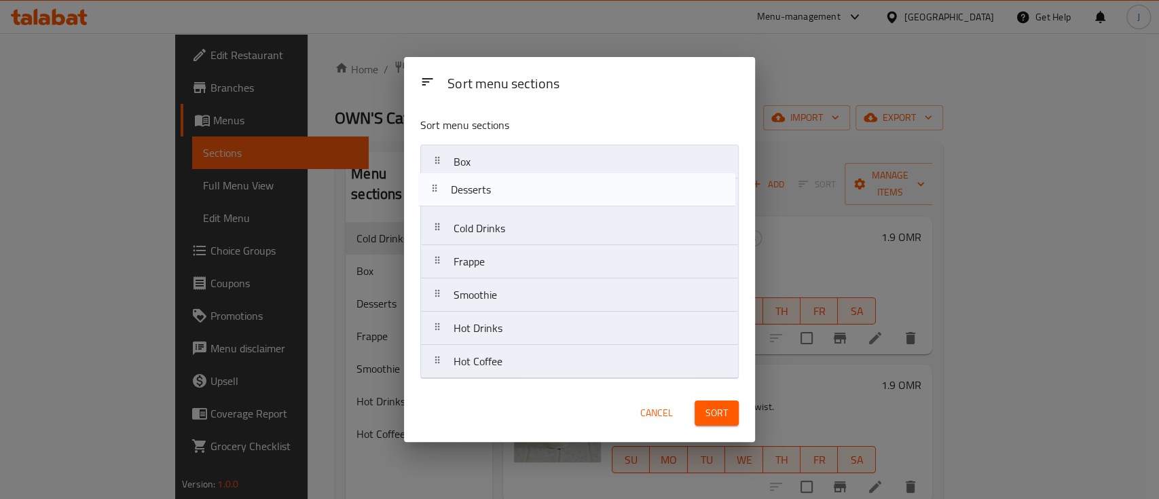
drag, startPoint x: 467, startPoint y: 220, endPoint x: 465, endPoint y: 181, distance: 39.5
click at [465, 181] on nav "Box Cold Drinks Desserts Frappe Smoothie Hot Drinks Hot Coffee" at bounding box center [579, 262] width 319 height 234
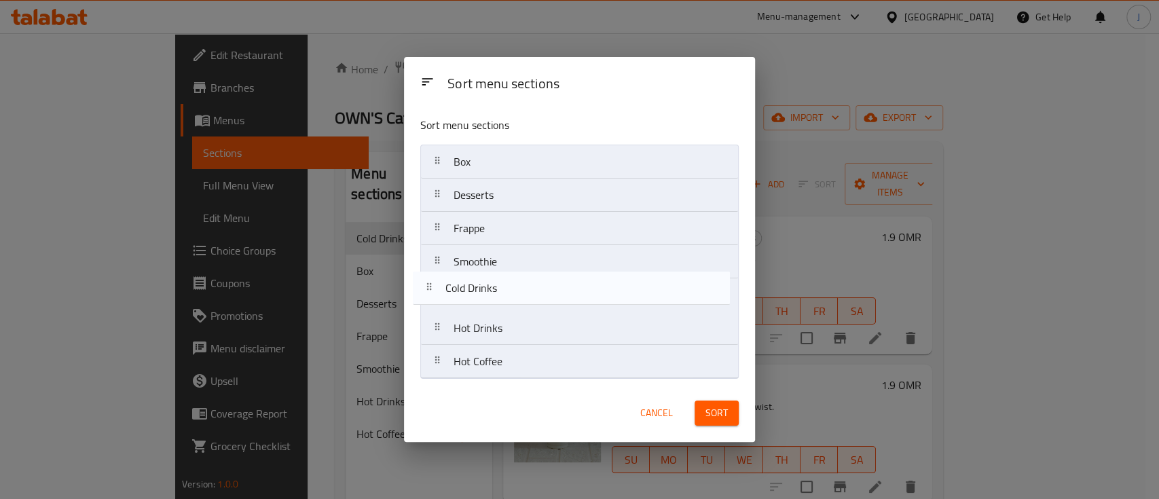
drag, startPoint x: 489, startPoint y: 233, endPoint x: 482, endPoint y: 296, distance: 63.6
click at [482, 296] on nav "Box Desserts Cold Drinks Frappe Smoothie Hot Drinks Hot Coffee" at bounding box center [579, 262] width 319 height 234
drag, startPoint x: 508, startPoint y: 361, endPoint x: 503, endPoint y: 291, distance: 70.8
click at [503, 291] on nav "Box Desserts Frappe Smoothie Cold Drinks Hot Drinks Hot Coffee" at bounding box center [579, 262] width 319 height 234
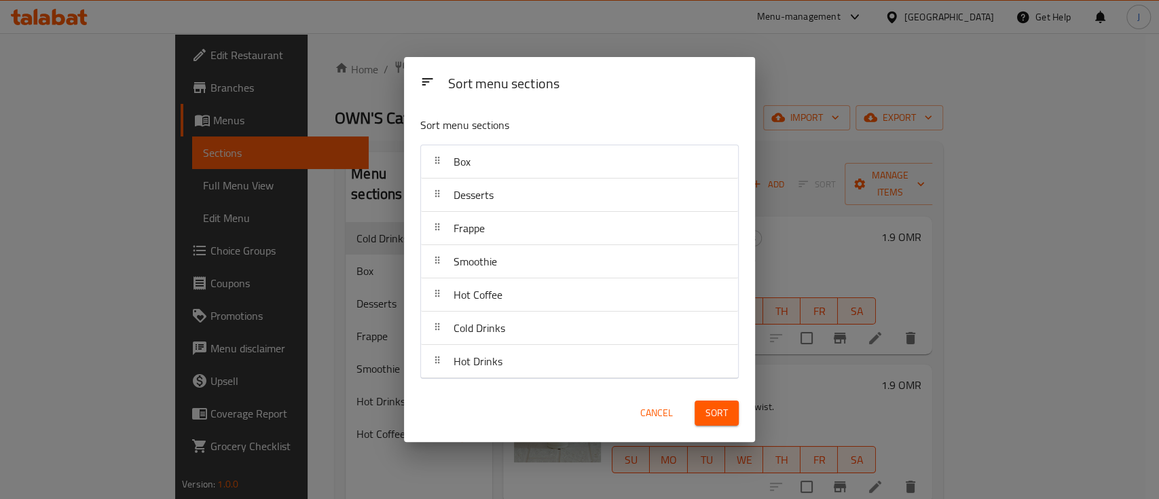
click at [719, 418] on span "Sort" at bounding box center [717, 413] width 22 height 17
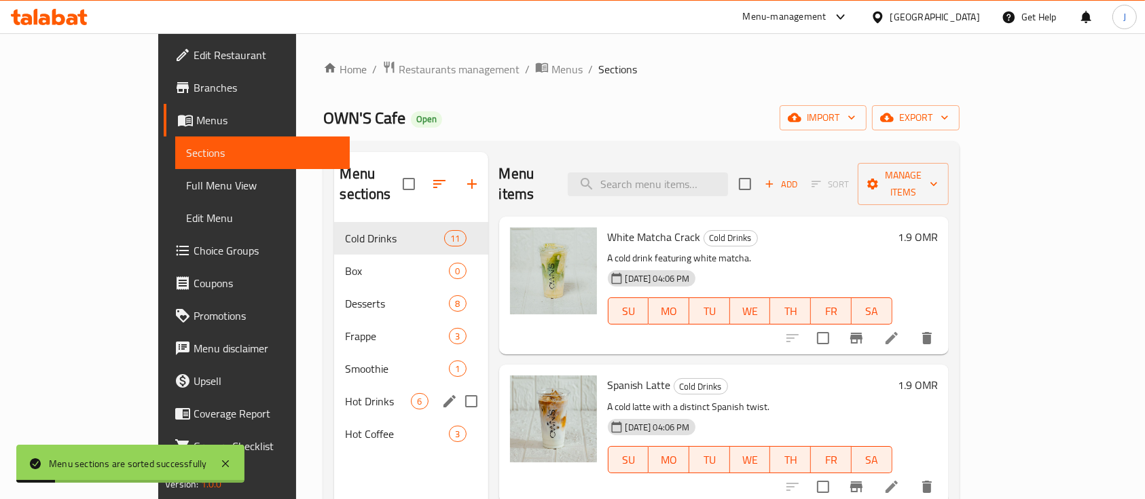
scroll to position [90, 0]
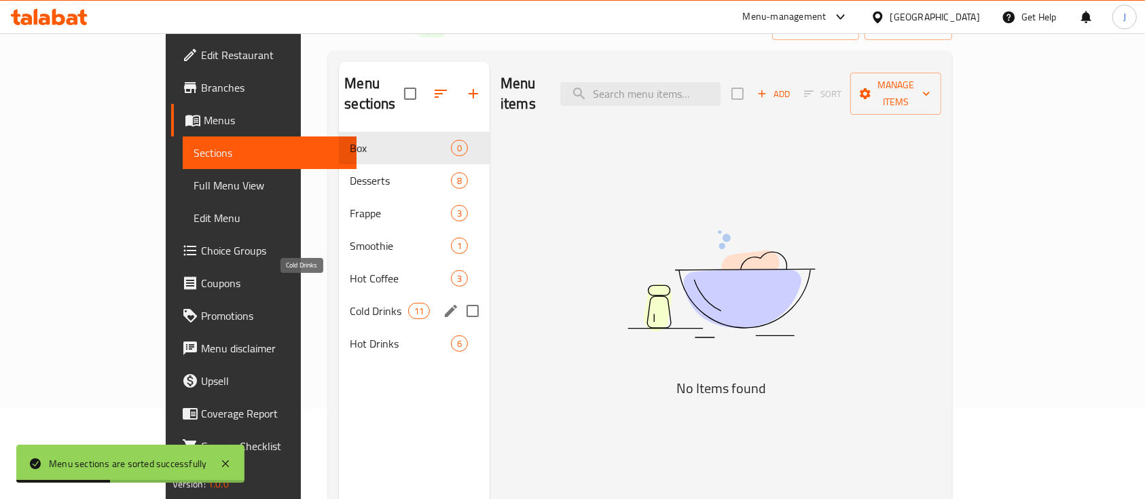
click at [350, 303] on span "Cold Drinks" at bounding box center [379, 311] width 58 height 16
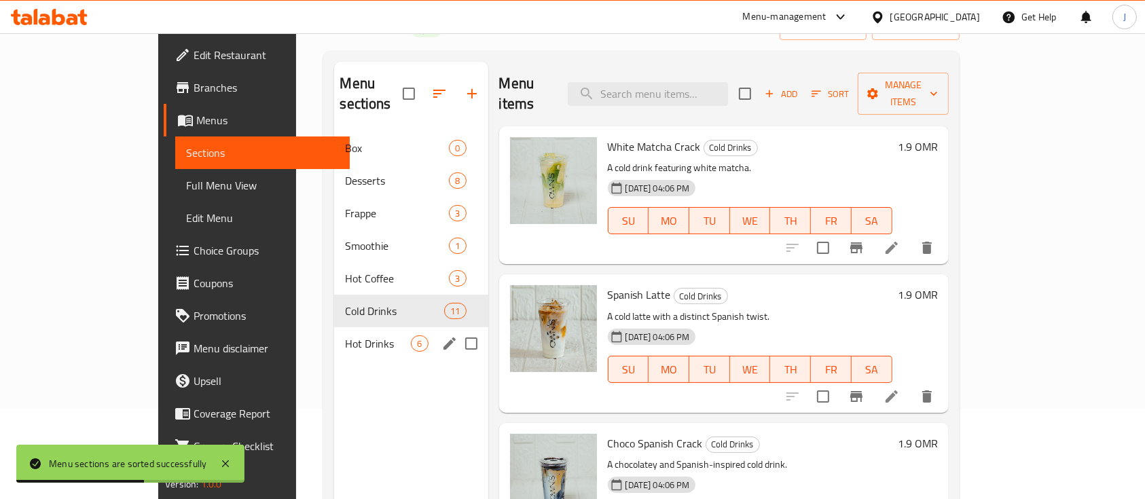
click at [345, 336] on span "Hot Drinks" at bounding box center [378, 344] width 66 height 16
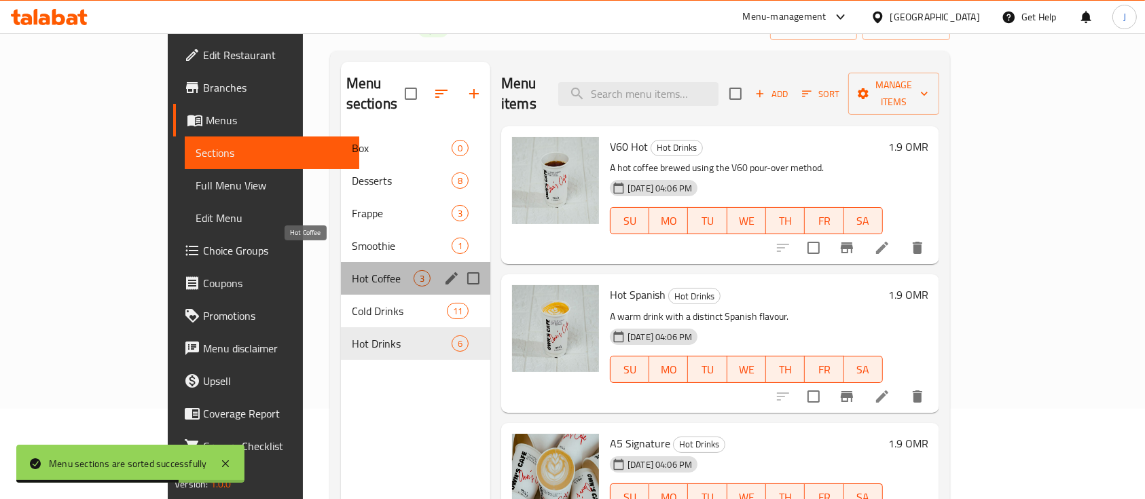
click at [352, 270] on span "Hot Coffee" at bounding box center [383, 278] width 62 height 16
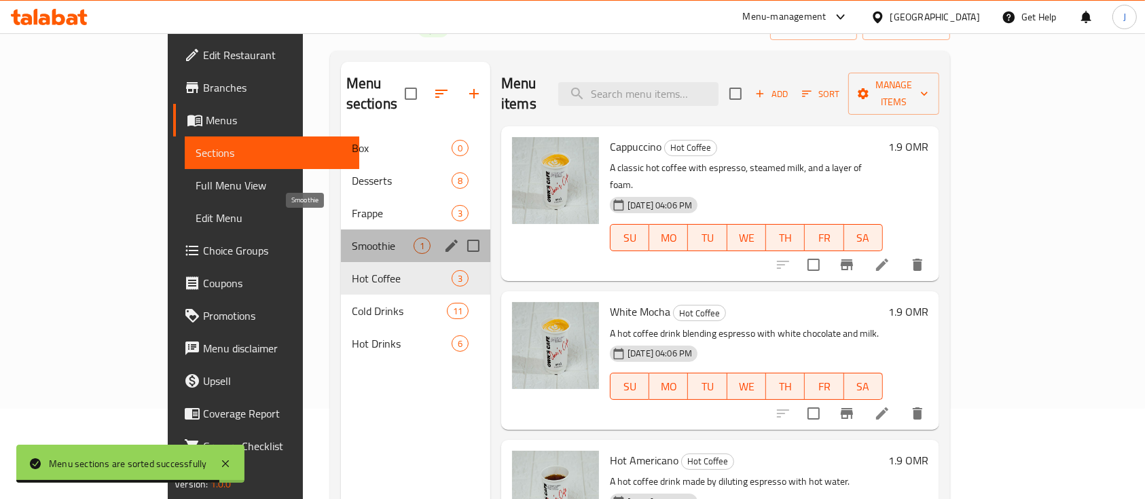
click at [352, 238] on span "Smoothie" at bounding box center [383, 246] width 62 height 16
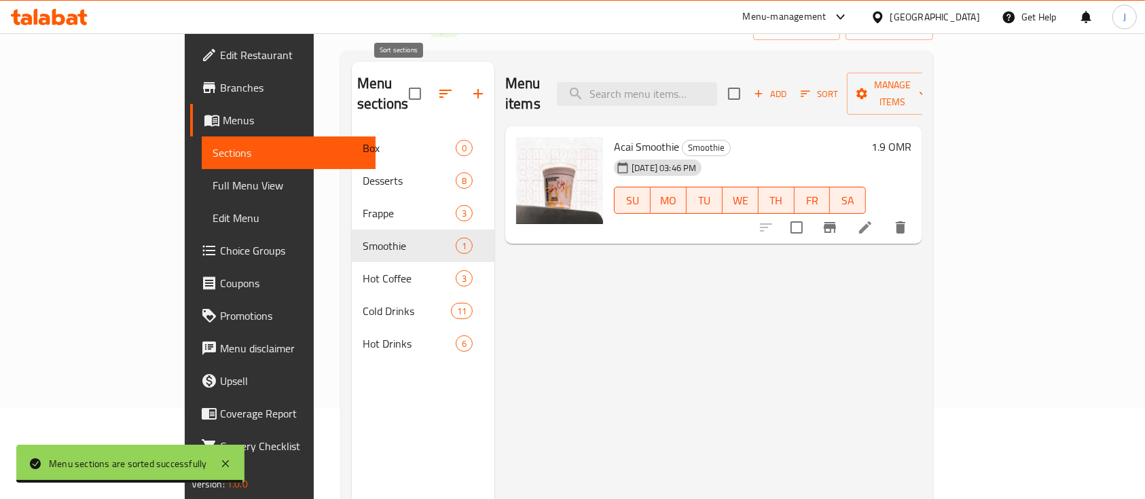
click at [439, 90] on icon "button" at bounding box center [445, 94] width 12 height 8
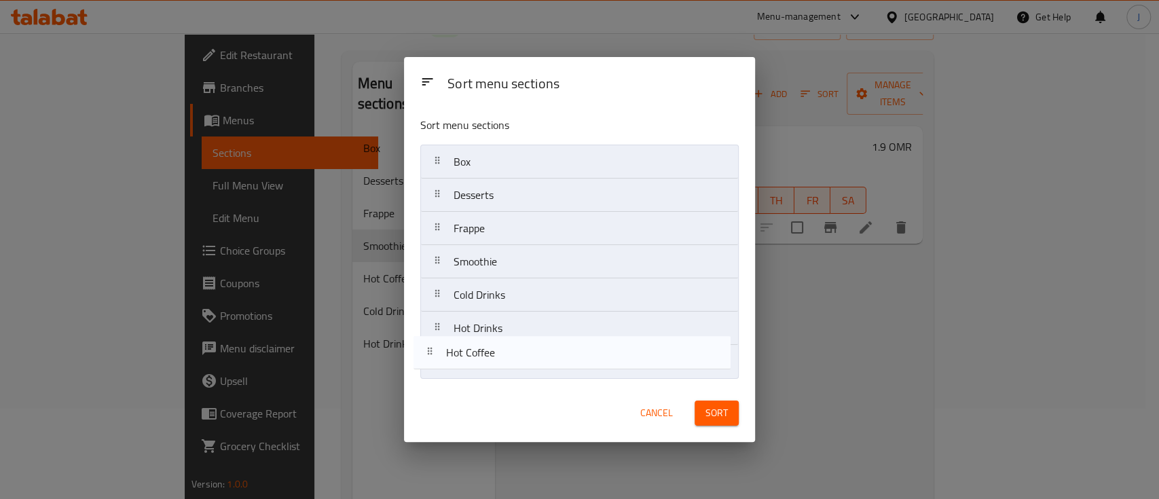
drag, startPoint x: 483, startPoint y: 296, endPoint x: 474, endPoint y: 359, distance: 63.1
click at [474, 359] on nav "Box Desserts Frappe Smoothie Hot Coffee Cold Drinks Hot Drinks" at bounding box center [579, 262] width 319 height 234
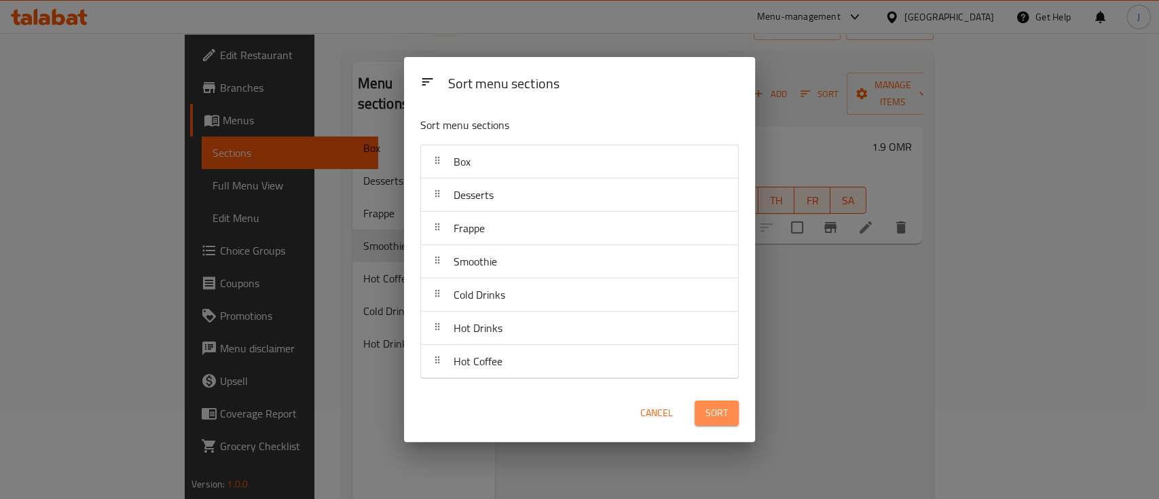
click at [736, 419] on button "Sort" at bounding box center [717, 413] width 44 height 25
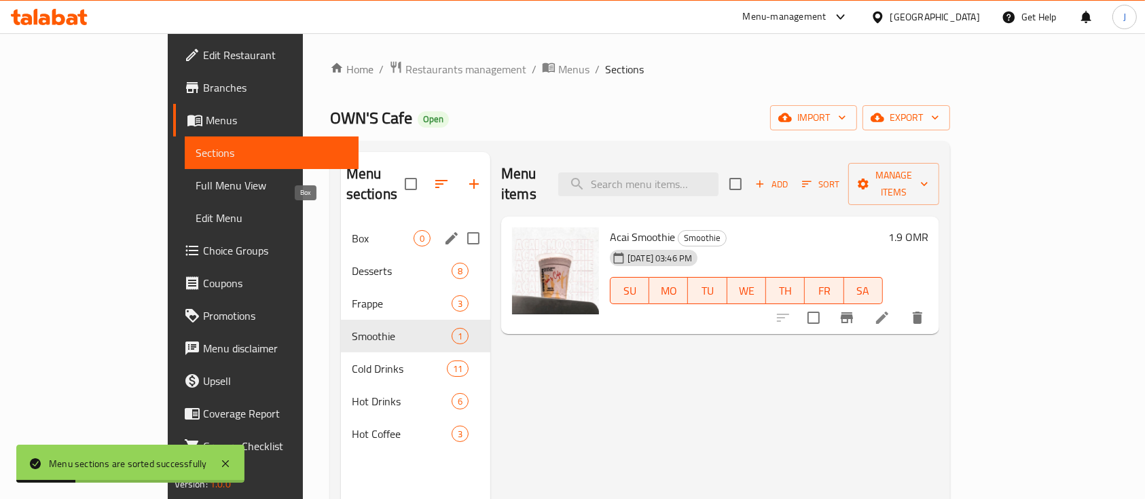
click at [352, 230] on span "Box" at bounding box center [383, 238] width 62 height 16
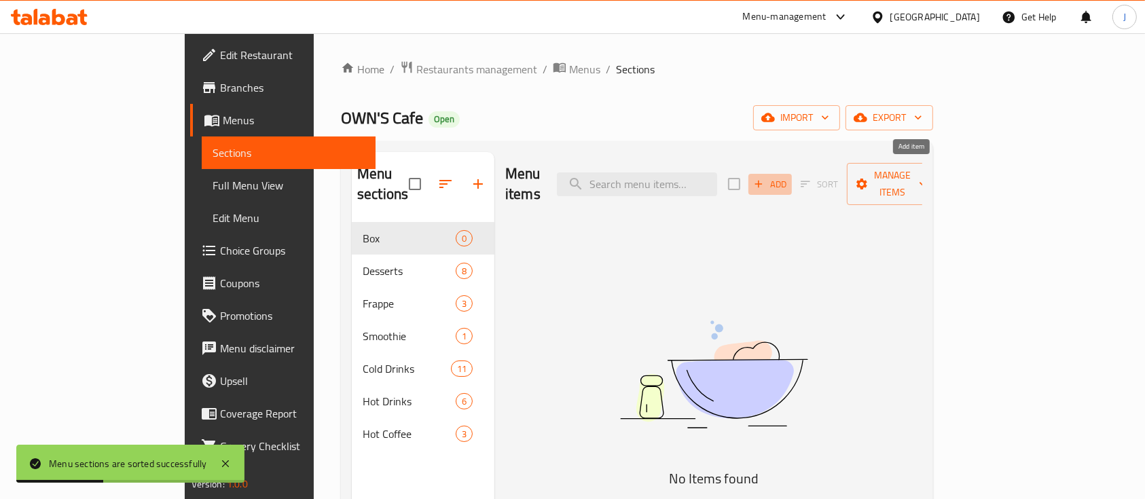
click at [789, 177] on span "Add" at bounding box center [770, 185] width 37 height 16
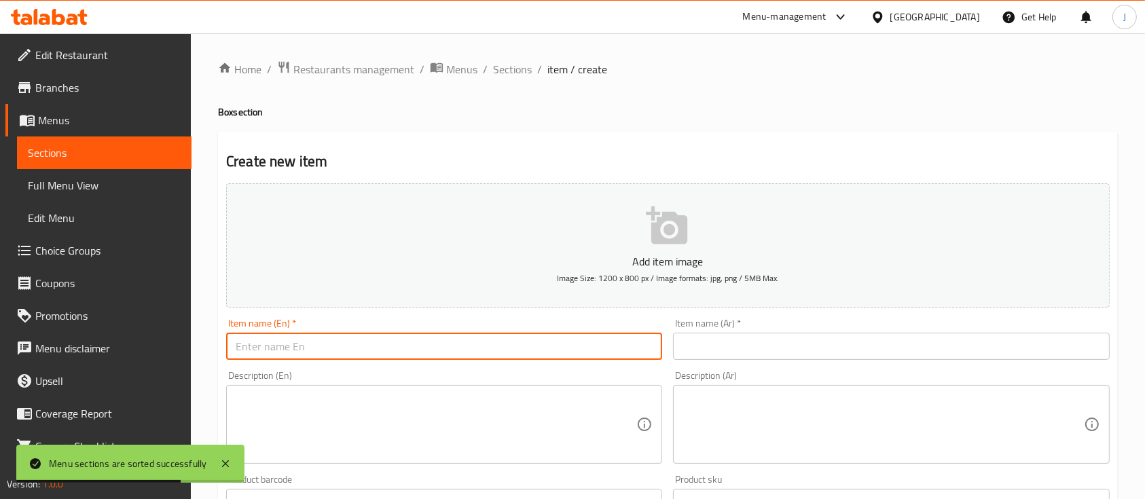
click at [544, 353] on input "text" at bounding box center [444, 346] width 436 height 27
paste input "OWN’S Coffee Box"
type input "OWN’S Coffee Box"
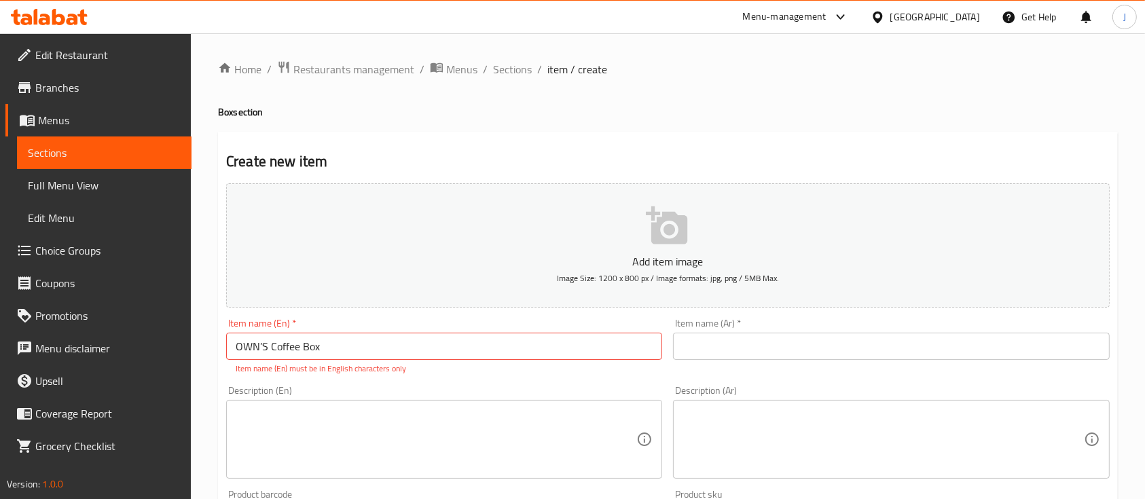
drag, startPoint x: 849, startPoint y: 362, endPoint x: 813, endPoint y: 371, distance: 37.1
click at [850, 362] on div "Item name (Ar)   * Item name (Ar) *" at bounding box center [891, 346] width 447 height 67
click at [418, 432] on textarea at bounding box center [436, 440] width 401 height 65
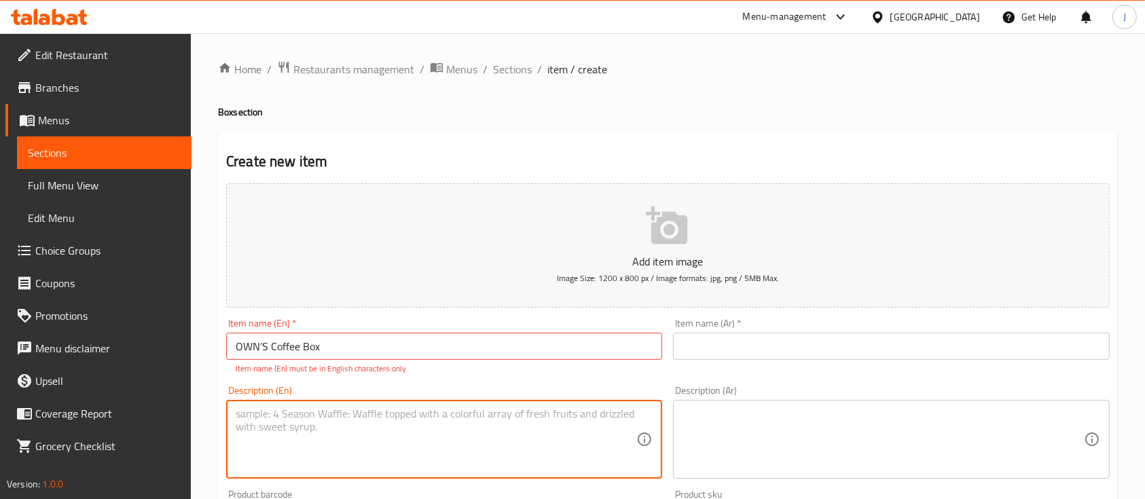
paste textarea "12 bottles of refreshing cold drink mix"
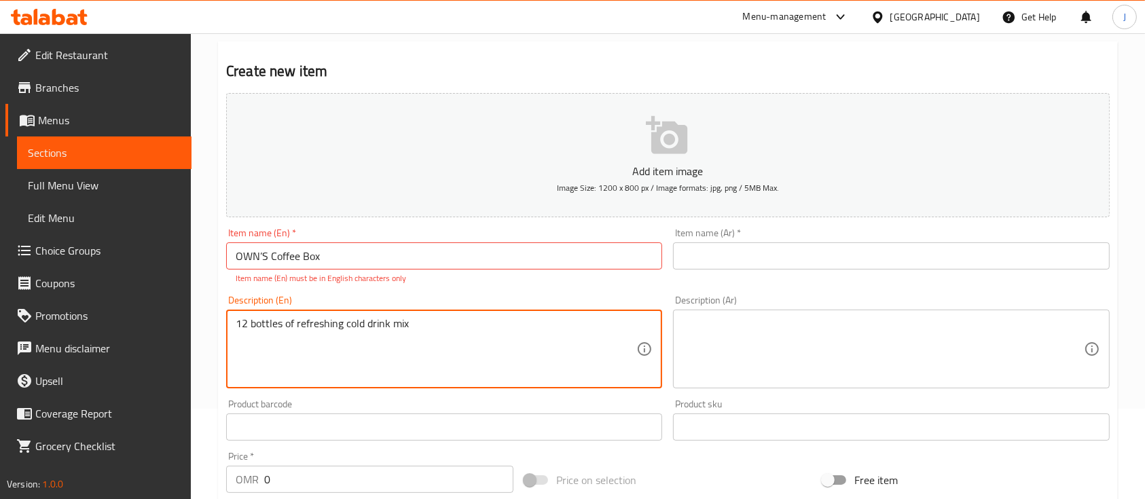
scroll to position [181, 0]
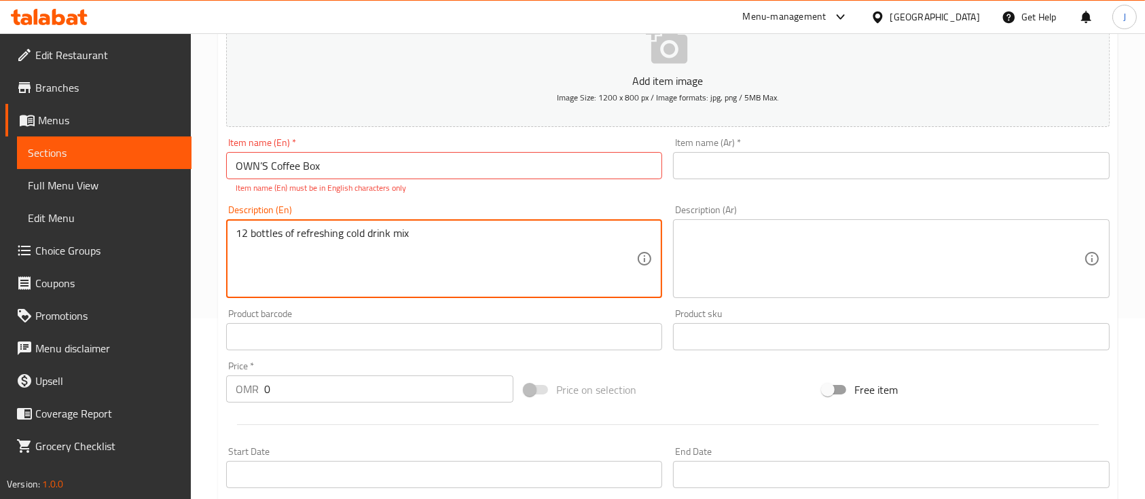
type textarea "12 bottles of refreshing cold drink mix"
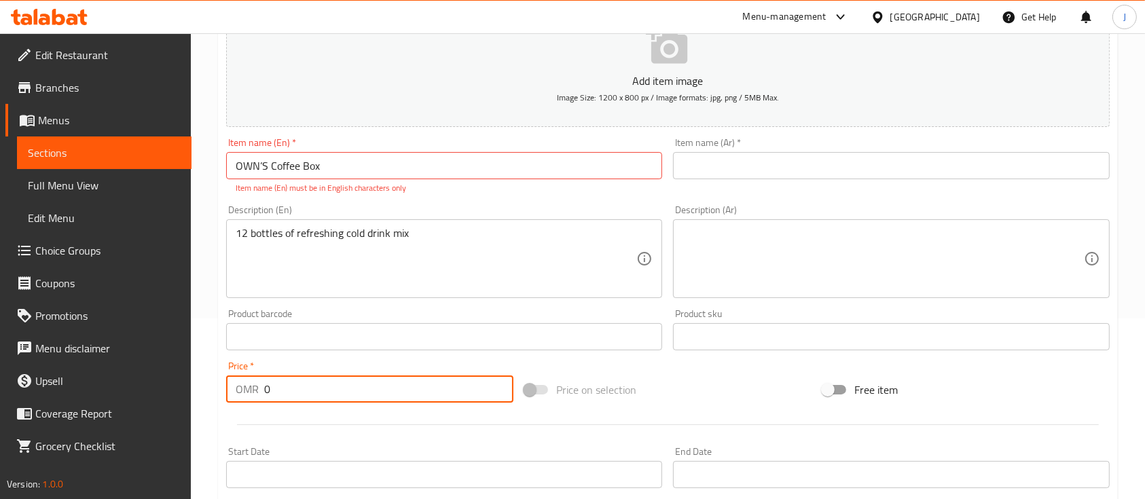
drag, startPoint x: 276, startPoint y: 390, endPoint x: 179, endPoint y: 369, distance: 99.2
click at [179, 369] on div "Edit Restaurant Branches Menus Sections Full Menu View Edit Menu Choice Groups …" at bounding box center [572, 323] width 1145 height 941
type input "18.9"
click at [262, 166] on input "OWN’S Coffee Box" at bounding box center [444, 165] width 436 height 27
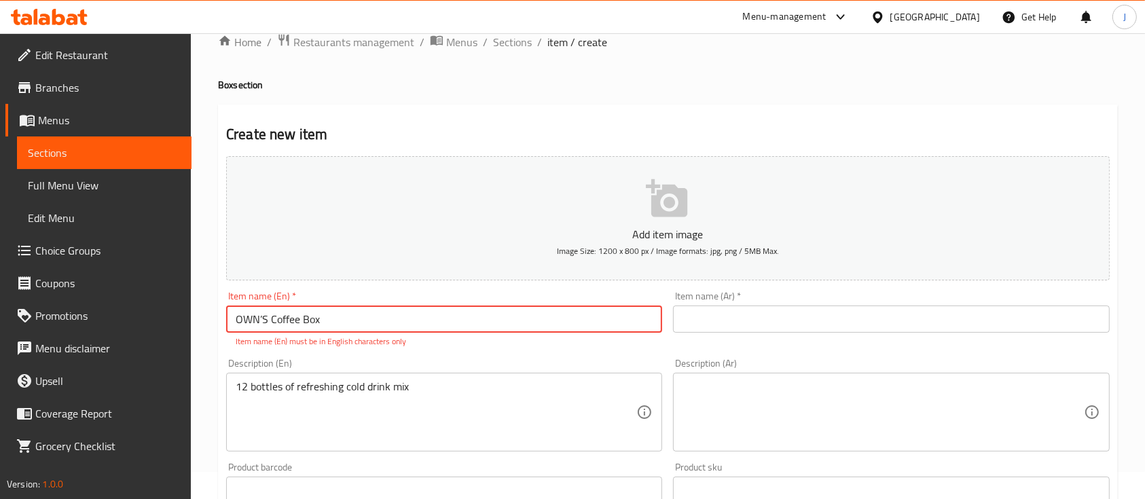
scroll to position [0, 0]
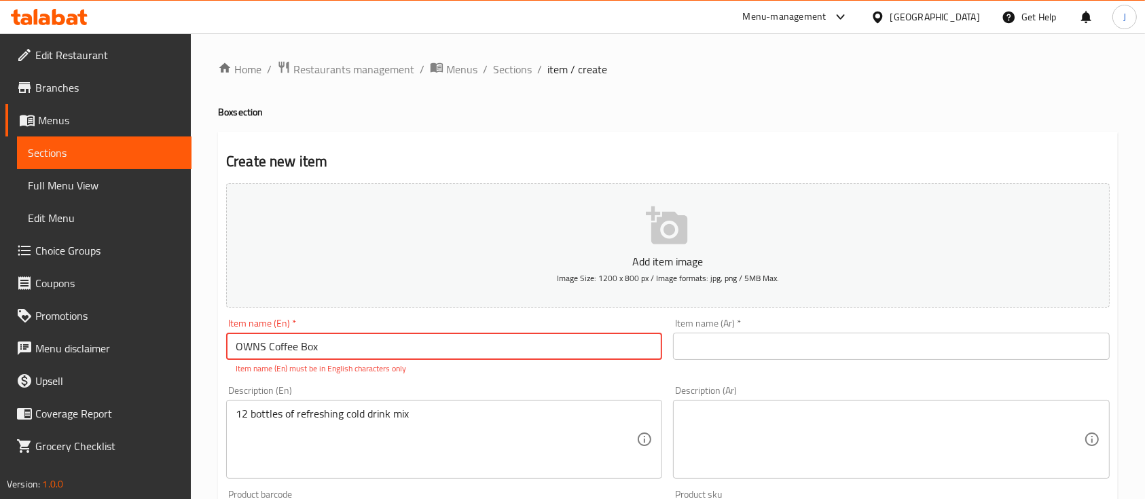
click at [215, 350] on div "Home / Restaurants management / Menus / Sections / item / create Box section Cr…" at bounding box center [668, 503] width 954 height 941
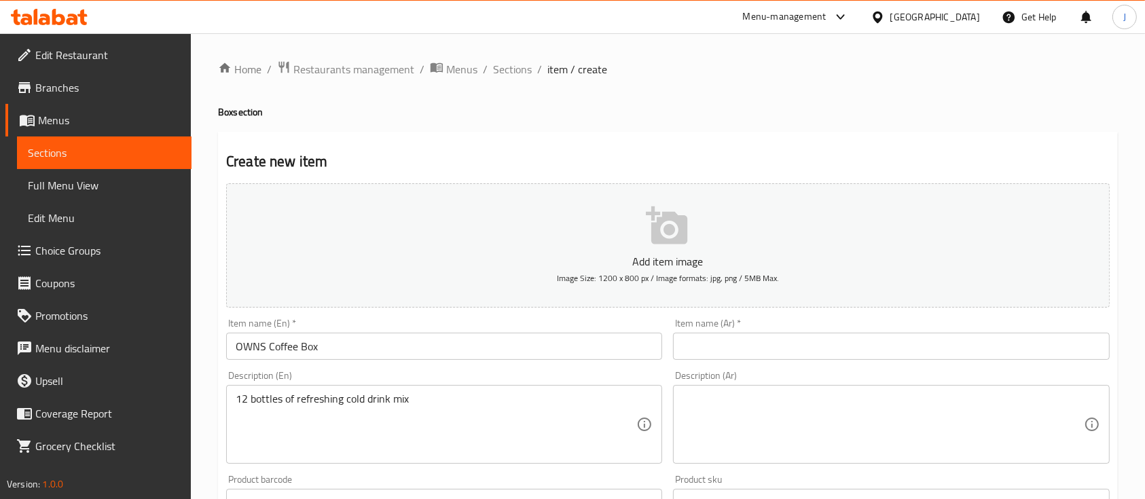
click at [259, 346] on input "OWNS Coffee Box" at bounding box center [444, 346] width 436 height 27
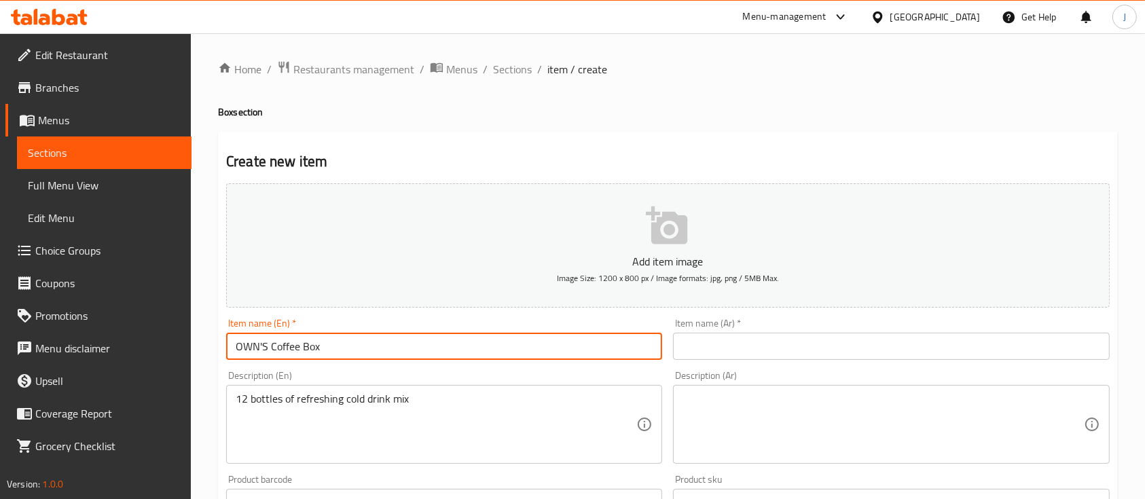
type input "OWN'S Coffee Box"
click at [213, 333] on div "Home / Restaurants management / Menus / Sections / item / create Box section Cr…" at bounding box center [668, 496] width 954 height 926
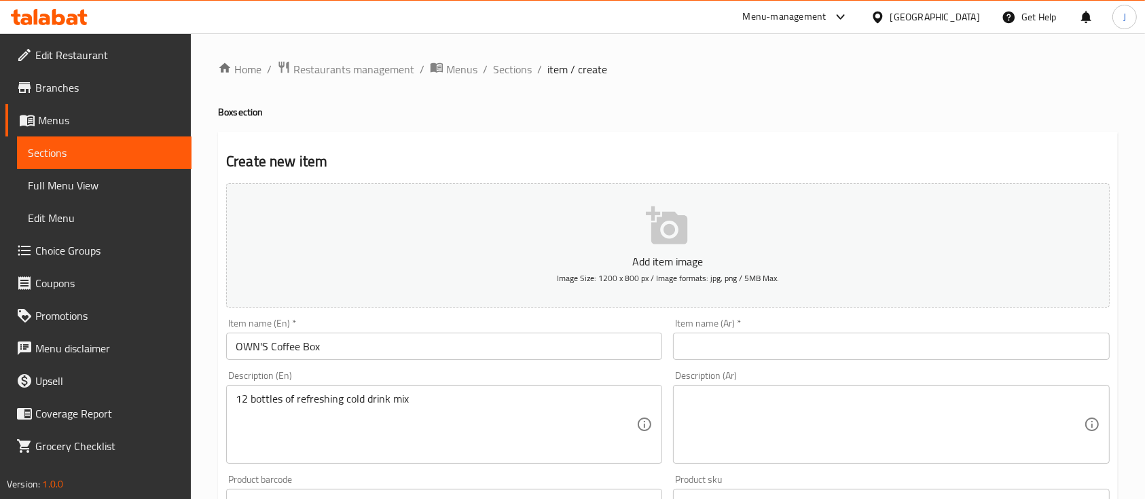
click at [343, 344] on input "OWN'S Coffee Box" at bounding box center [444, 346] width 436 height 27
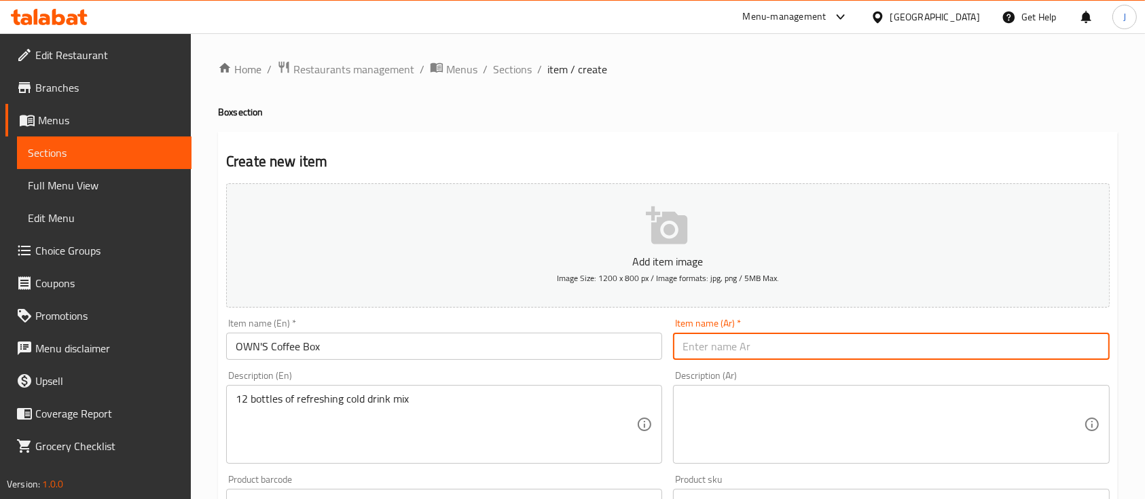
click at [768, 355] on input "text" at bounding box center [891, 346] width 436 height 27
type input "f"
paste input "اونز"
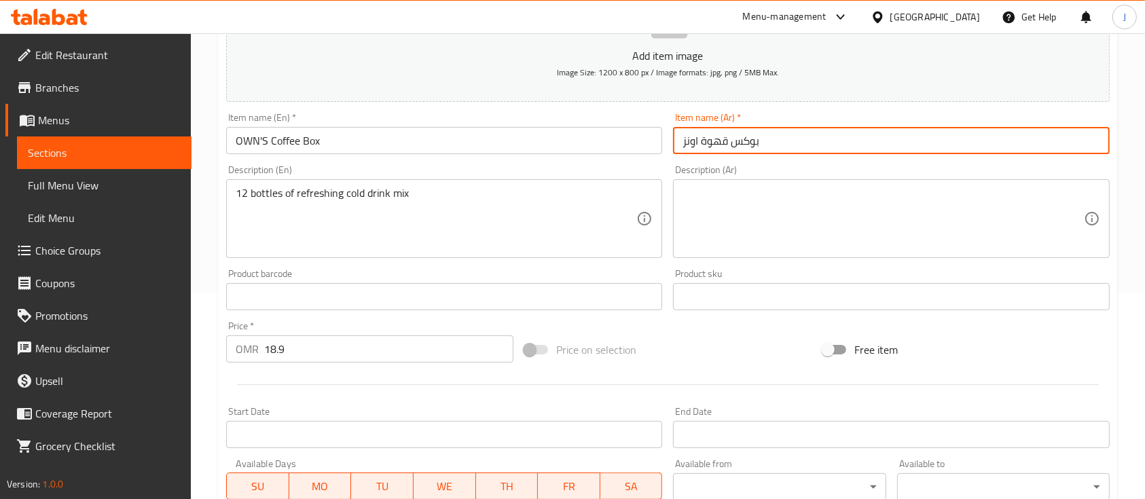
scroll to position [181, 0]
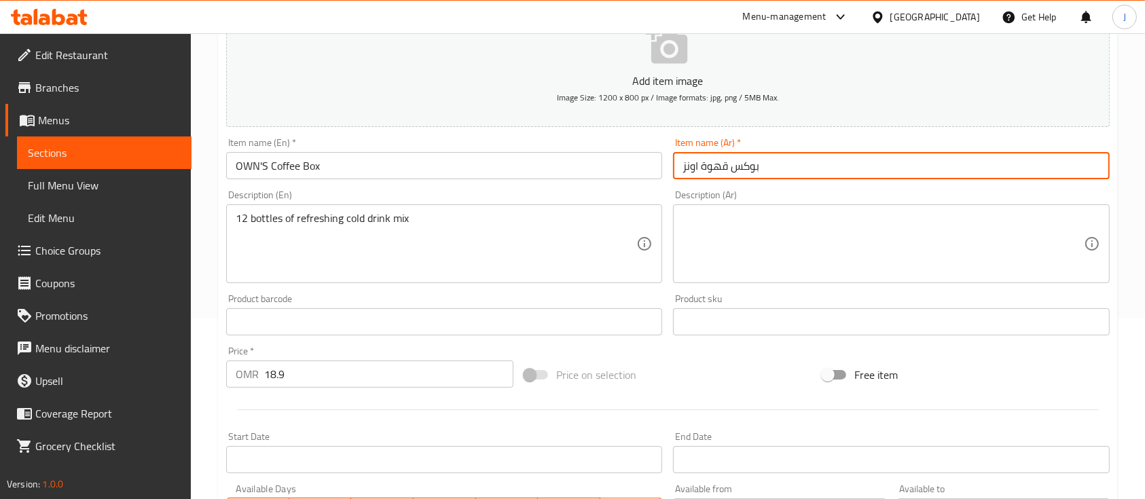
drag, startPoint x: 700, startPoint y: 166, endPoint x: 670, endPoint y: 169, distance: 30.1
click at [670, 169] on div "Item name (Ar)   * بوكس قهوة اونز Item name (Ar) *" at bounding box center [891, 158] width 447 height 52
click at [728, 168] on input "بوكس قهوة اونز" at bounding box center [891, 165] width 436 height 27
paste input "اونز"
drag, startPoint x: 748, startPoint y: 170, endPoint x: 756, endPoint y: 170, distance: 7.5
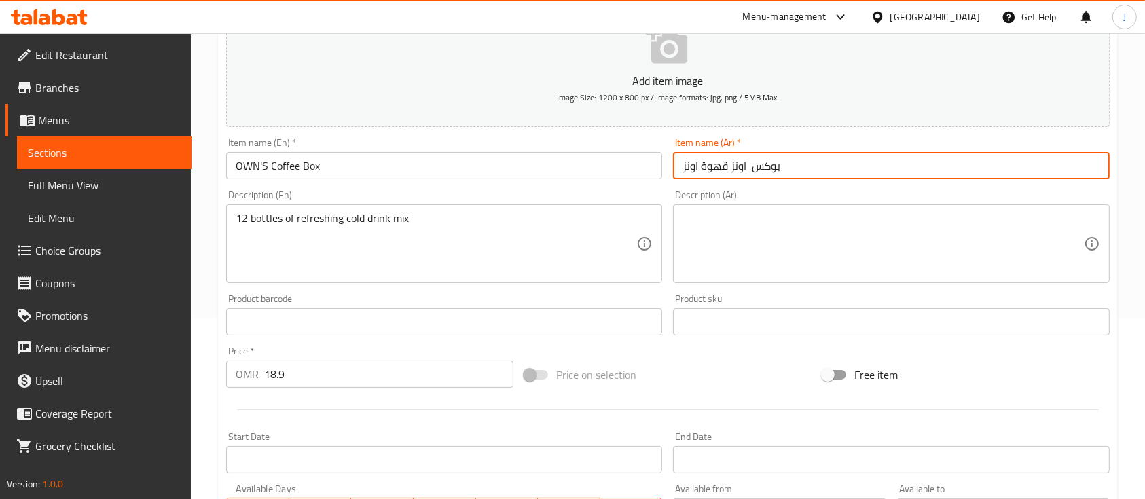
click at [750, 170] on input "بوكس اونز قهوة اونز" at bounding box center [891, 165] width 436 height 27
drag, startPoint x: 701, startPoint y: 166, endPoint x: 660, endPoint y: 164, distance: 40.8
click at [660, 164] on div "Add item image Image Size: 1200 x 800 px / Image formats: jpg, png / 5MB Max. I…" at bounding box center [668, 289] width 895 height 585
click at [708, 165] on input "بوكس اونز قهوة" at bounding box center [891, 165] width 436 height 27
type input "بوكس اونز للقهوة"
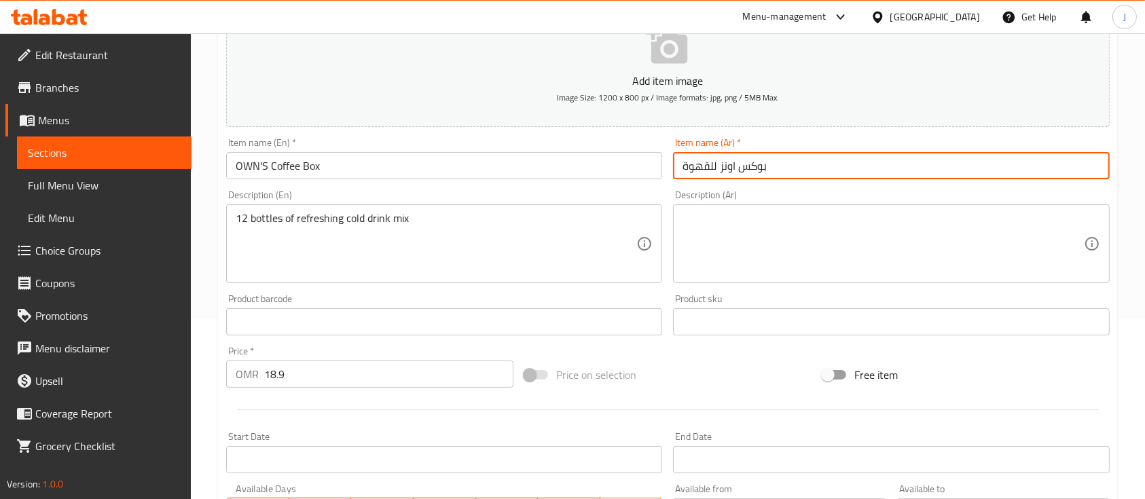
click at [714, 233] on textarea at bounding box center [883, 244] width 401 height 65
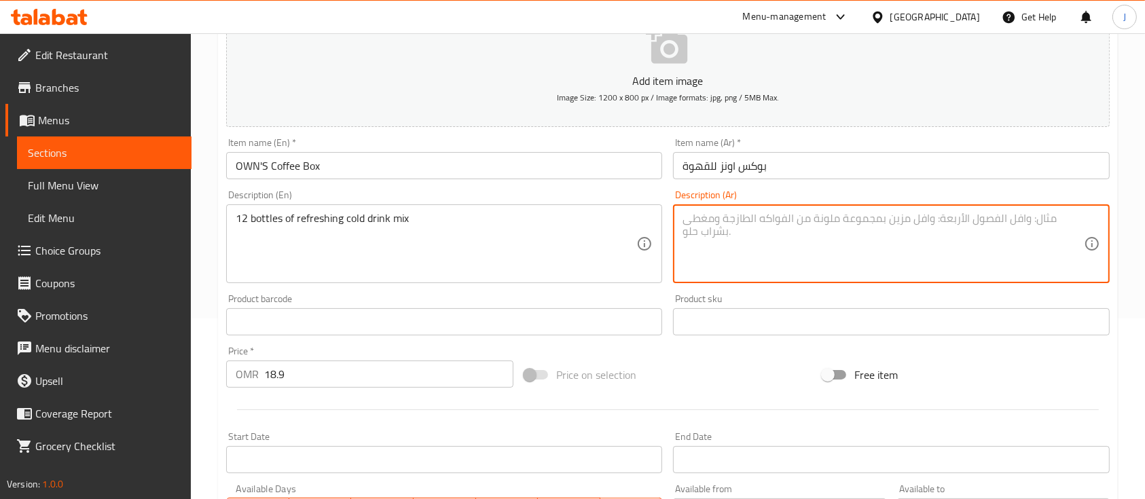
paste textarea "زجاجة منوعة من المشروبات الباردة المنعشة"
type textarea "زجاجة منوعة من المشروبات الباردة المنعشة"
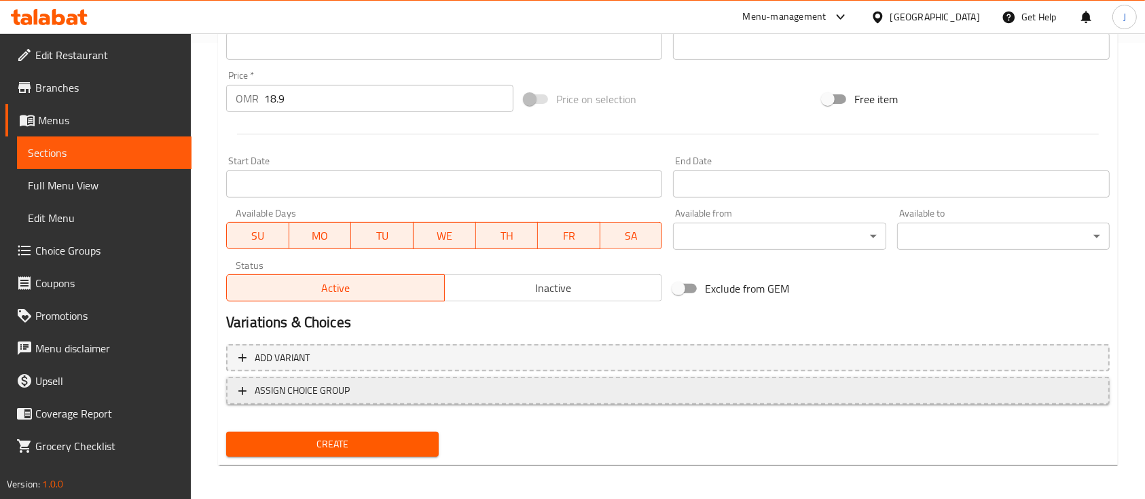
scroll to position [461, 0]
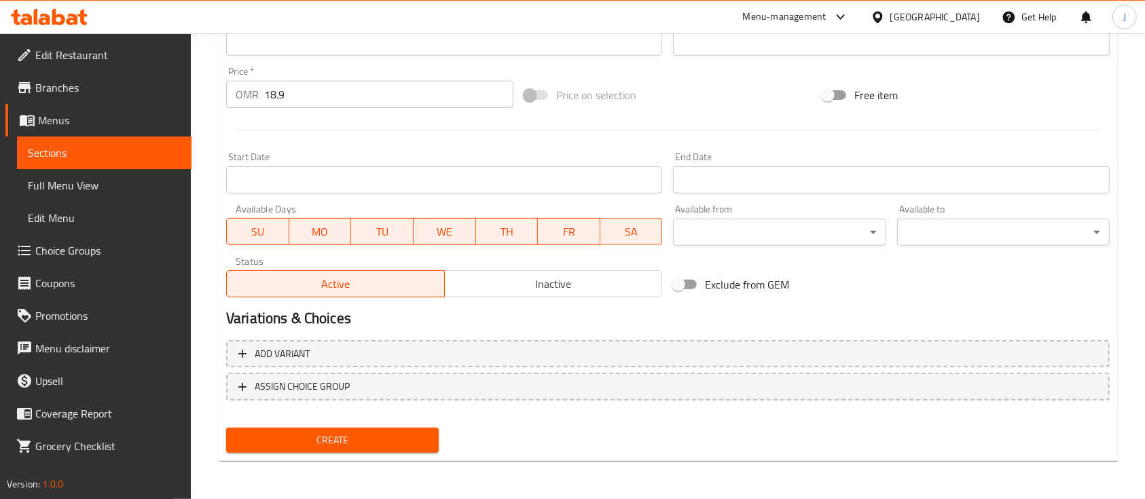
click at [393, 446] on span "Create" at bounding box center [332, 440] width 191 height 17
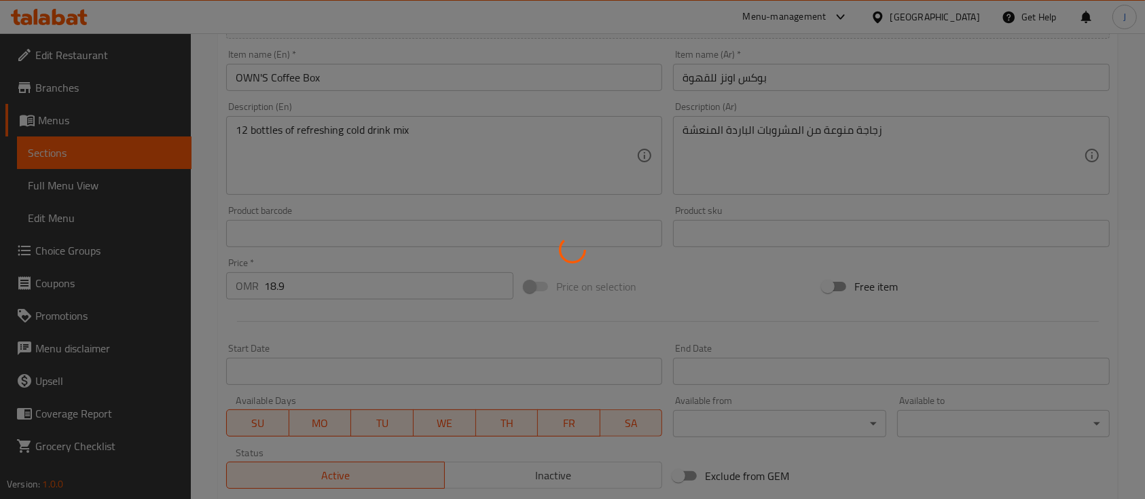
scroll to position [98, 0]
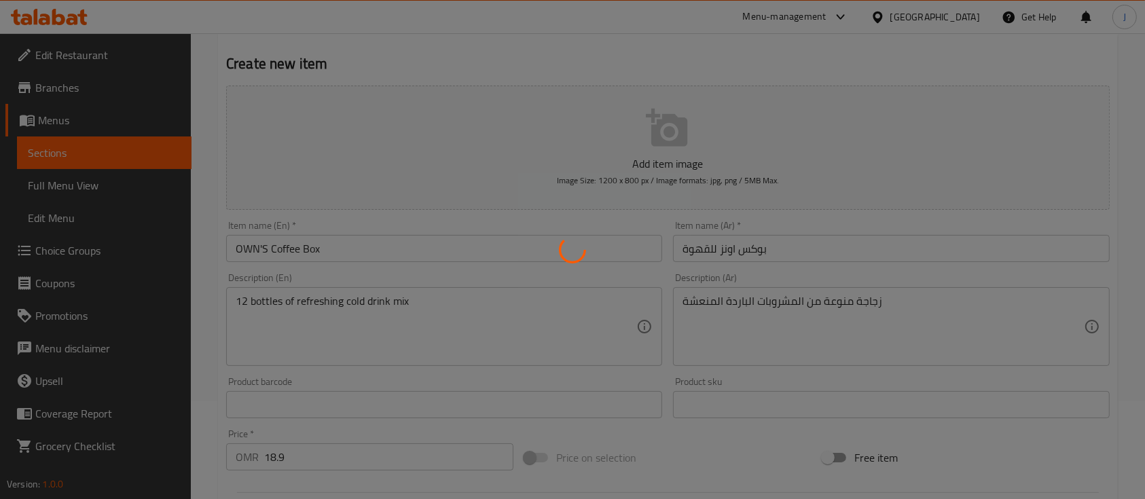
type input "0"
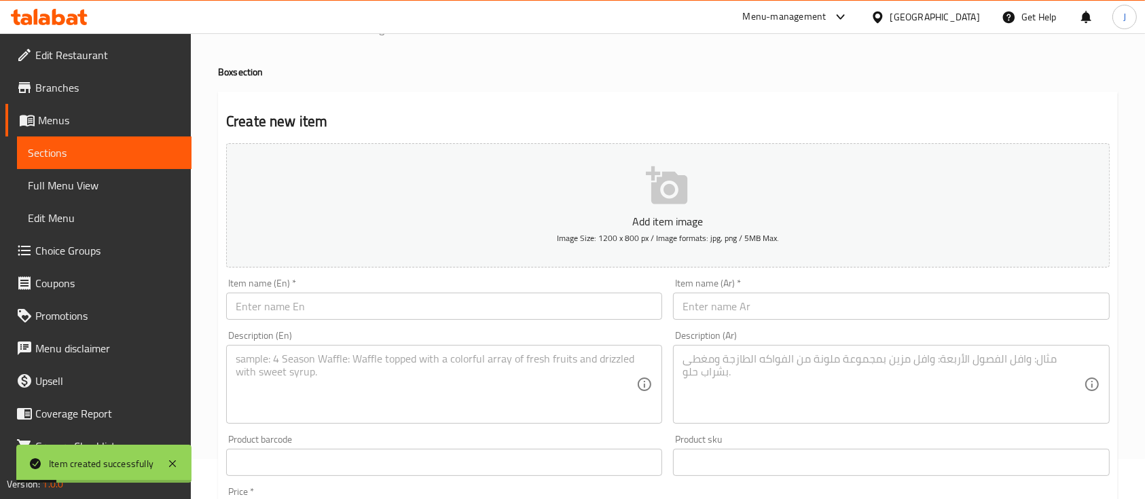
scroll to position [0, 0]
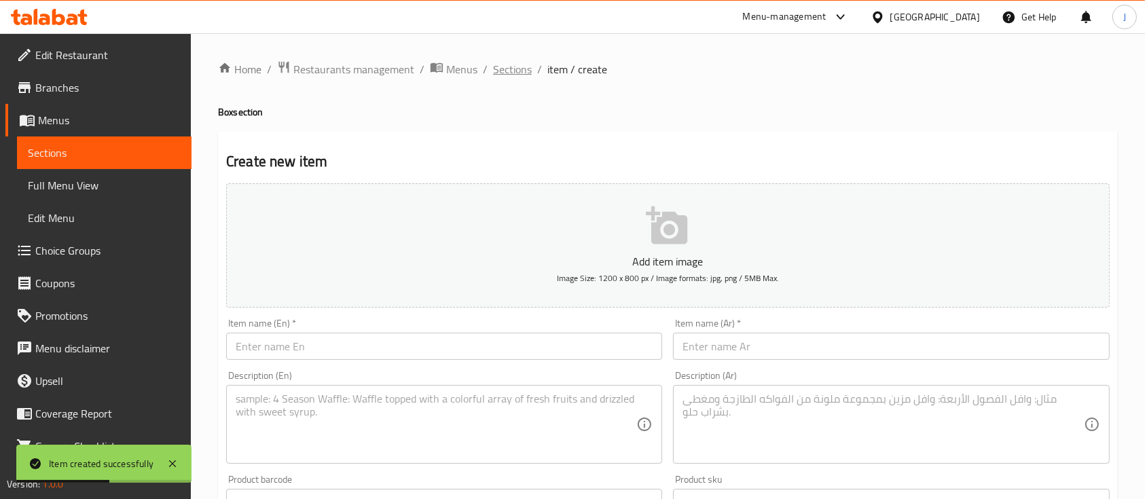
click at [514, 71] on span "Sections" at bounding box center [512, 69] width 39 height 16
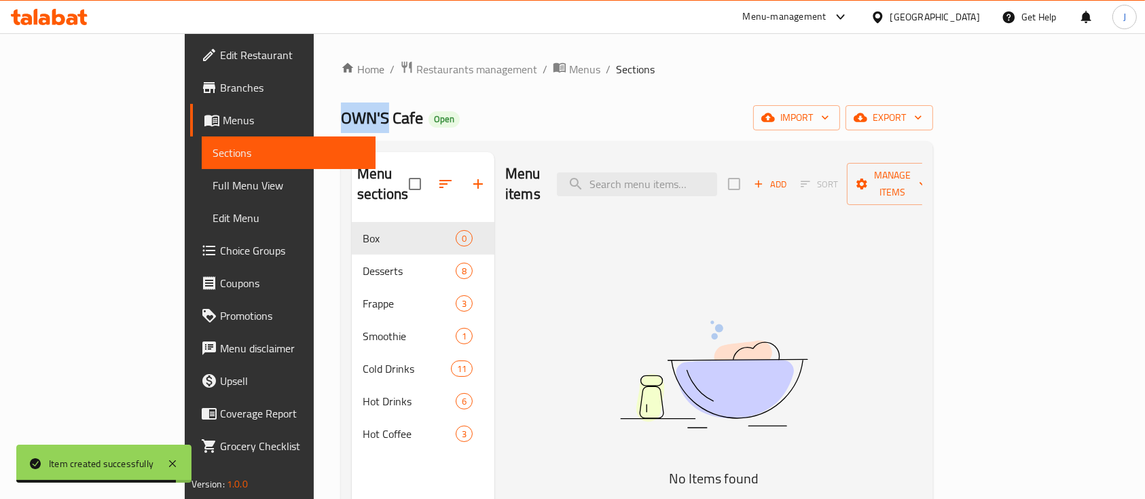
drag, startPoint x: 268, startPoint y: 119, endPoint x: 208, endPoint y: 117, distance: 59.8
click at [314, 117] on div "Home / Restaurants management / Menus / Sections OWN'S Cafe Open import export …" at bounding box center [637, 361] width 647 height 656
copy span "OWN'S"
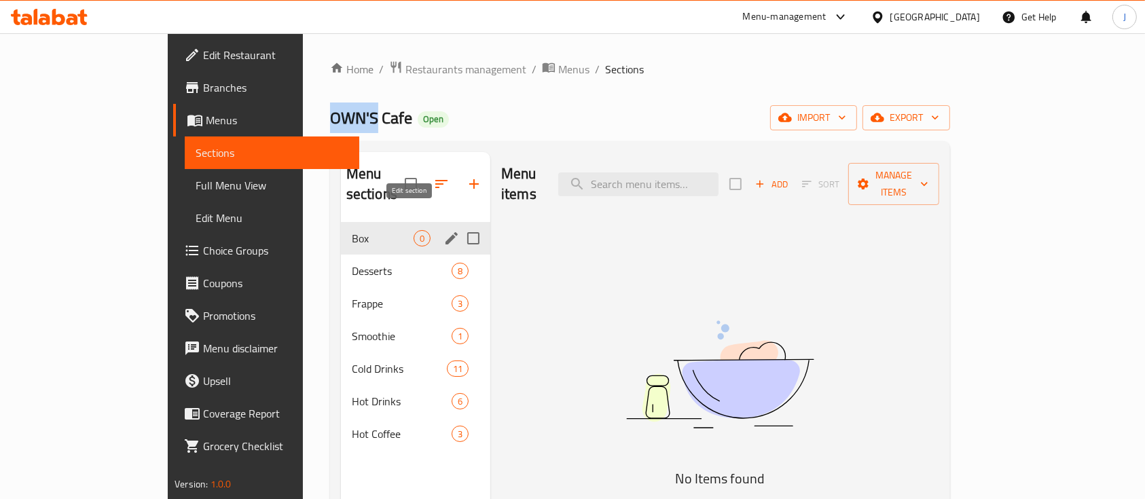
click at [446, 232] on icon "edit" at bounding box center [452, 238] width 12 height 12
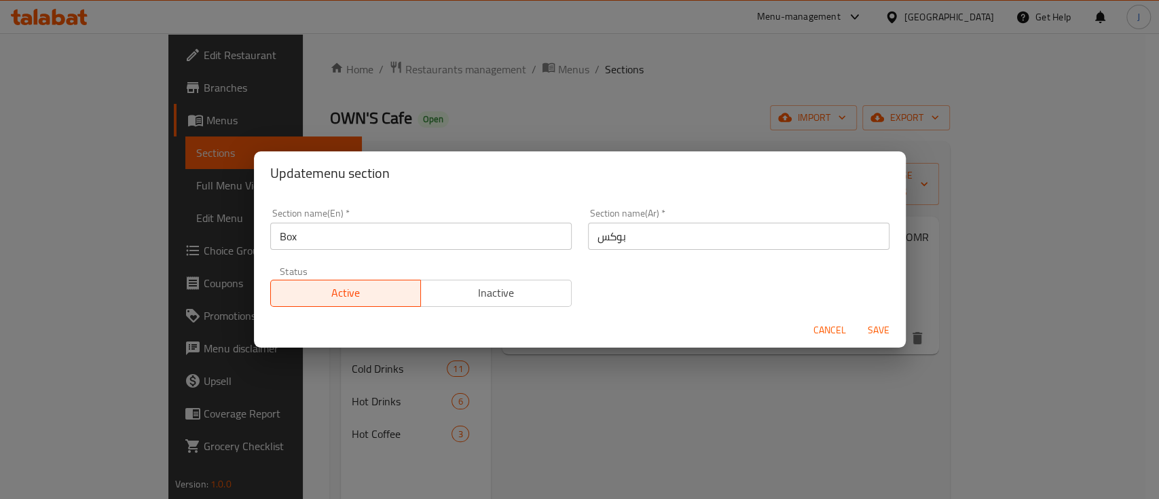
click at [283, 235] on input "Box" at bounding box center [421, 236] width 302 height 27
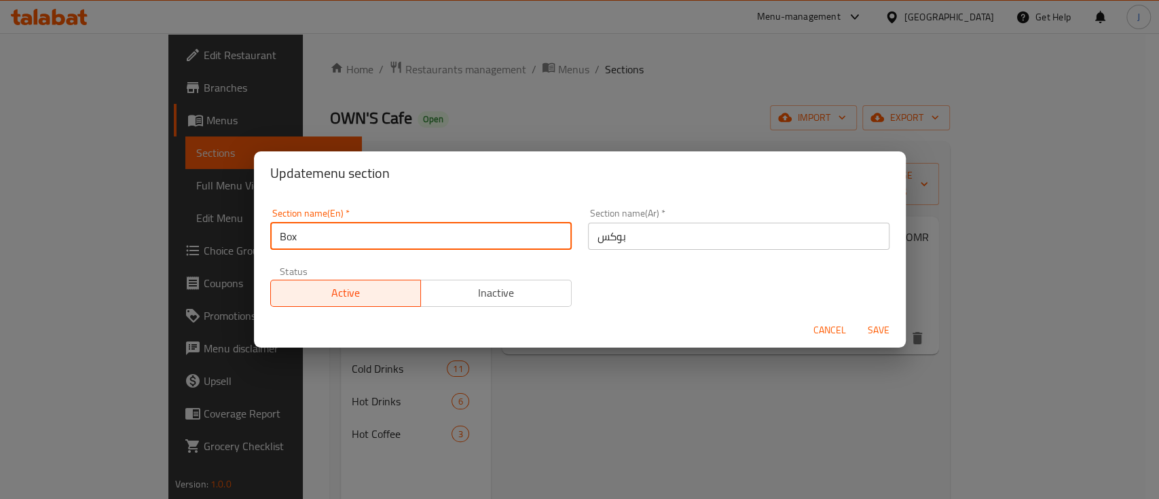
click at [277, 237] on input "Box" at bounding box center [421, 236] width 302 height 27
paste input "OWN'S"
type input "OWN'S Box"
click at [684, 245] on input "بوكس" at bounding box center [739, 236] width 302 height 27
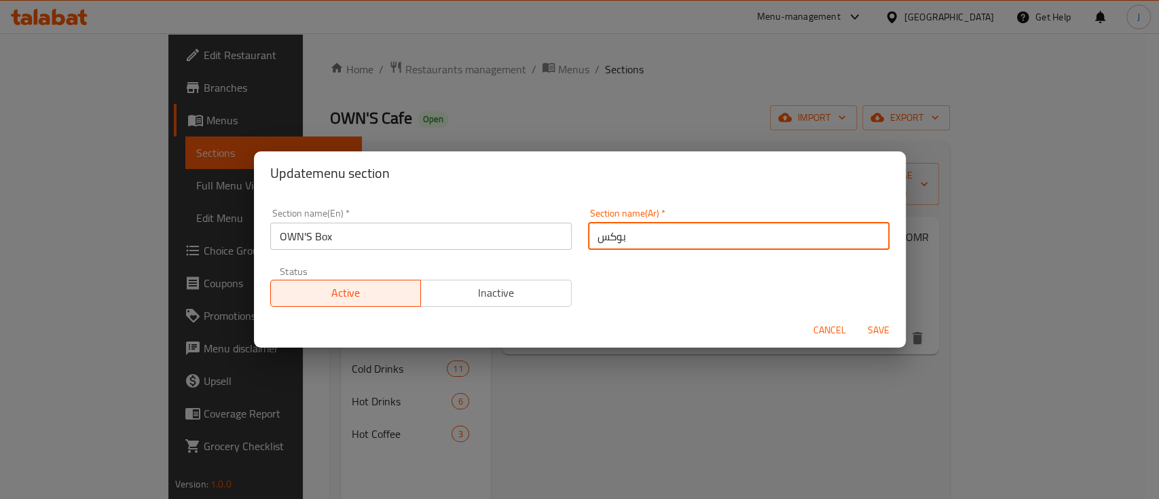
type input "بوكس"
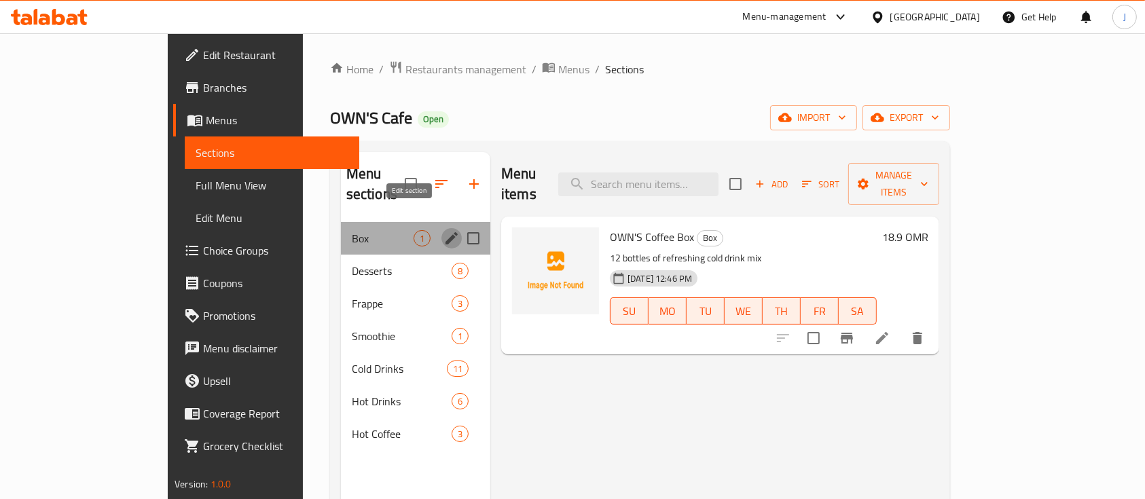
click at [444, 230] on icon "edit" at bounding box center [452, 238] width 16 height 16
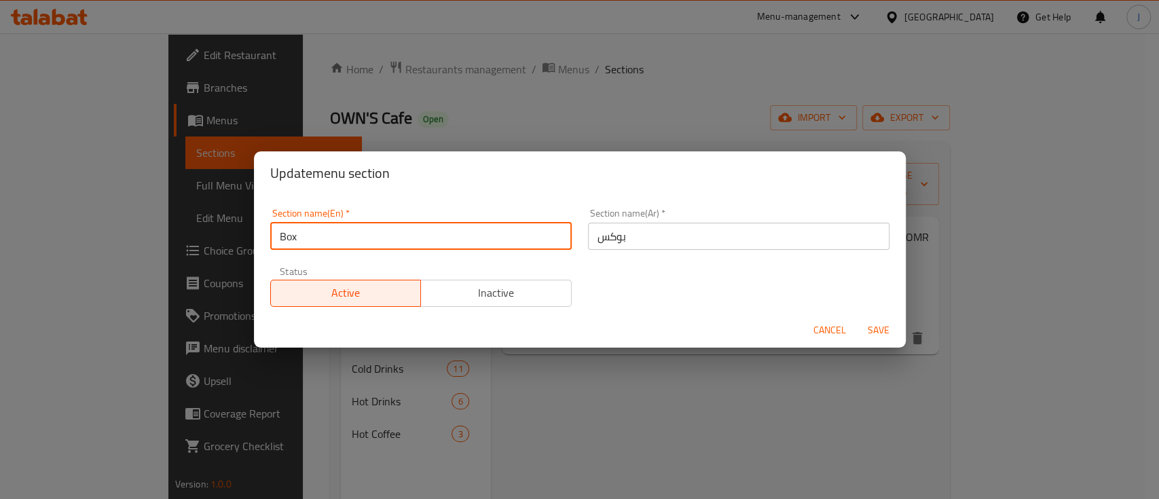
drag, startPoint x: 278, startPoint y: 231, endPoint x: 289, endPoint y: 235, distance: 11.6
click at [279, 232] on input "Box" at bounding box center [421, 236] width 302 height 27
paste input "OWN'S"
type input "OWN'S Box"
drag, startPoint x: 879, startPoint y: 331, endPoint x: 854, endPoint y: 331, distance: 24.5
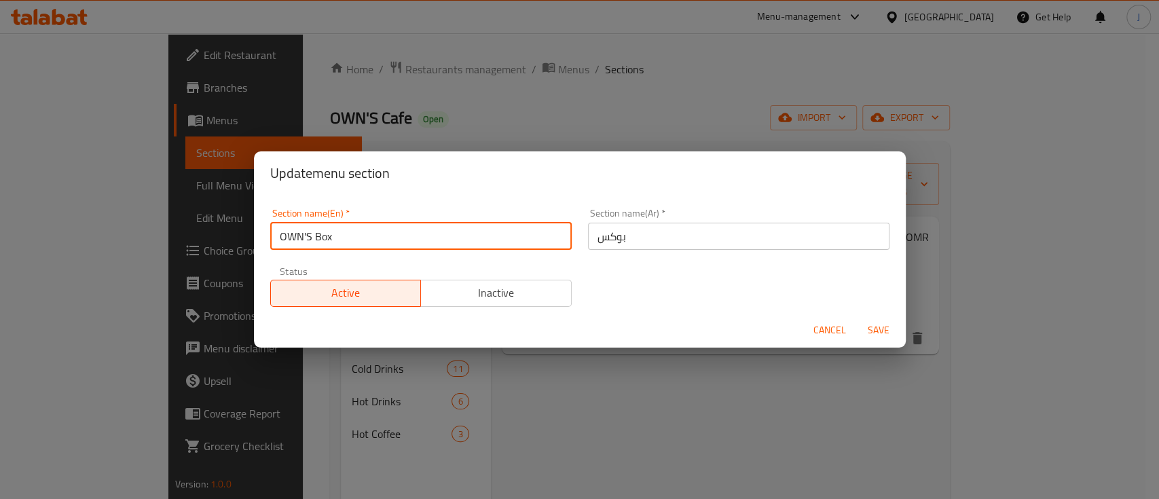
click at [878, 331] on span "Save" at bounding box center [879, 330] width 33 height 17
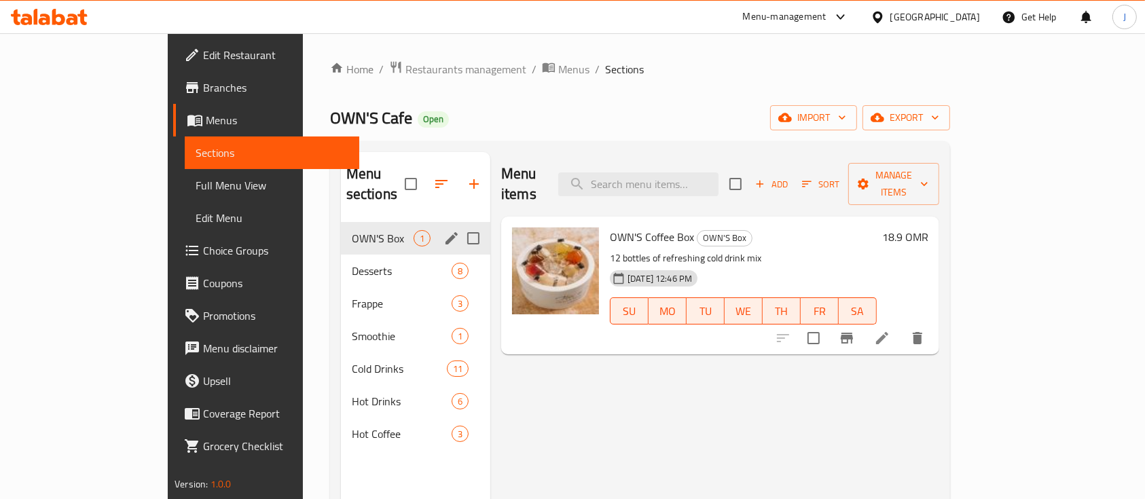
drag, startPoint x: 902, startPoint y: 367, endPoint x: 865, endPoint y: 372, distance: 37.1
click at [902, 367] on div "Menu items Add Sort Manage items OWN'S Coffee Box OWN'S Box 12 bottles of refre…" at bounding box center [714, 401] width 449 height 499
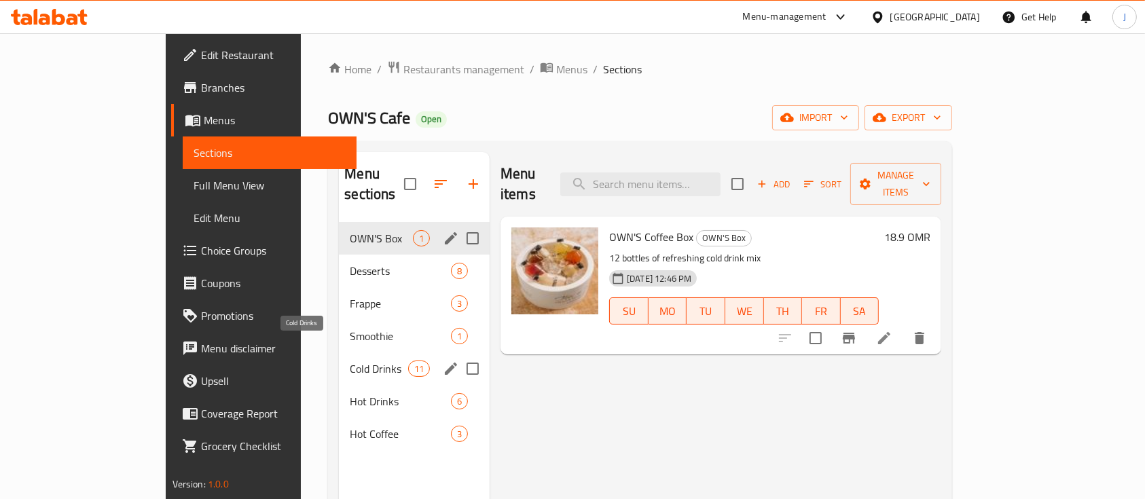
click at [350, 361] on span "Cold Drinks" at bounding box center [379, 369] width 58 height 16
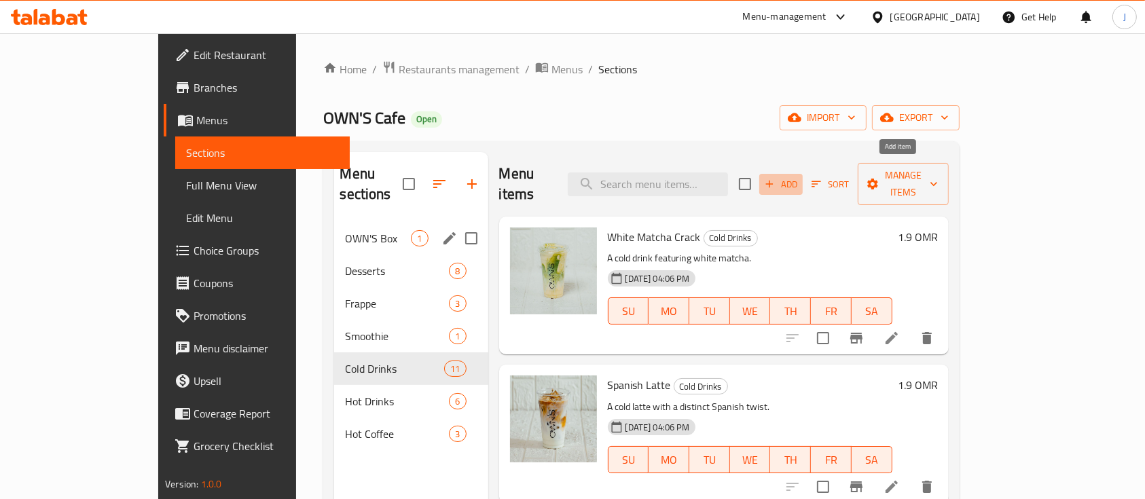
click at [799, 177] on span "Add" at bounding box center [781, 185] width 37 height 16
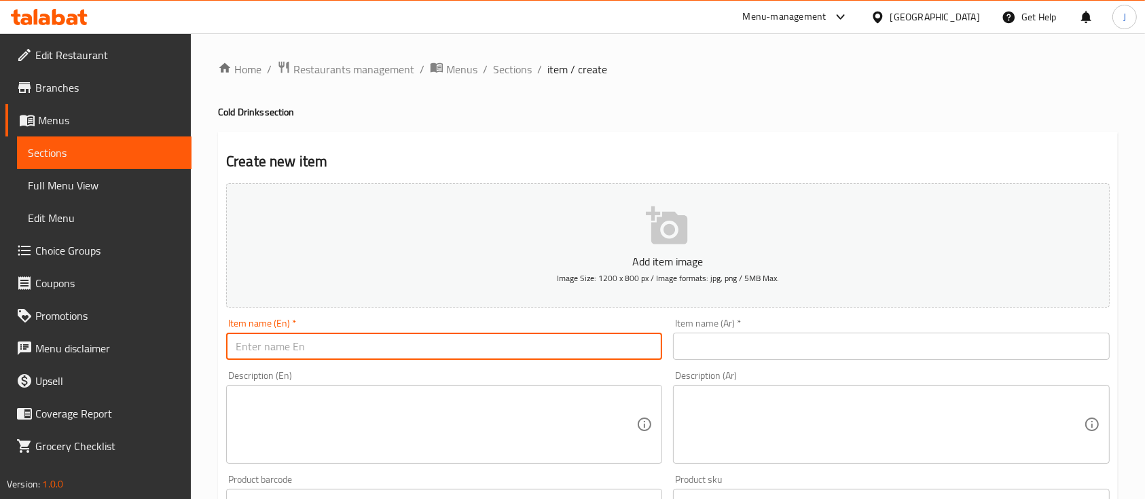
click at [429, 350] on input "text" at bounding box center [444, 346] width 436 height 27
paste input "Virgin pineapple"
type input "Virgin pineapple"
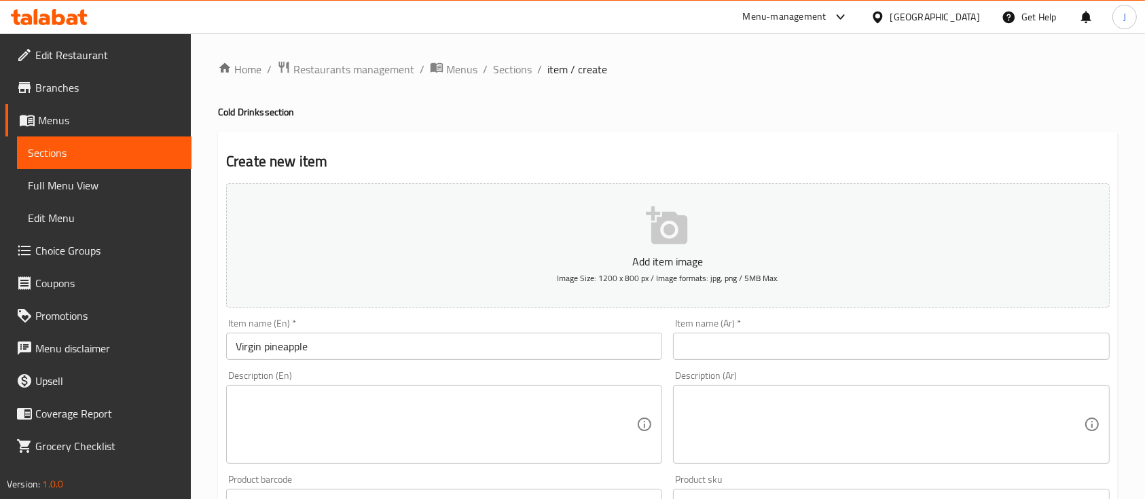
drag, startPoint x: 865, startPoint y: 353, endPoint x: 854, endPoint y: 357, distance: 11.4
click at [865, 353] on input "text" at bounding box center [891, 346] width 436 height 27
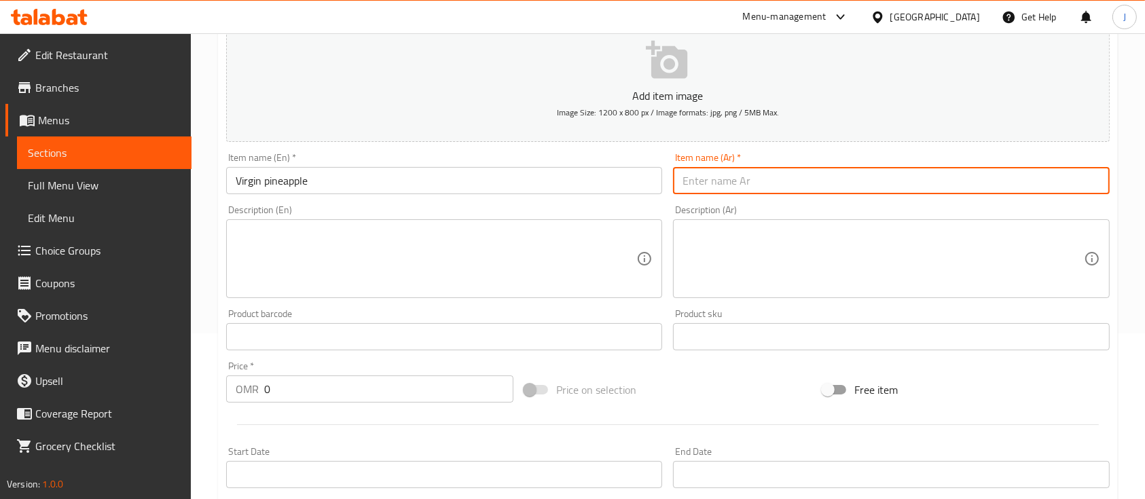
scroll to position [181, 0]
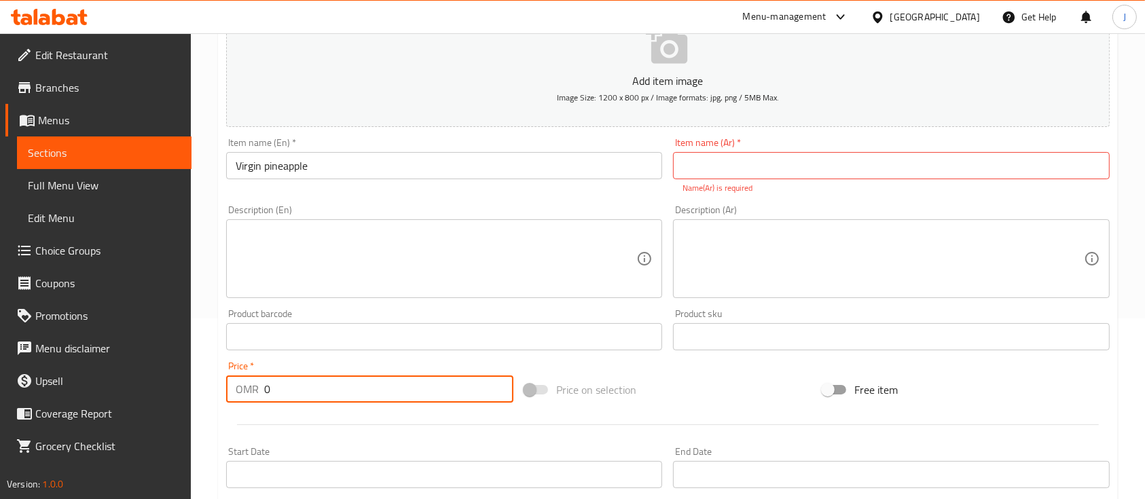
click at [247, 374] on div "Price   * OMR 0 Price *" at bounding box center [369, 381] width 287 height 41
paste input "1.90"
type input "1.900"
click at [822, 268] on textarea at bounding box center [883, 259] width 401 height 65
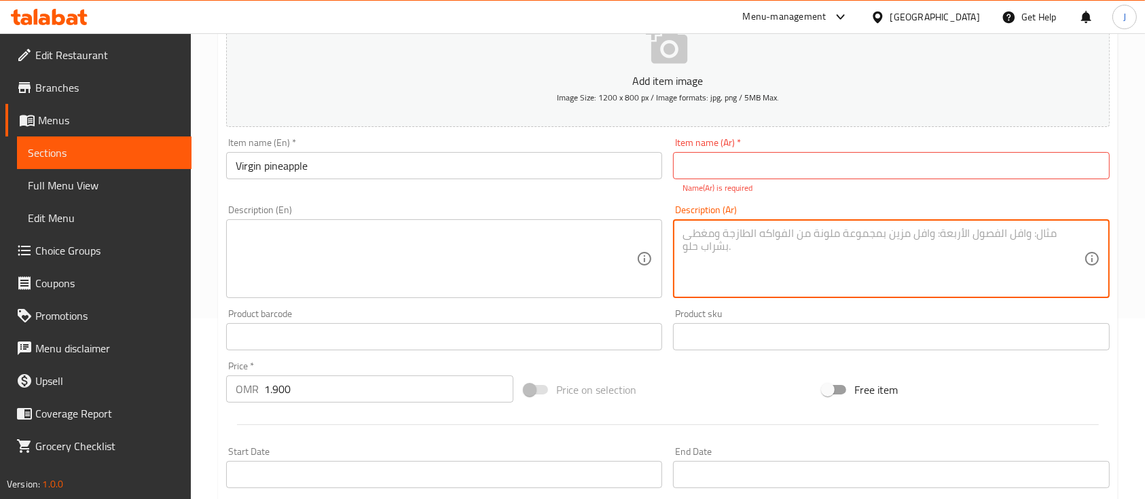
click at [507, 268] on textarea at bounding box center [436, 259] width 401 height 65
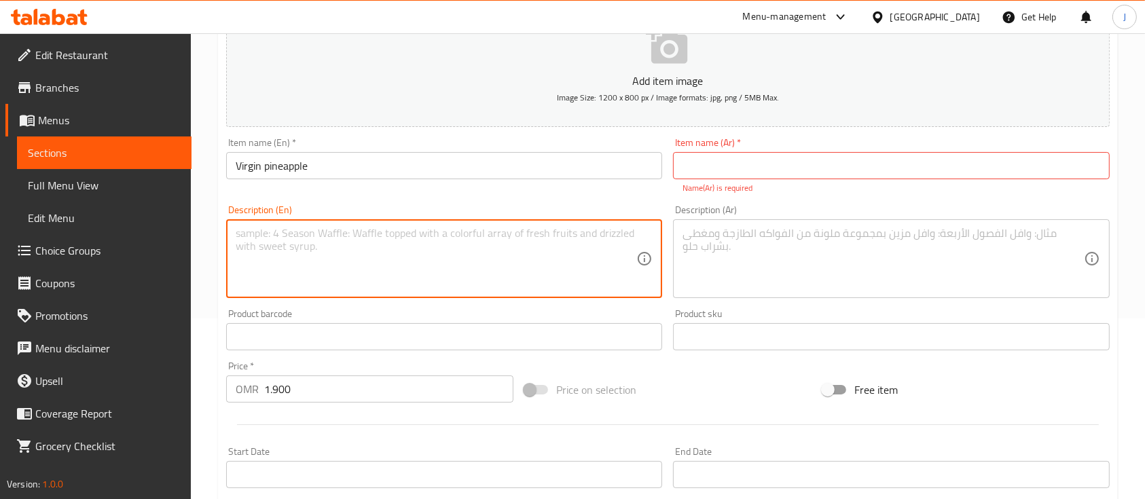
paste textarea "Virgin Pineapple Fresh pineapple juice blended with ice, sugar, and a hint of l…"
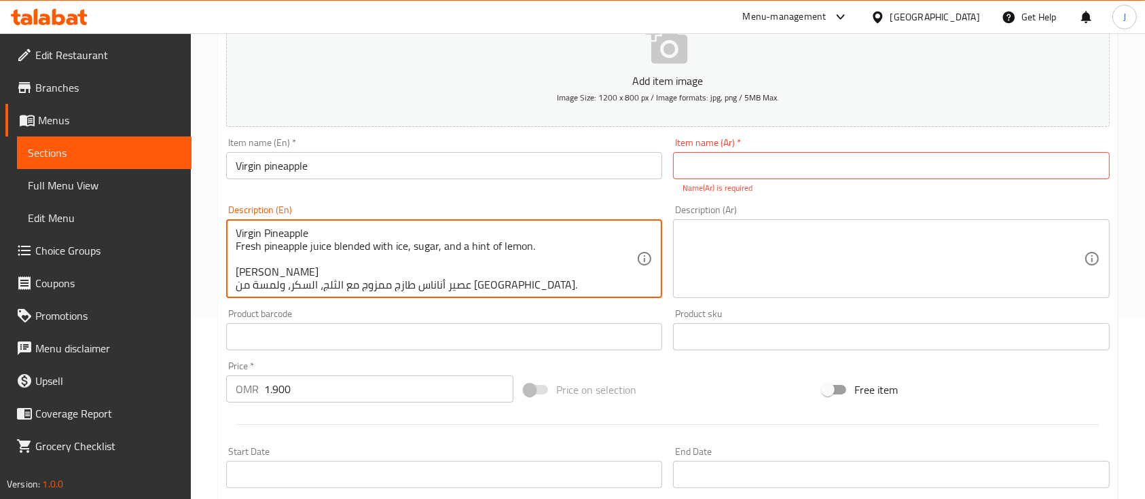
scroll to position [3, 0]
click at [274, 267] on textarea "Virgin Pineapple Fresh pineapple juice blended with ice, sugar, and a hint of l…" at bounding box center [436, 259] width 401 height 65
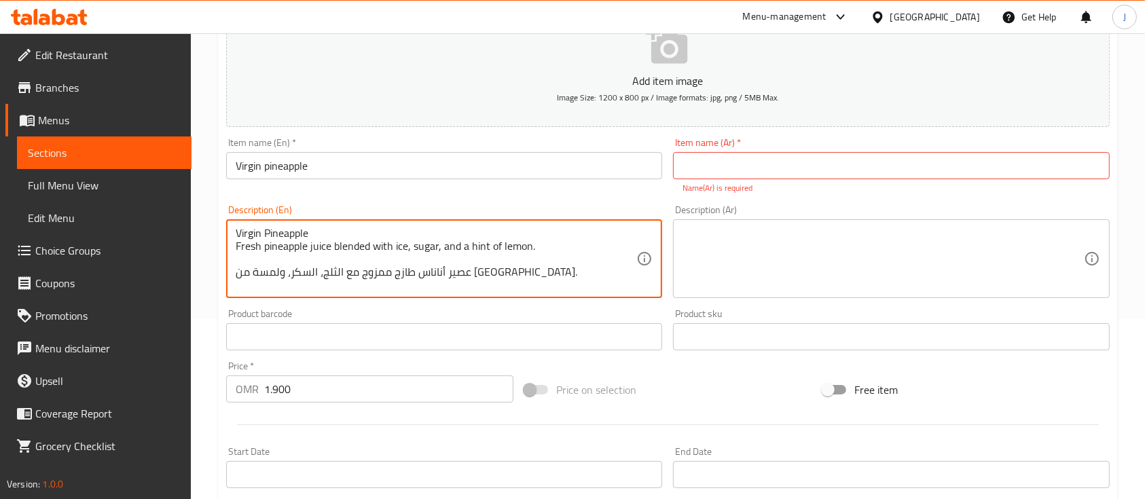
scroll to position [0, 0]
type textarea "Virgin Pineapple Fresh pineapple juice blended with ice, sugar, and a hint of l…"
click at [721, 167] on input "text" at bounding box center [891, 165] width 436 height 27
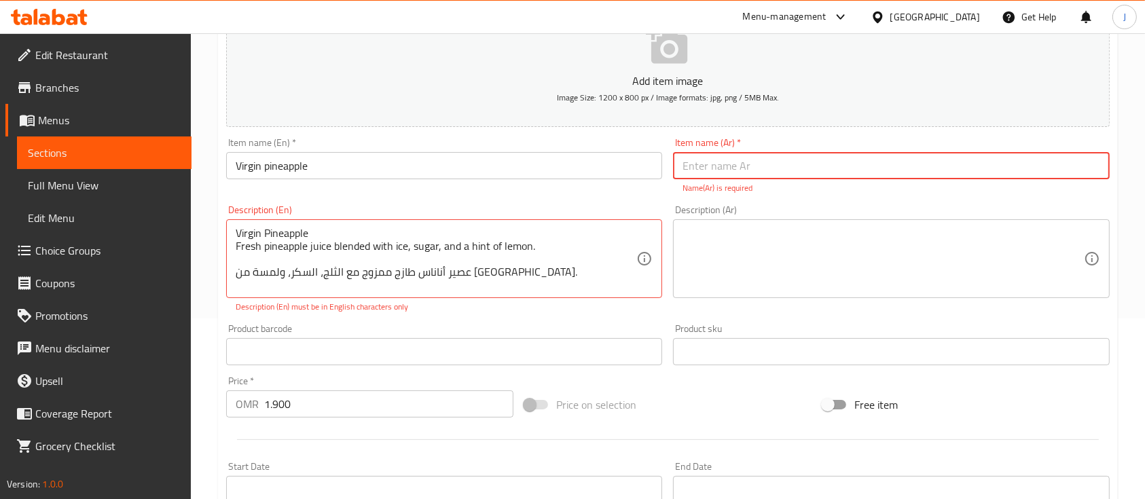
paste input "أناناس فيرجن"
type input "أناناس فيرجن"
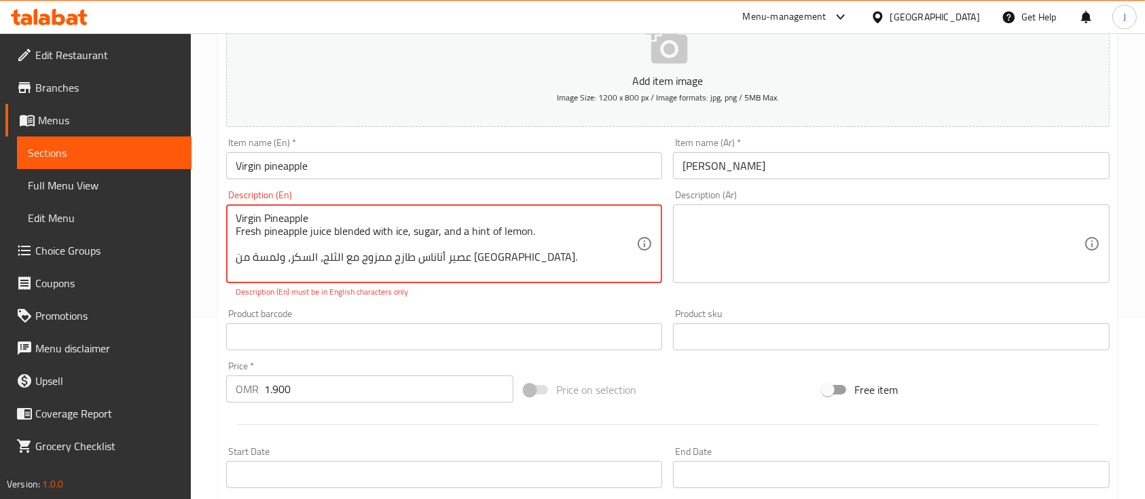
click at [317, 271] on textarea "Virgin Pineapple Fresh pineapple juice blended with ice, sugar, and a hint of l…" at bounding box center [436, 244] width 401 height 65
type textarea "Virgin Pineapple Fresh pineapple juice blended with ice, sugar, and a hint of l…"
click at [715, 242] on textarea at bounding box center [883, 244] width 401 height 65
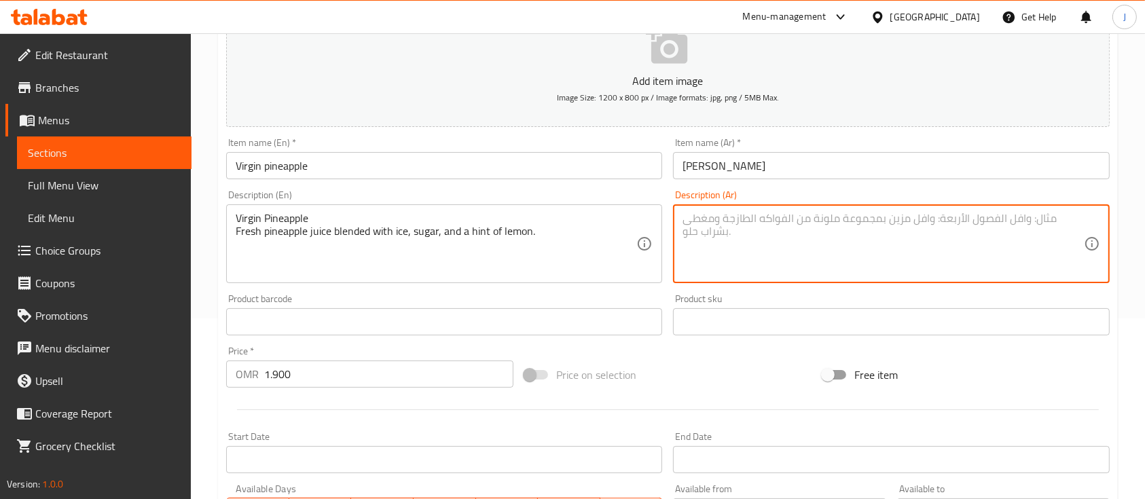
paste textarea "عصير أناناس طازج ممزوج مع الثلج، السكر، ولمسة من الليمون."
type textarea "عصير أناناس طازج ممزوج مع الثلج، السكر، ولمسة من الليمون."
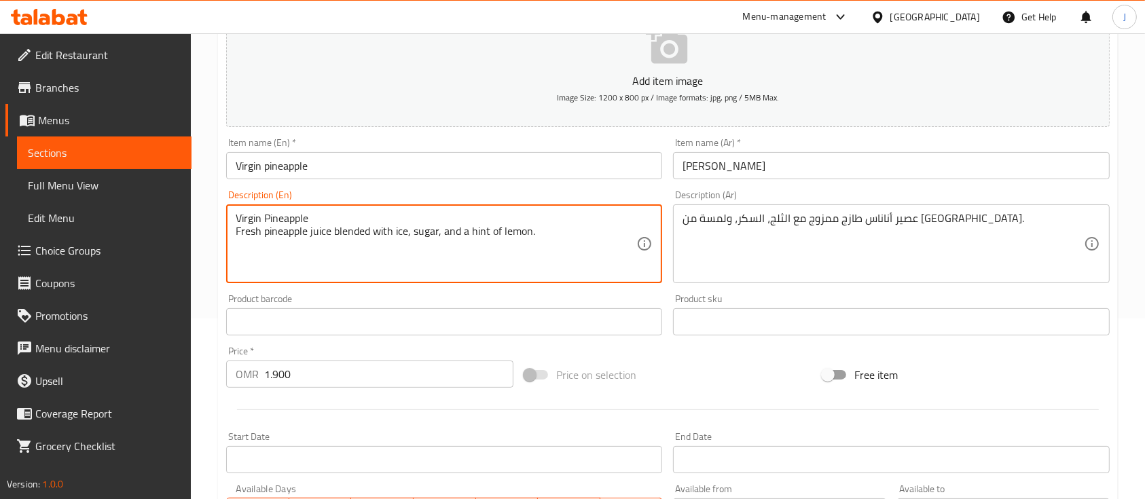
drag, startPoint x: 236, startPoint y: 230, endPoint x: 226, endPoint y: 208, distance: 24.6
click at [226, 208] on div "Virgin Pineapple Fresh pineapple juice blended with ice, sugar, and a hint of l…" at bounding box center [444, 243] width 436 height 79
type textarea "Fresh pineapple juice blended with ice, sugar, and a hint of lemon."
click at [198, 293] on div "Home / Restaurants management / Menus / Sections / item / create Cold Drinks se…" at bounding box center [668, 316] width 954 height 926
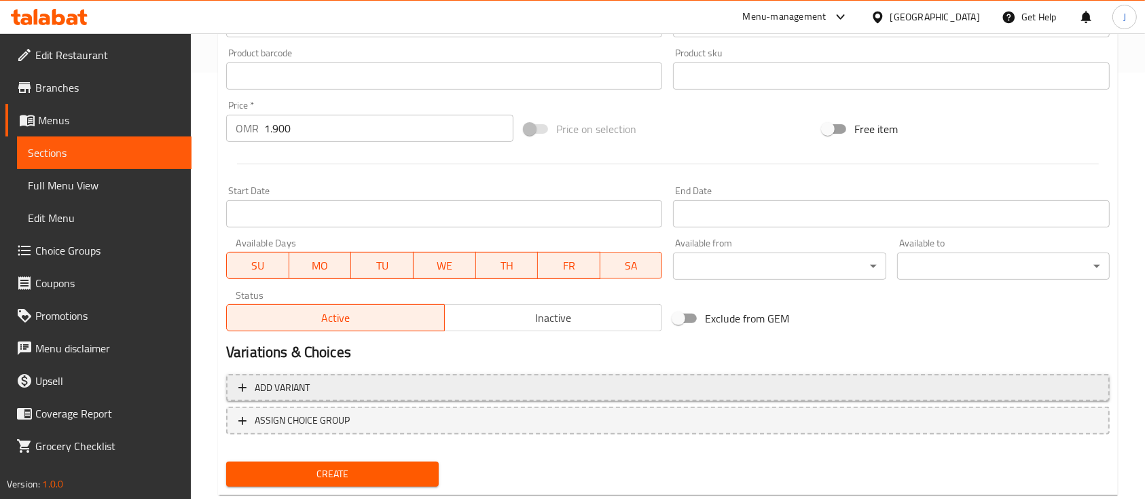
scroll to position [461, 0]
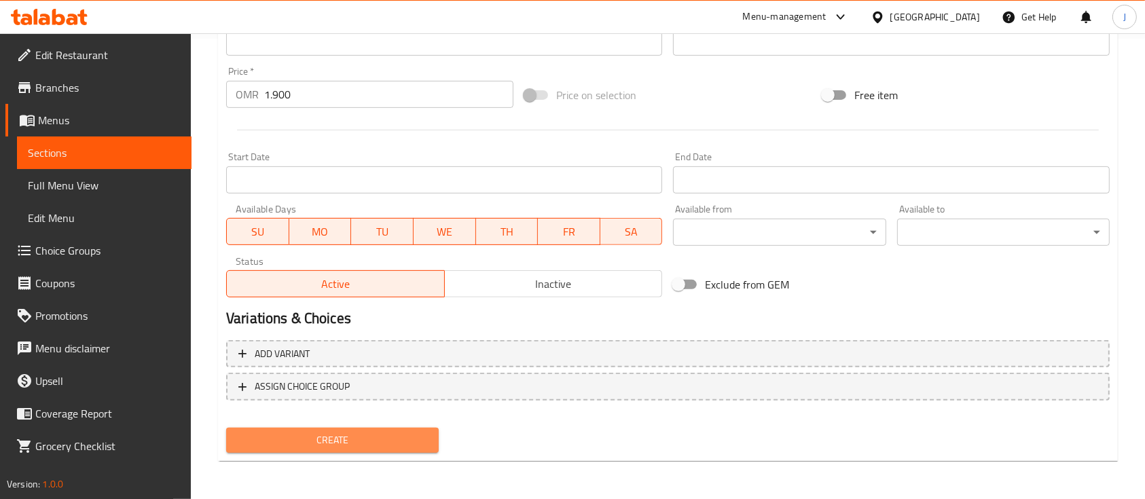
drag, startPoint x: 323, startPoint y: 440, endPoint x: 378, endPoint y: 412, distance: 62.0
click at [327, 437] on span "Create" at bounding box center [332, 440] width 191 height 17
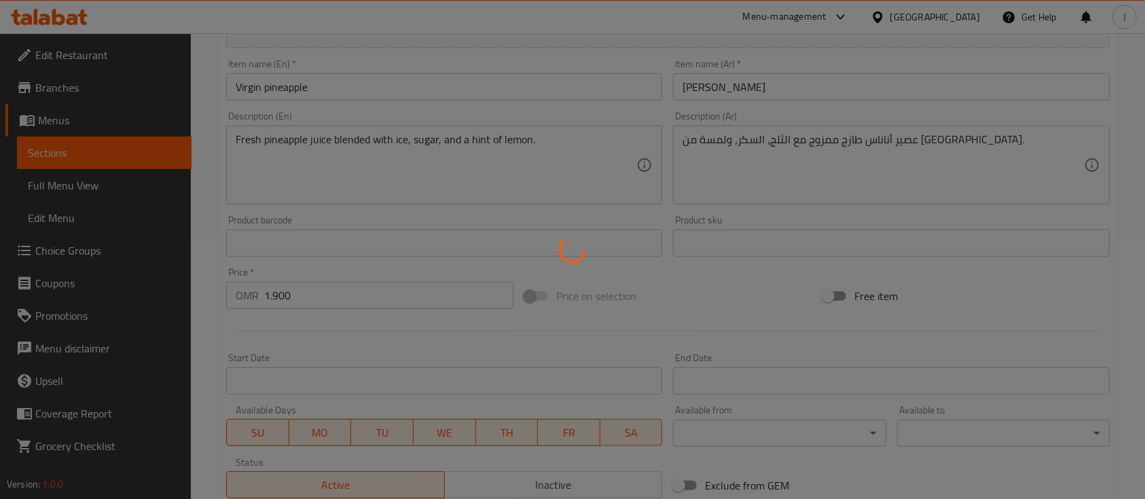
scroll to position [98, 0]
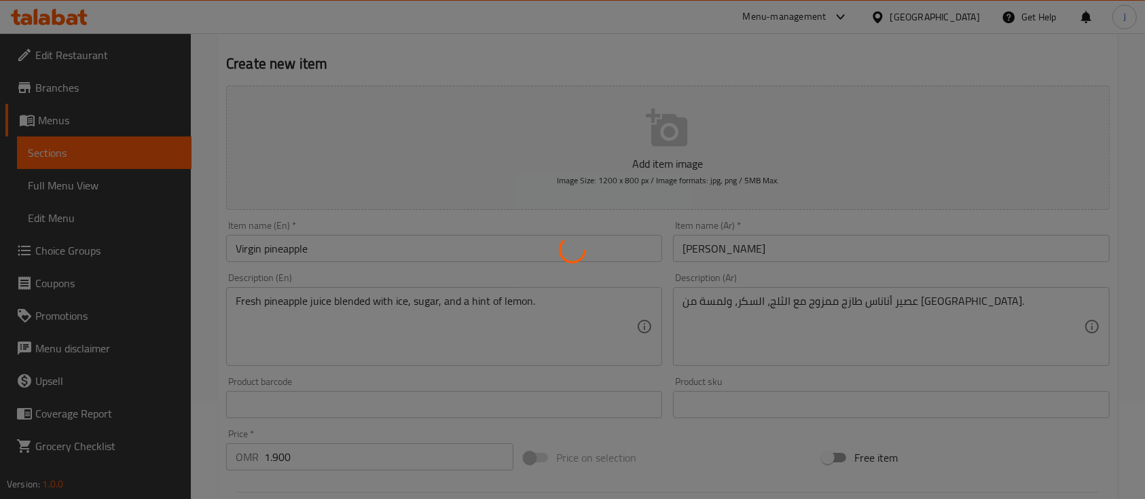
type input "0"
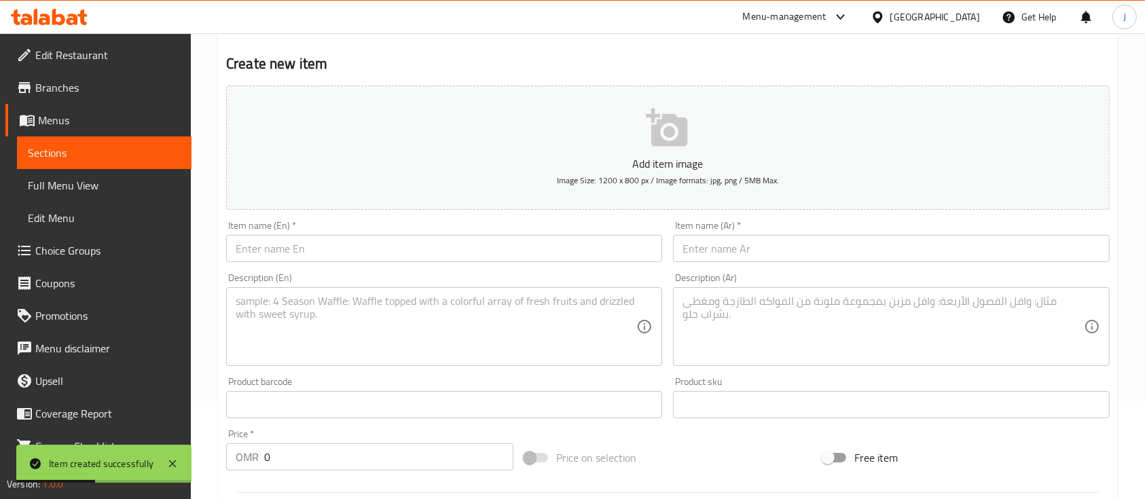
drag, startPoint x: 926, startPoint y: 310, endPoint x: 905, endPoint y: 310, distance: 21.1
click at [926, 310] on textarea at bounding box center [883, 327] width 401 height 65
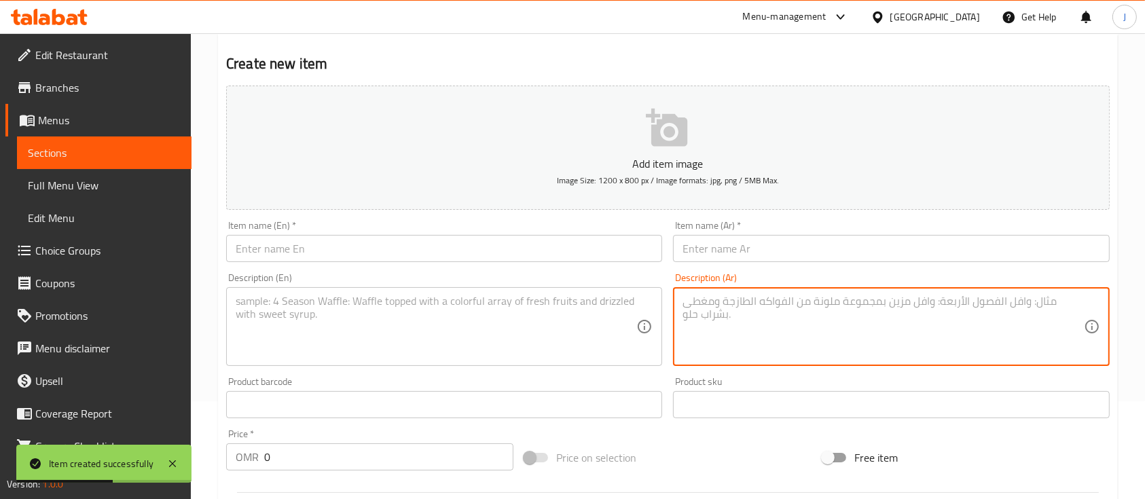
click at [308, 243] on input "text" at bounding box center [444, 248] width 436 height 27
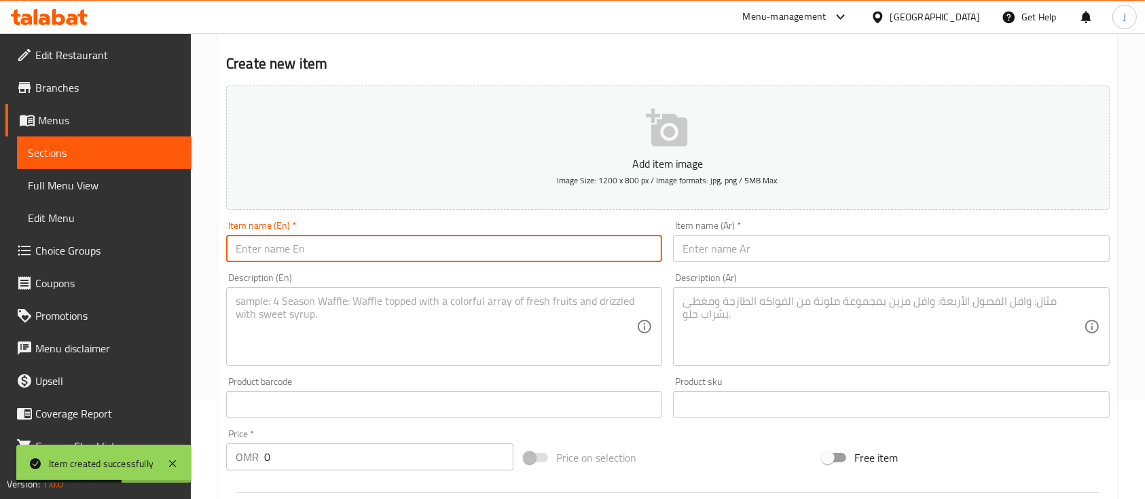
paste input "Ice blue berry 1.900"
click at [270, 252] on input "Ice blue berry 1.900" at bounding box center [444, 248] width 436 height 27
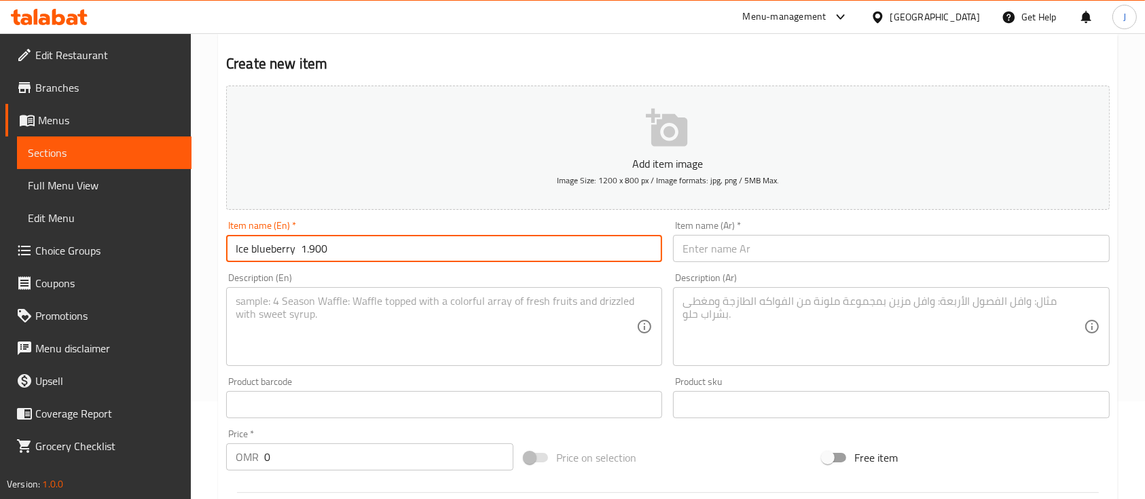
click at [253, 245] on input "Ice blueberry 1.900" at bounding box center [444, 248] width 436 height 27
click at [255, 250] on input "Ice blueberry 1.900" at bounding box center [444, 248] width 436 height 27
click at [310, 251] on input "Ice Blueberry 1.900" at bounding box center [444, 248] width 436 height 27
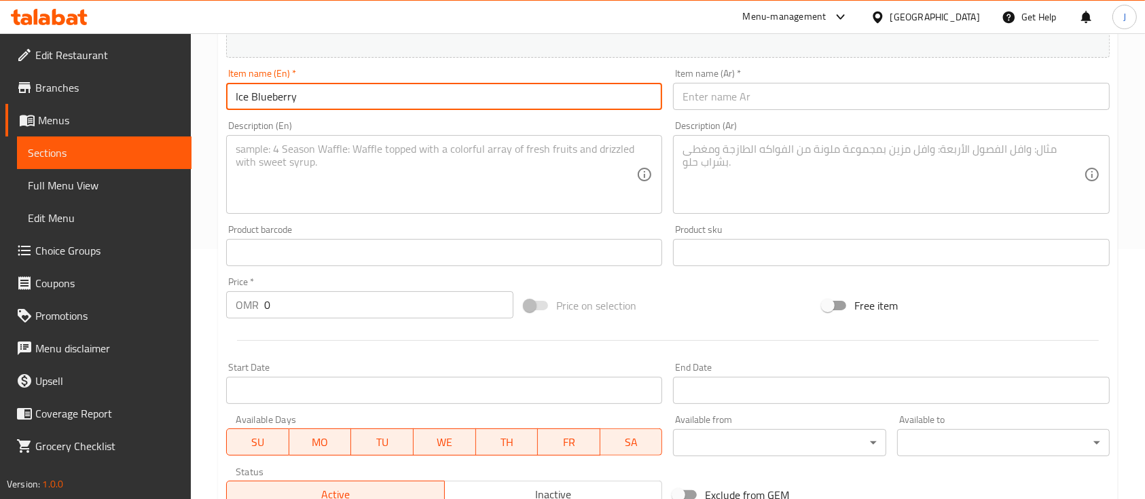
scroll to position [369, 0]
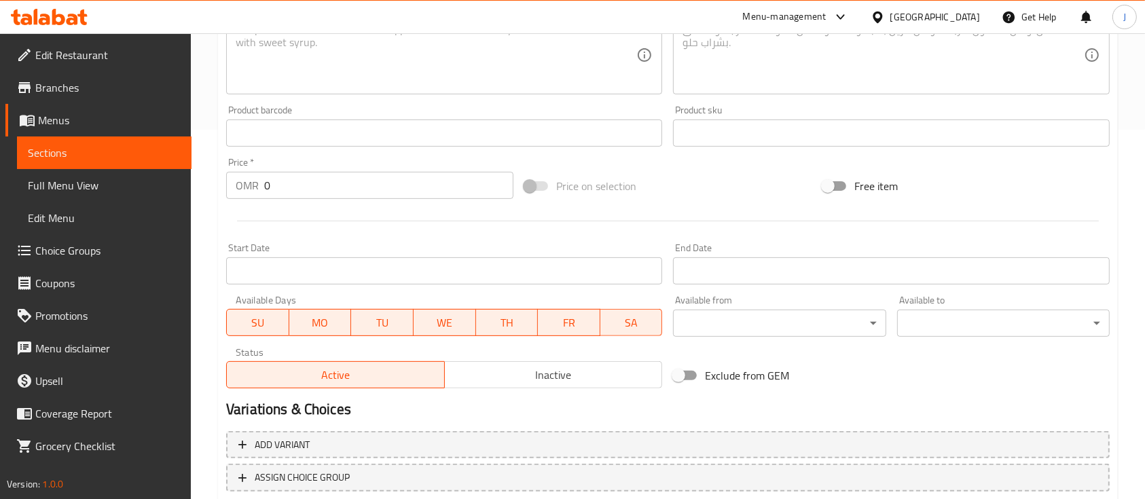
type input "Ice Blueberry"
drag, startPoint x: 277, startPoint y: 192, endPoint x: 248, endPoint y: 187, distance: 29.7
click at [248, 187] on div "OMR 0 Price *" at bounding box center [369, 185] width 287 height 27
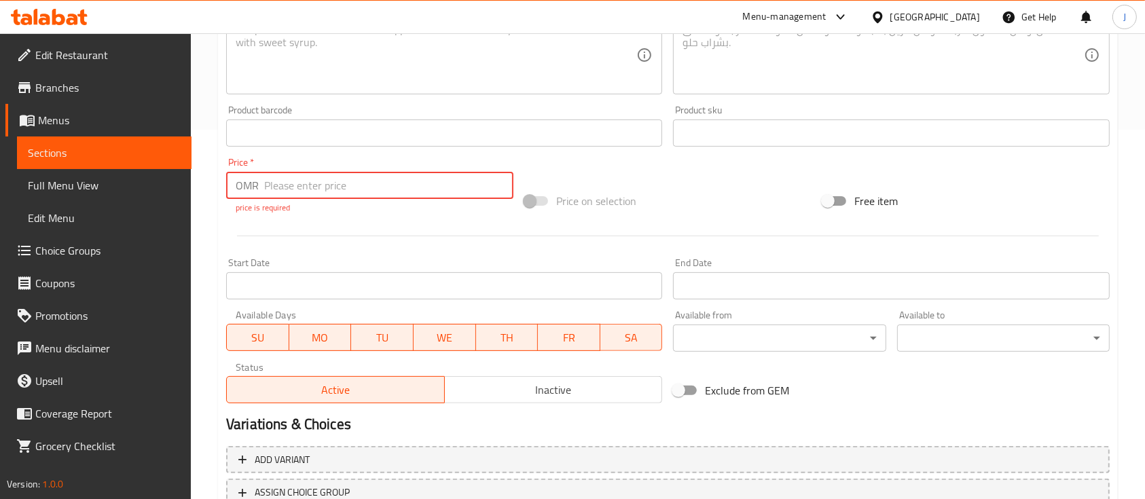
paste input "1.900"
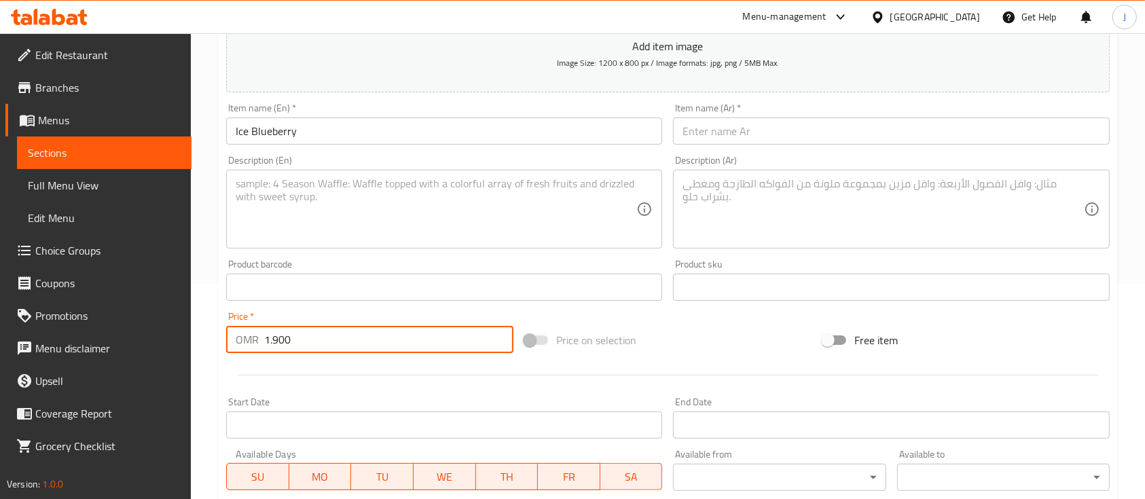
scroll to position [189, 0]
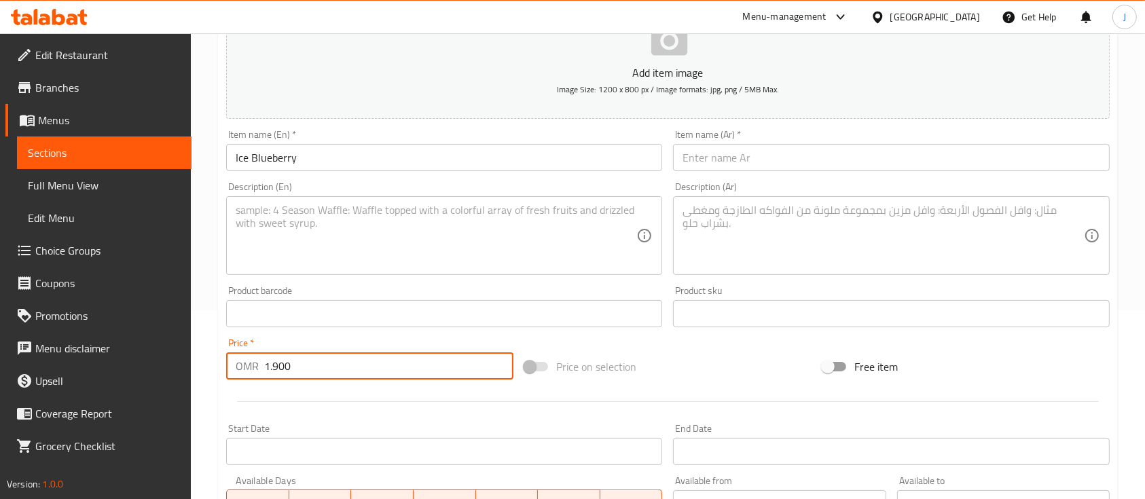
type input "1.900"
click at [382, 211] on textarea at bounding box center [436, 236] width 401 height 65
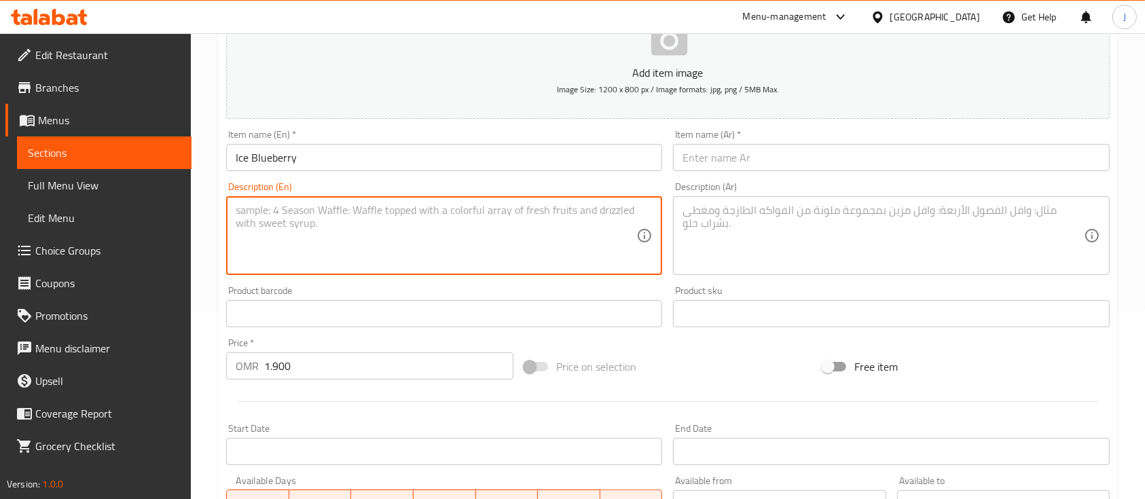
paste textarea "Ice Blueberry Refreshing blend of blueberries, ice, sugar, and a splash of lemo…"
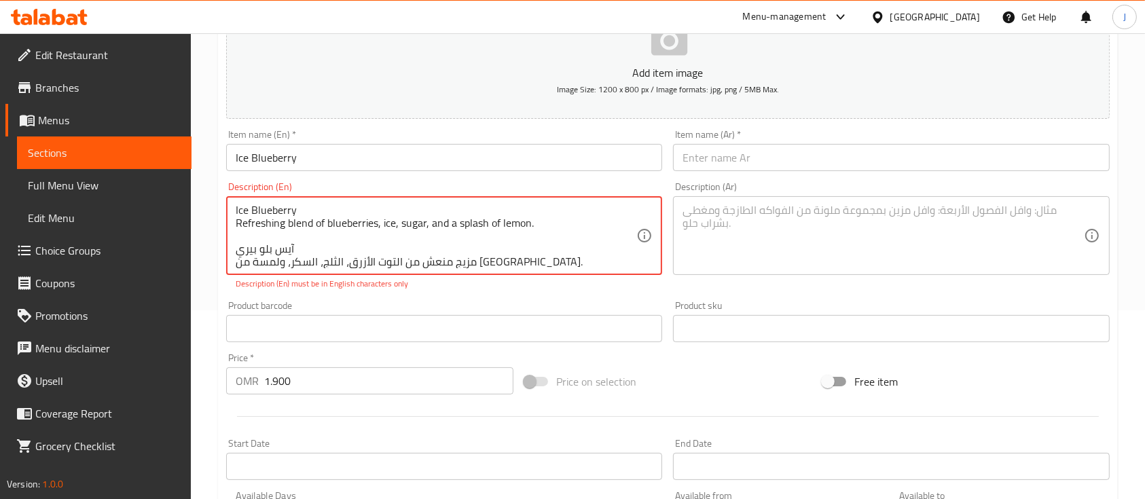
scroll to position [3, 0]
click at [280, 260] on textarea "Ice Blueberry Refreshing blend of blueberries, ice, sugar, and a splash of lemo…" at bounding box center [436, 236] width 401 height 65
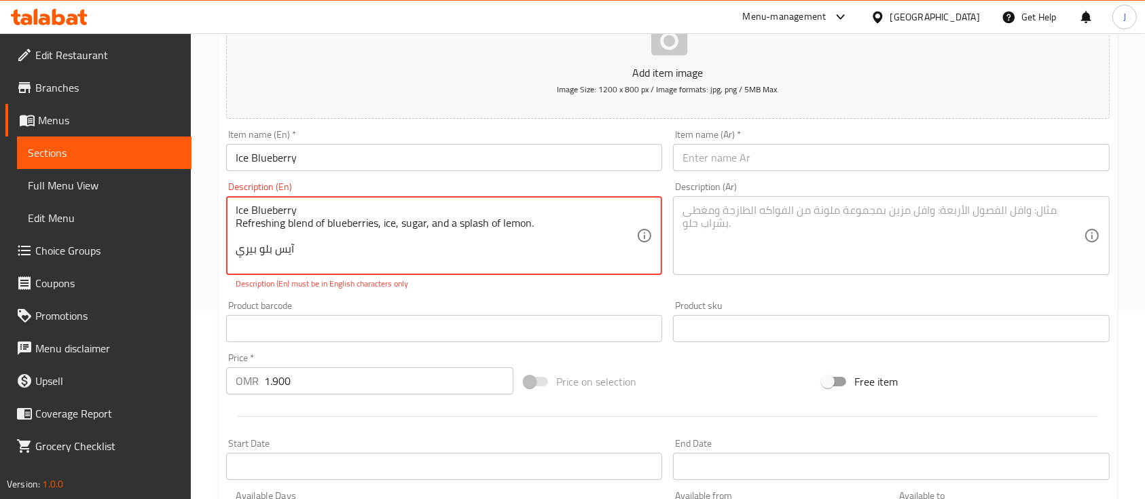
type textarea "Ice Blueberry Refreshing blend of blueberries, ice, sugar, and a splash of lemo…"
click at [724, 231] on textarea at bounding box center [883, 236] width 401 height 65
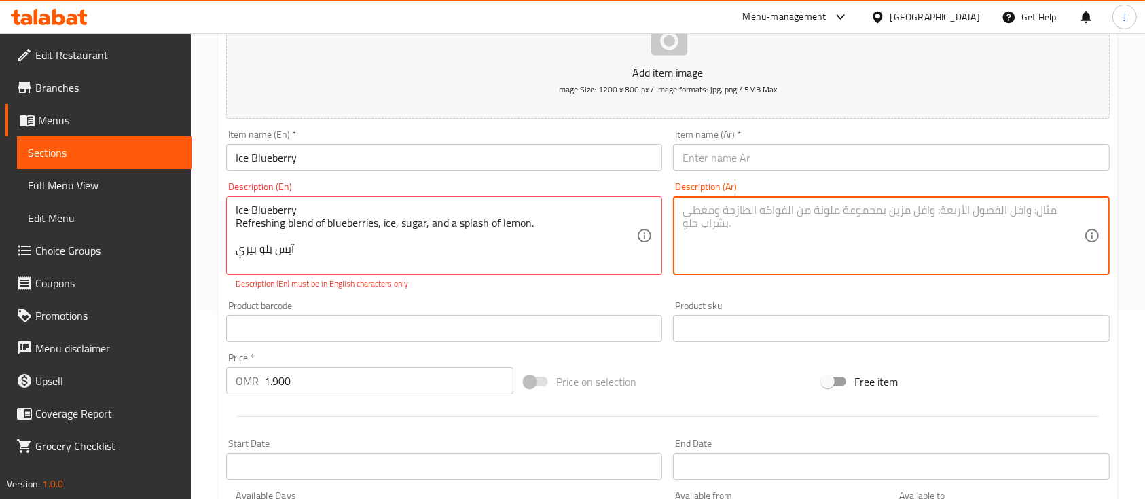
paste textarea "مزيج منعش من التوت الأزرق، الثلج، السكر، ولمسة من الليمون."
type textarea "مزيج منعش من التوت الأزرق، الثلج، السكر، ولمسة من الليمون."
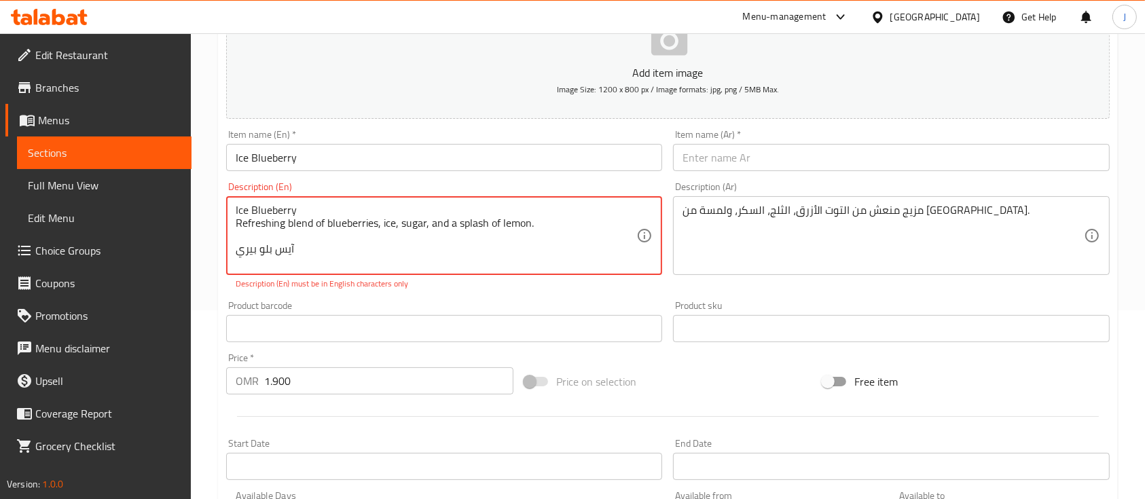
click at [277, 251] on textarea "Ice Blueberry Refreshing blend of blueberries, ice, sugar, and a splash of lemo…" at bounding box center [436, 236] width 401 height 65
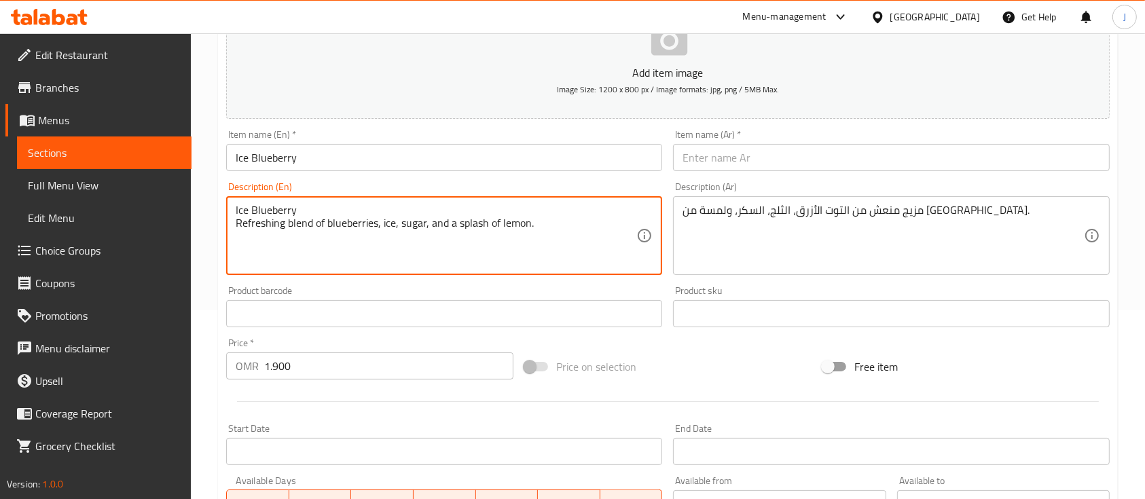
type textarea "Ice Blueberry Refreshing blend of blueberries, ice, sugar, and a splash of lemo…"
click at [730, 158] on input "text" at bounding box center [891, 157] width 436 height 27
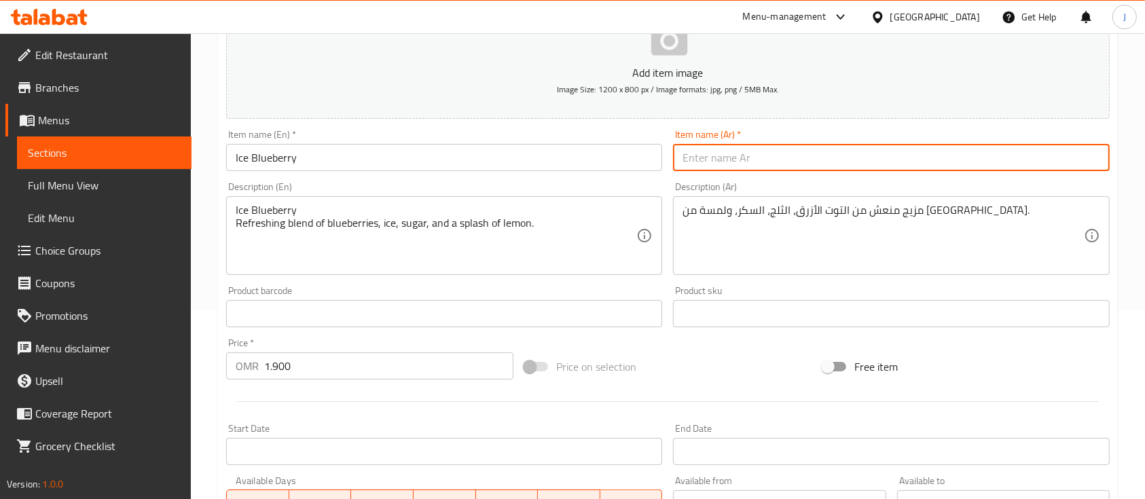
paste input "آيس بلو بيري"
type input "آيس بلو بيري"
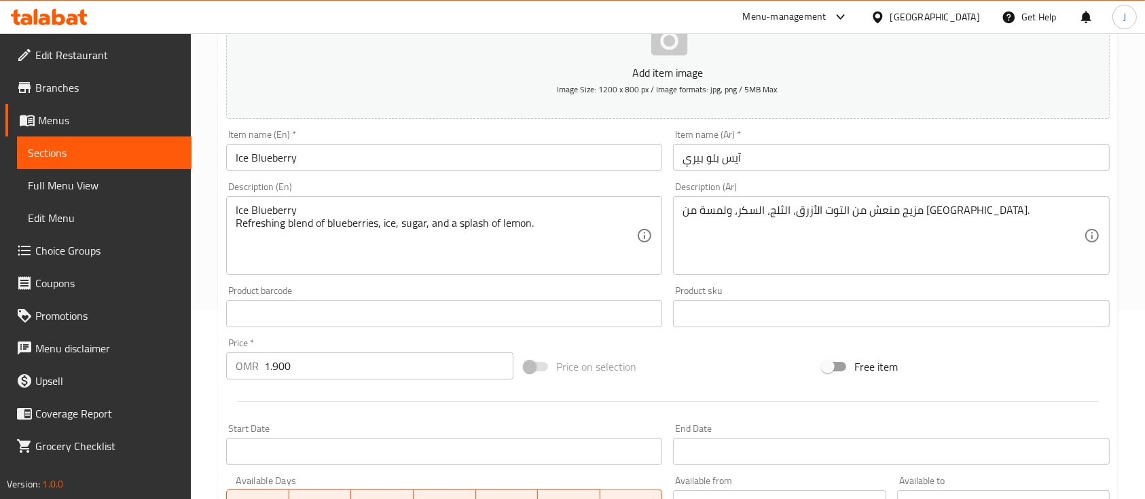
click at [234, 223] on div "Ice Blueberry Refreshing blend of blueberries, ice, sugar, and a splash of lemo…" at bounding box center [444, 235] width 436 height 79
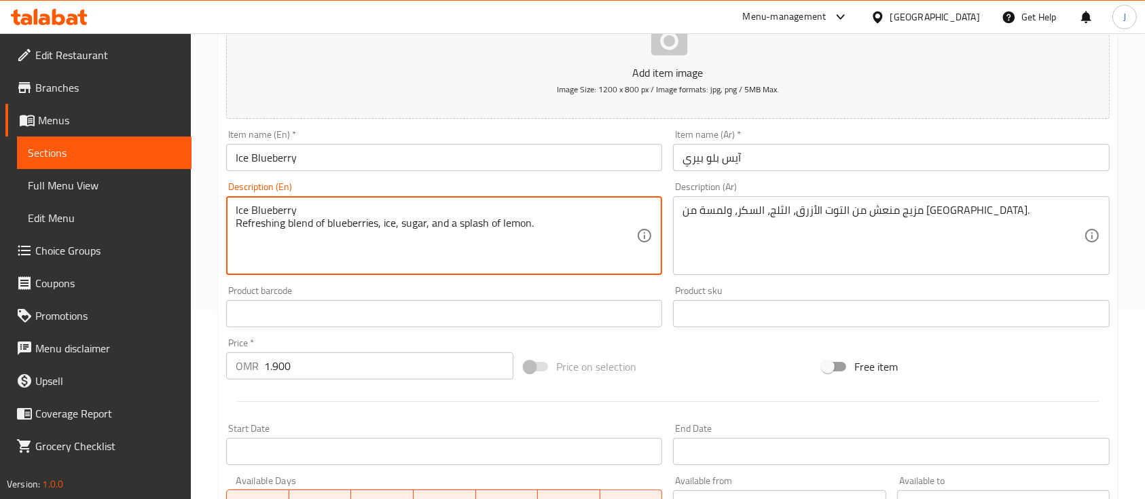
click at [238, 225] on textarea "Ice Blueberry Refreshing blend of blueberries, ice, sugar, and a splash of lemo…" at bounding box center [436, 236] width 401 height 65
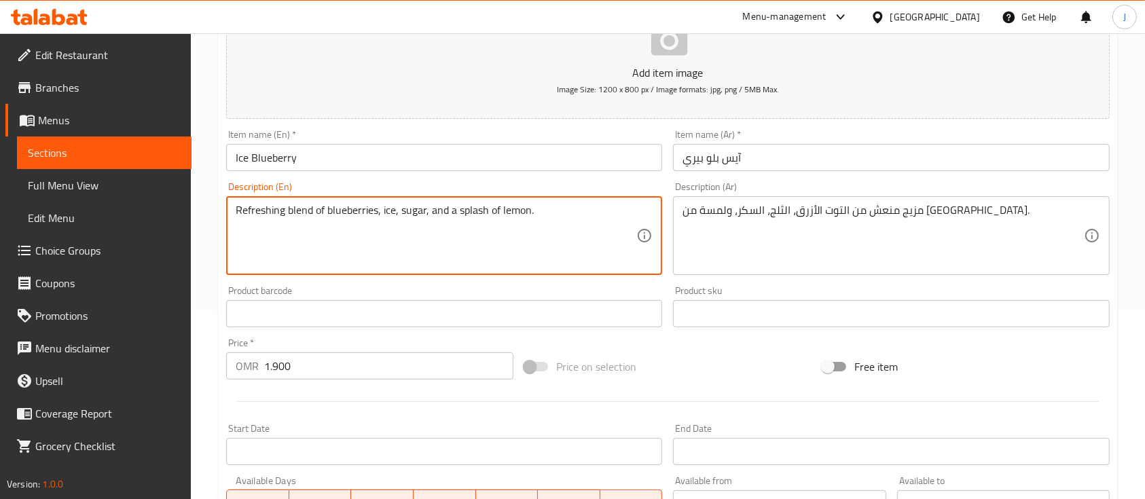
type textarea "Refreshing blend of blueberries, ice, sugar, and a splash of lemon."
click at [207, 280] on div "Home / Restaurants management / Menus / Sections / item / create Cold Drinks se…" at bounding box center [668, 307] width 954 height 926
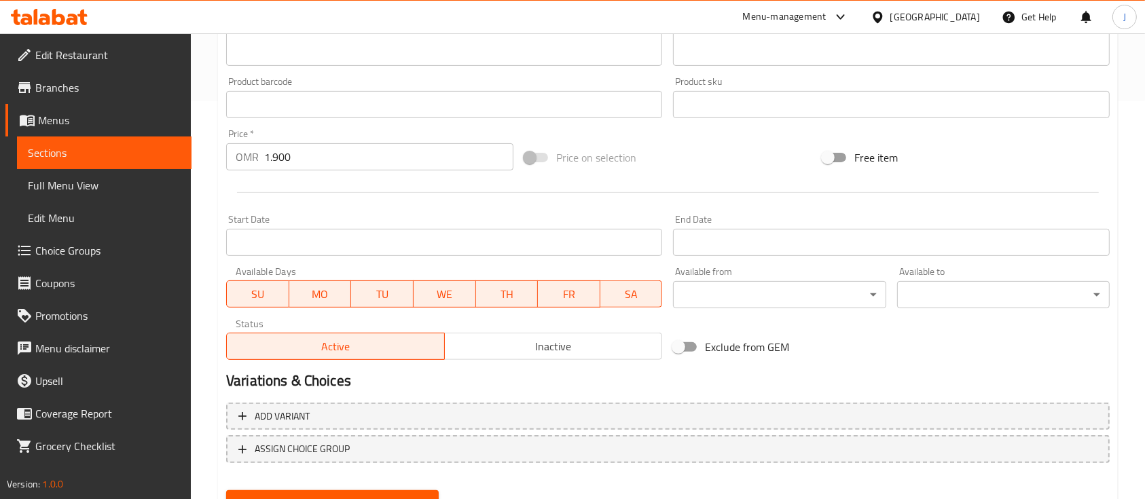
scroll to position [461, 0]
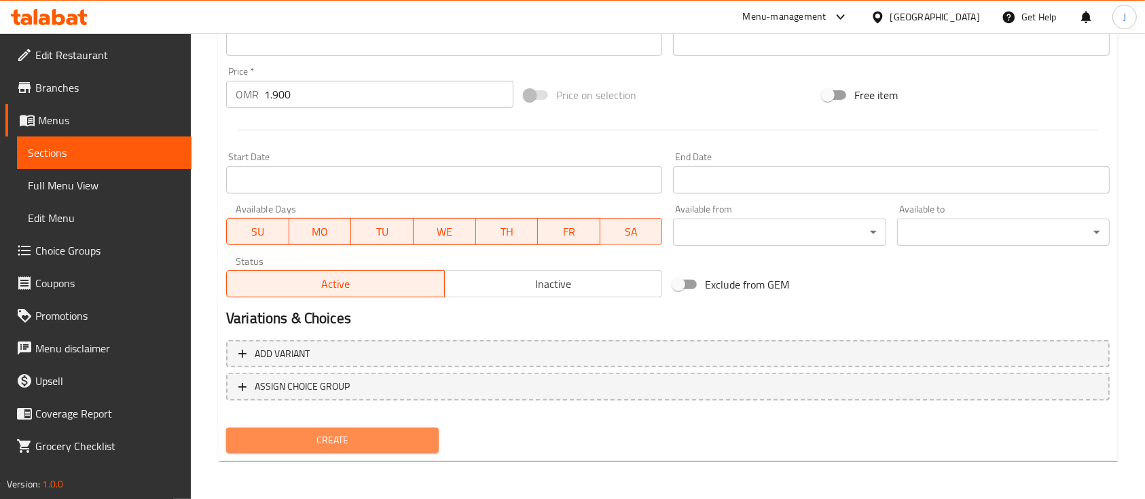
drag, startPoint x: 328, startPoint y: 439, endPoint x: 369, endPoint y: 437, distance: 40.8
click at [329, 439] on span "Create" at bounding box center [332, 440] width 191 height 17
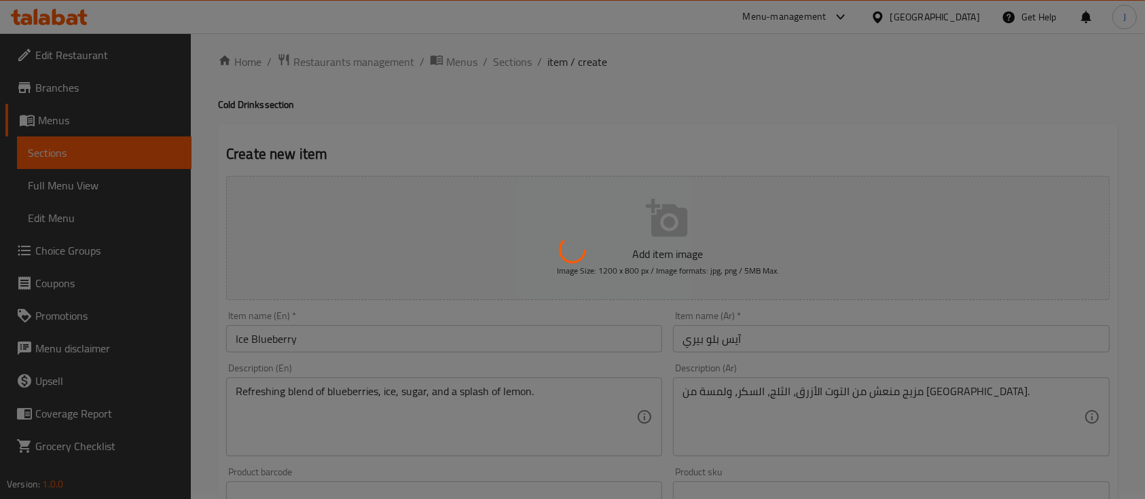
scroll to position [1, 0]
type input "0"
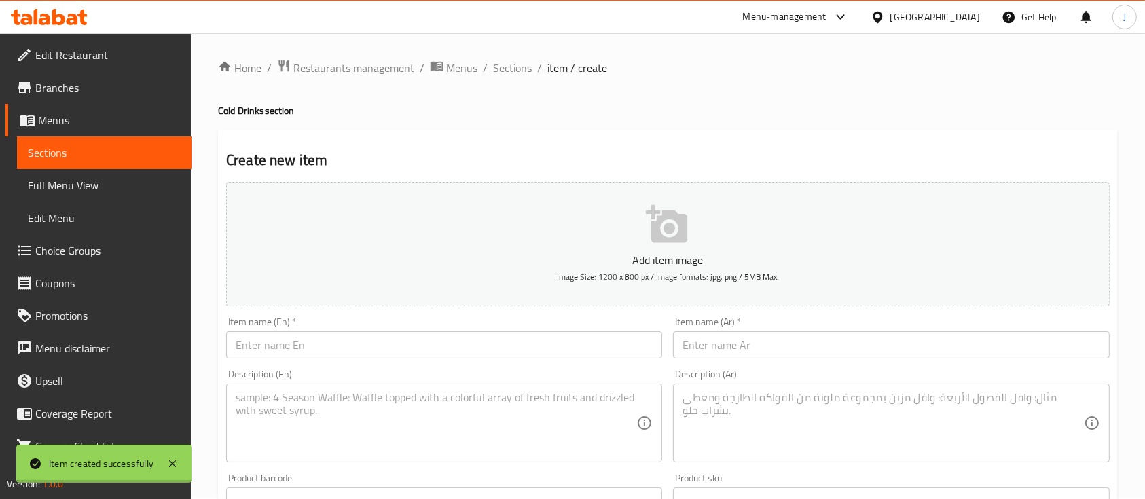
scroll to position [0, 0]
click at [525, 79] on div "Home / Restaurants management / Menus / Sections / item / create Cold Drinks se…" at bounding box center [668, 496] width 900 height 872
click at [525, 74] on span "Sections" at bounding box center [512, 69] width 39 height 16
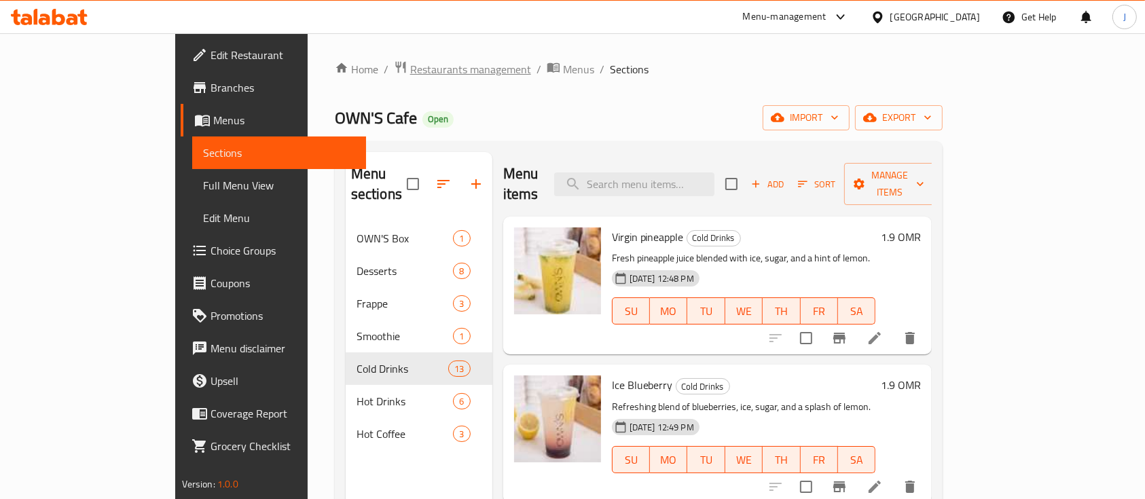
click at [410, 68] on span "Restaurants management" at bounding box center [470, 69] width 121 height 16
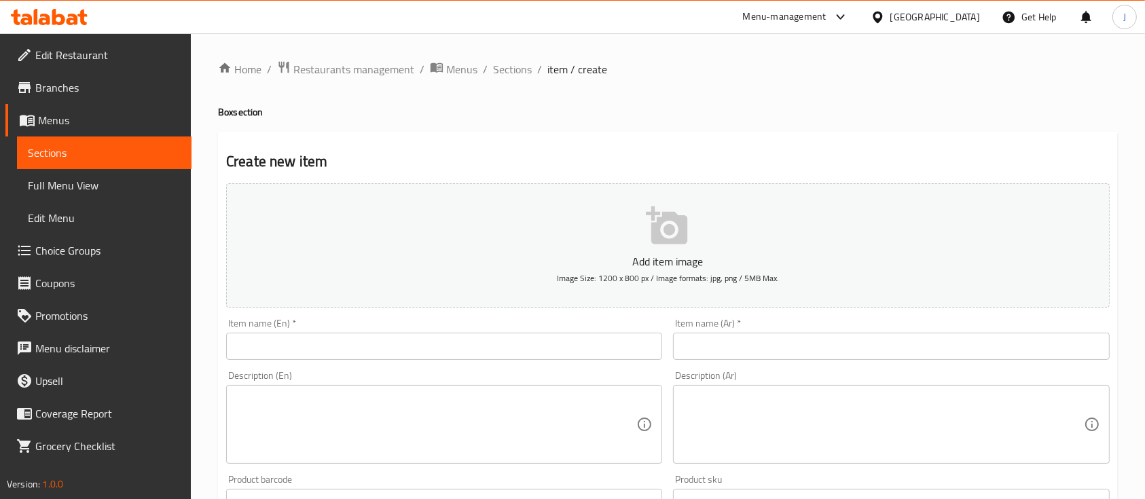
click at [68, 90] on span "Branches" at bounding box center [107, 87] width 145 height 16
